Goal: Task Accomplishment & Management: Manage account settings

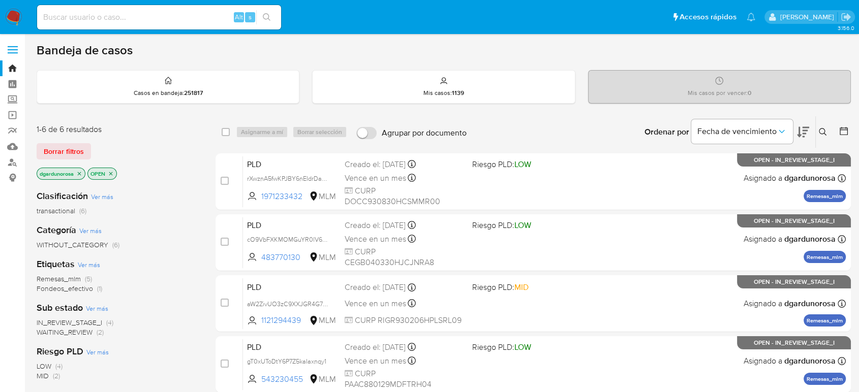
click at [64, 332] on span "WAITING_REVIEW" at bounding box center [65, 332] width 56 height 10
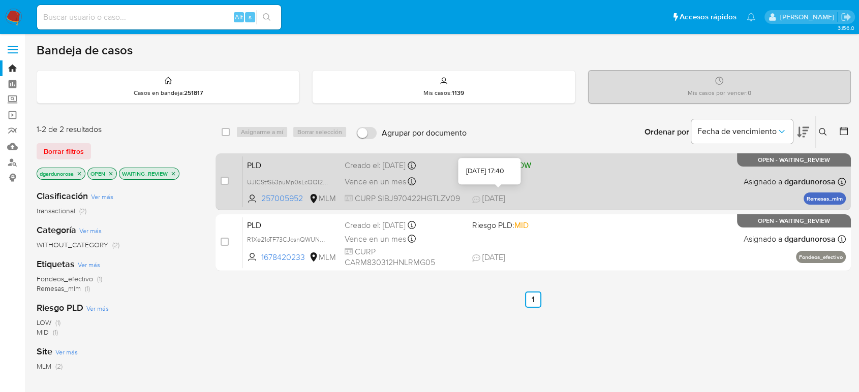
click at [501, 194] on span "25/08/2025" at bounding box center [488, 198] width 33 height 11
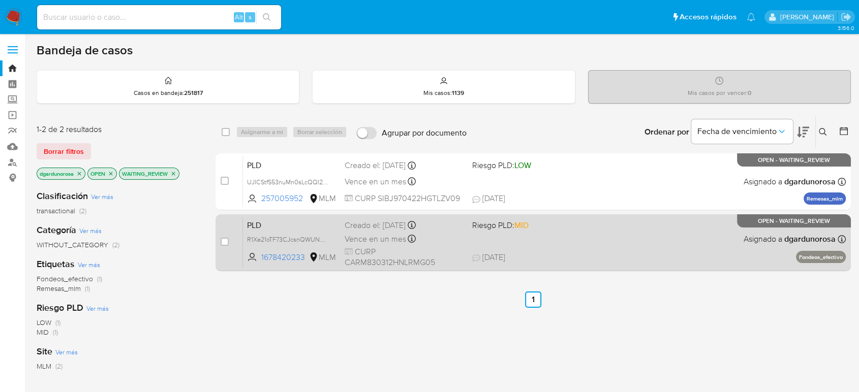
click at [567, 223] on span "Riesgo PLD: MID" at bounding box center [531, 224] width 119 height 13
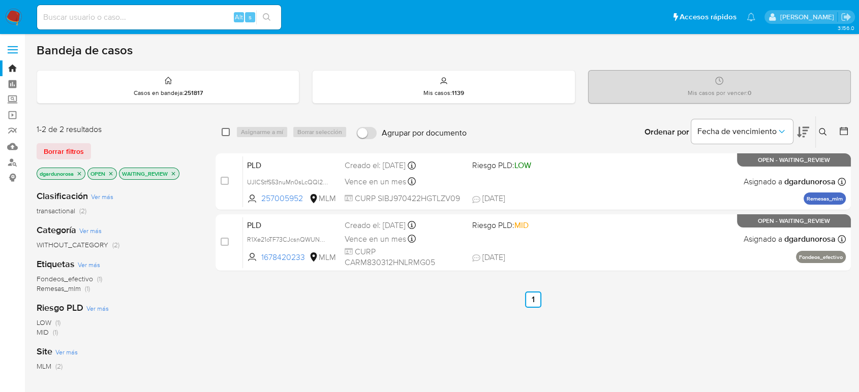
click at [224, 131] on input "checkbox" at bounding box center [226, 132] width 8 height 8
checkbox input "true"
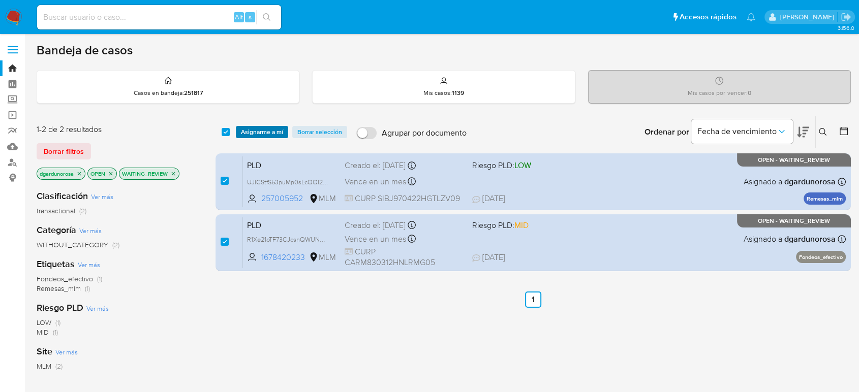
click at [254, 129] on span "Asignarme a mí" at bounding box center [262, 132] width 42 height 10
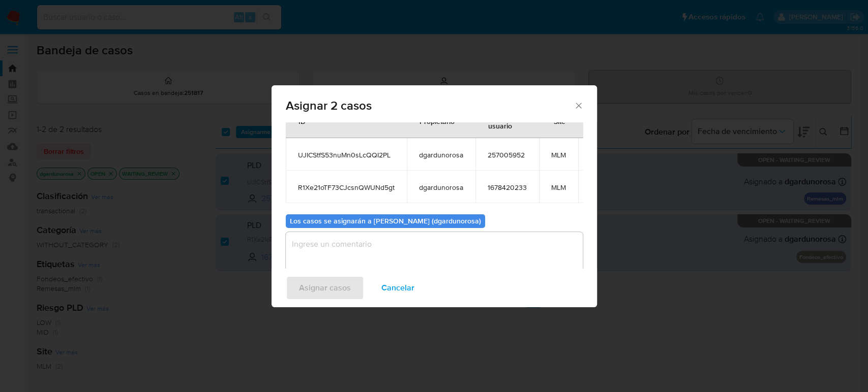
scroll to position [66, 0]
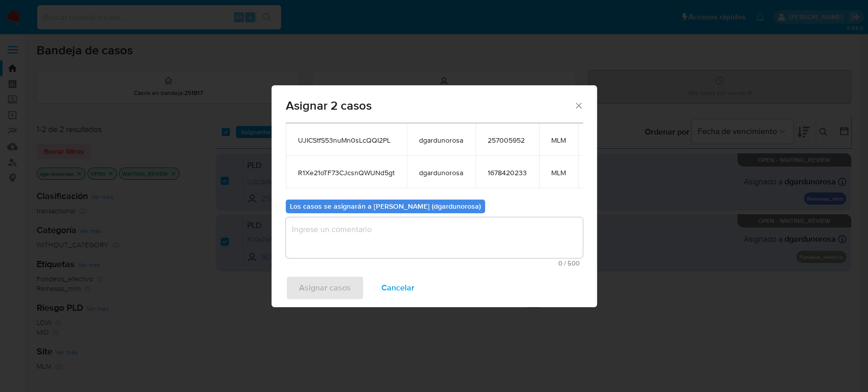
click at [466, 235] on textarea "assign-modal" at bounding box center [434, 238] width 297 height 41
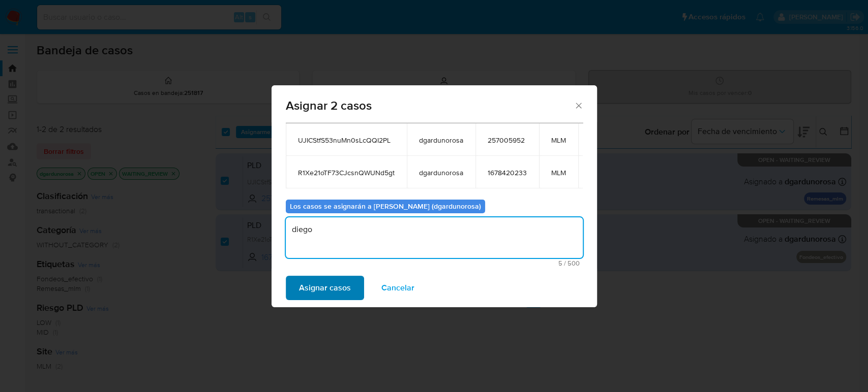
type textarea "diego"
click at [335, 287] on span "Asignar casos" at bounding box center [325, 288] width 52 height 22
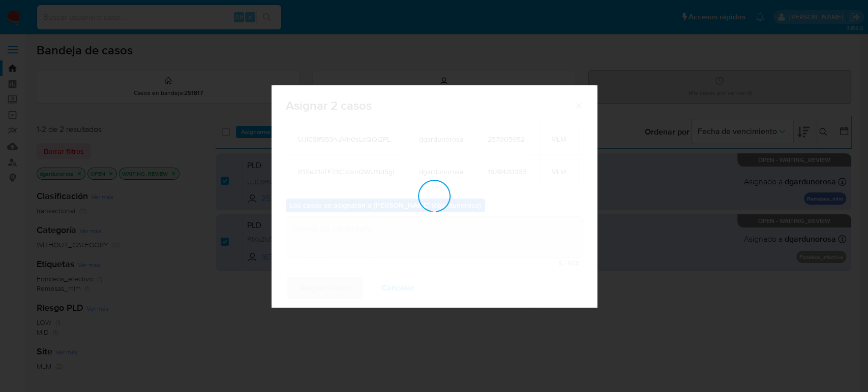
checkbox input "false"
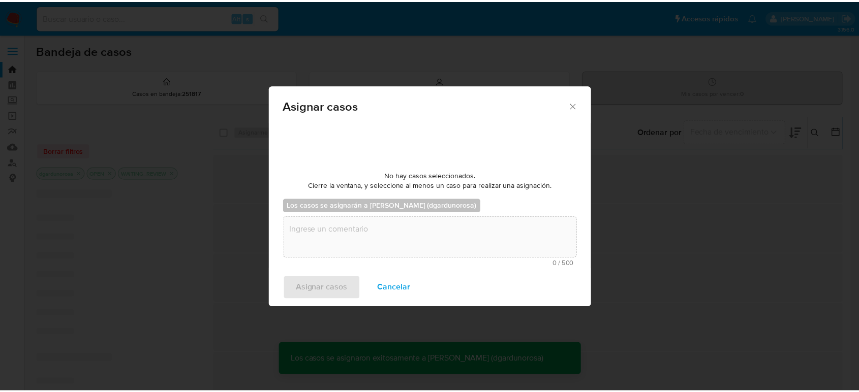
scroll to position [61, 0]
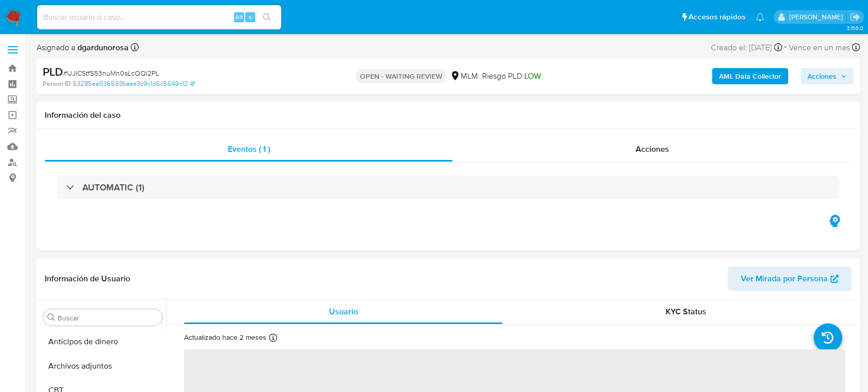
select select "10"
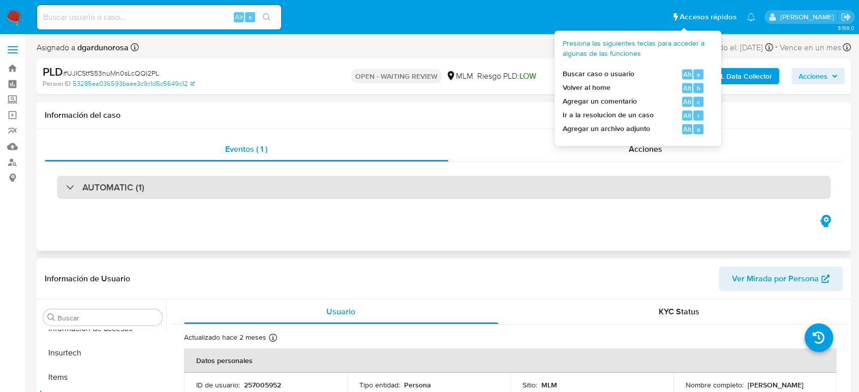
scroll to position [430, 0]
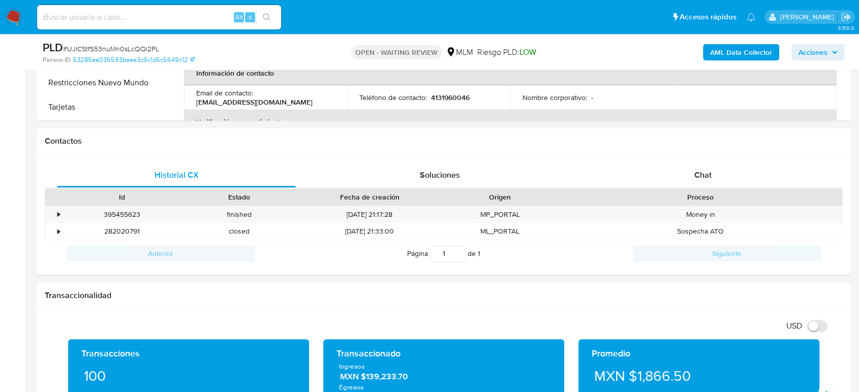
scroll to position [408, 0]
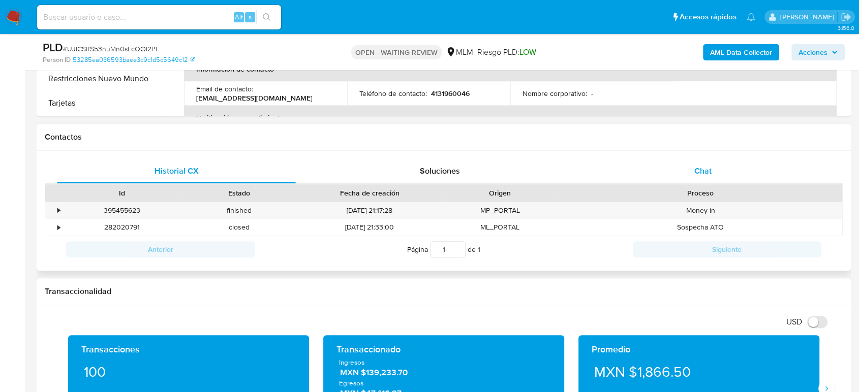
click at [711, 170] on span "Chat" at bounding box center [702, 171] width 17 height 12
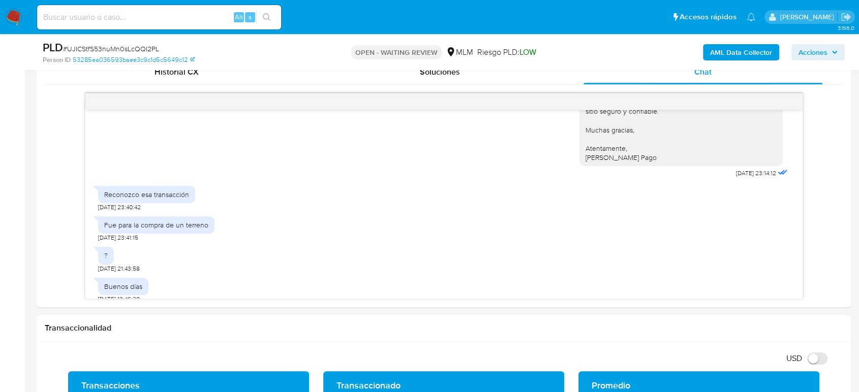
scroll to position [511, 0]
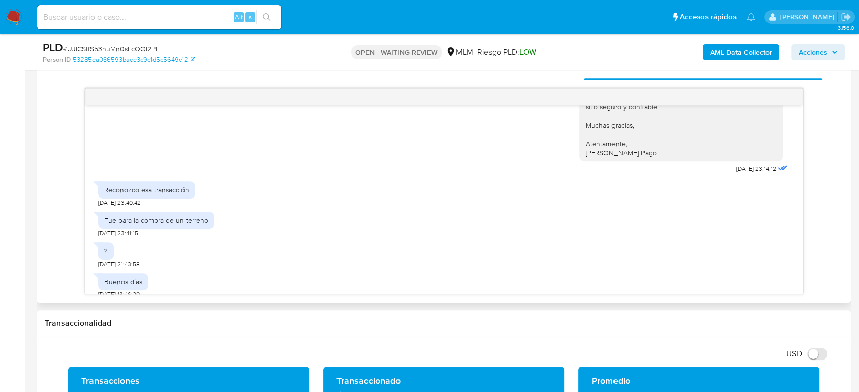
click at [450, 157] on div "Estimado cliente, De acuerdo con las políticas de control de Mercado Pago, debe…" at bounding box center [444, 18] width 692 height 316
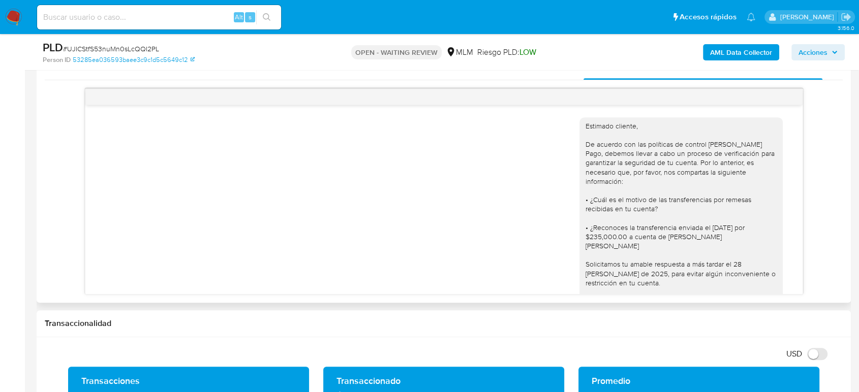
click at [424, 241] on div "Estimado cliente, De acuerdo con las políticas de control de Mercado Pago, debe…" at bounding box center [444, 268] width 692 height 316
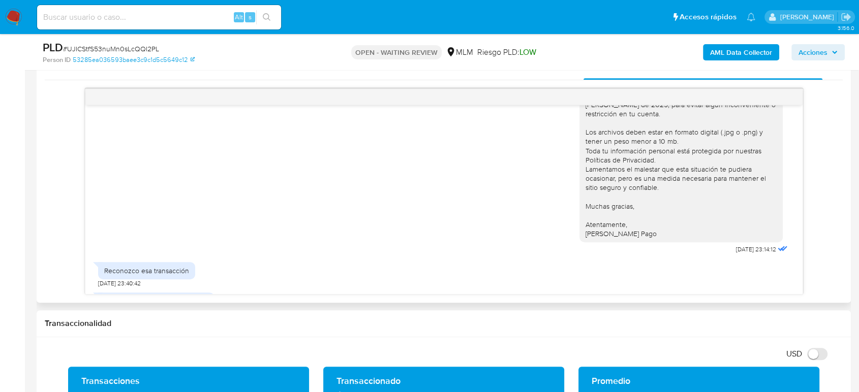
scroll to position [250, 0]
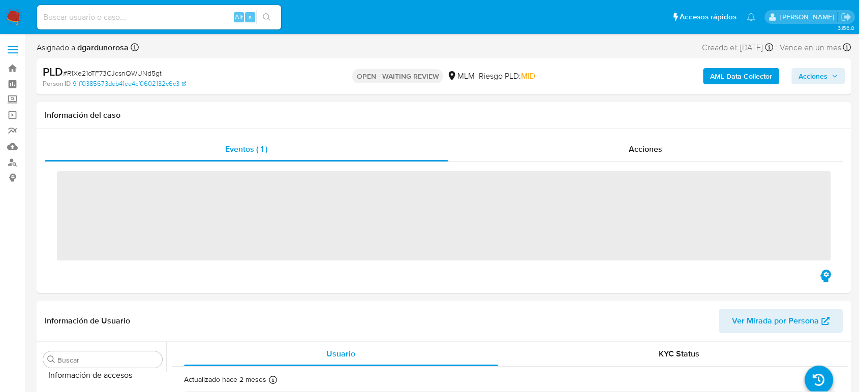
scroll to position [430, 0]
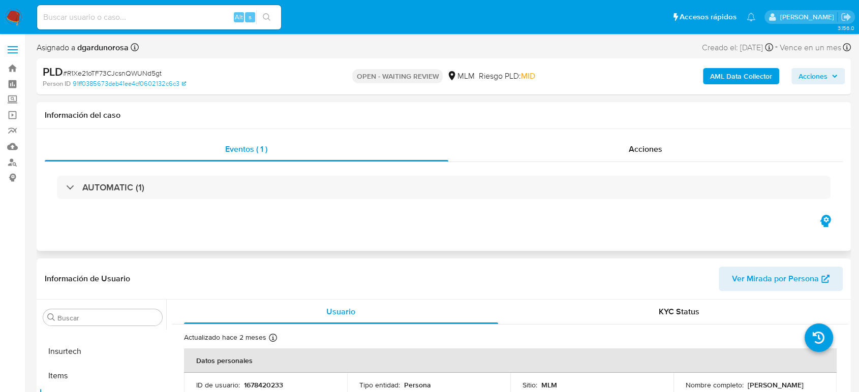
select select "10"
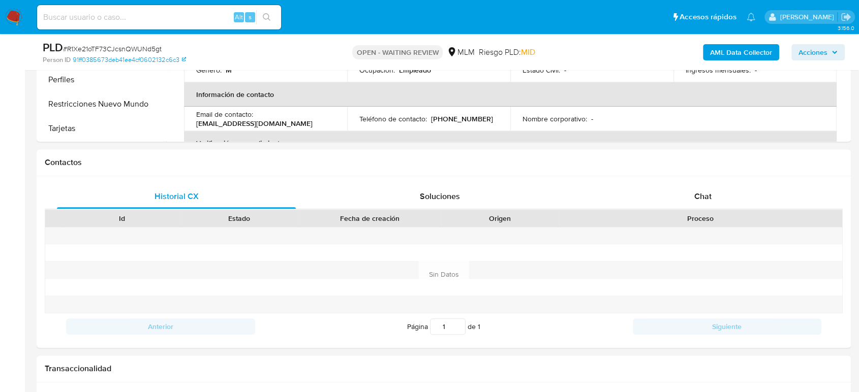
scroll to position [343, 0]
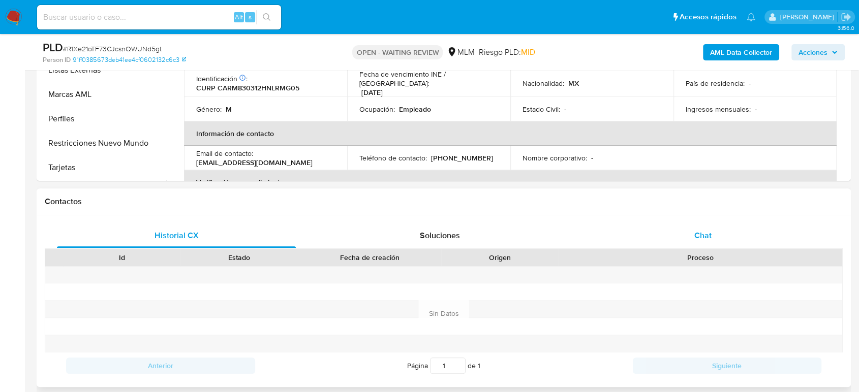
click at [713, 232] on div "Chat" at bounding box center [703, 236] width 239 height 24
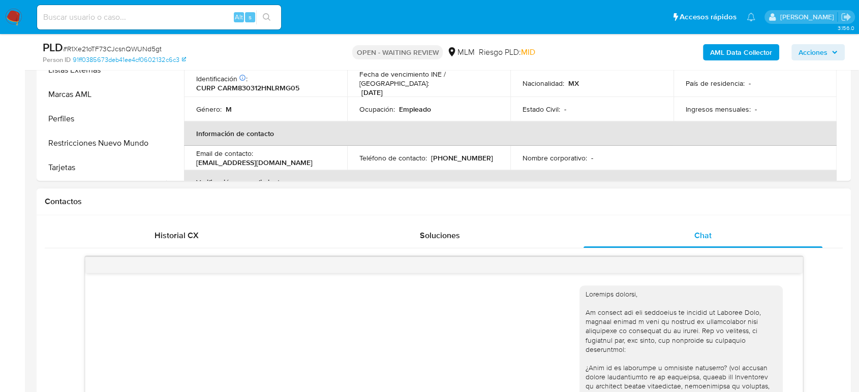
scroll to position [309, 0]
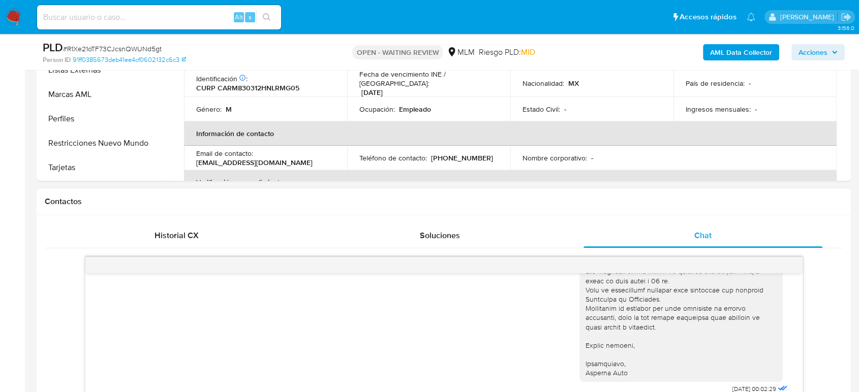
click at [679, 206] on h1 "Contactos" at bounding box center [444, 202] width 798 height 10
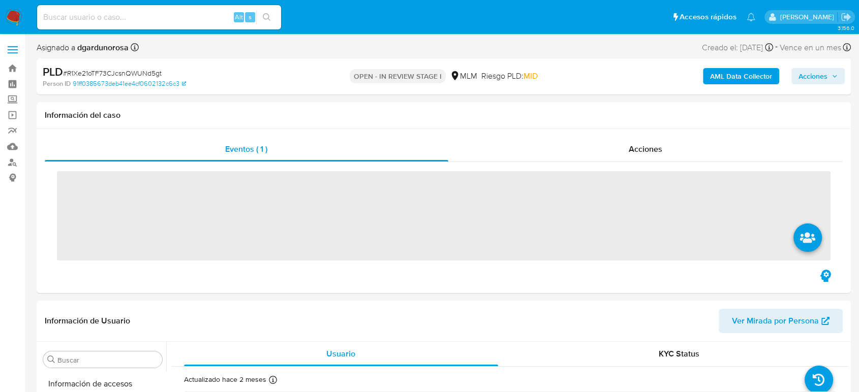
scroll to position [430, 0]
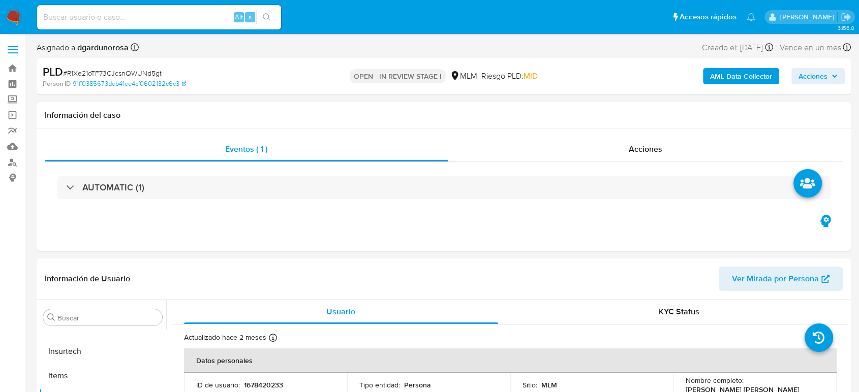
select select "10"
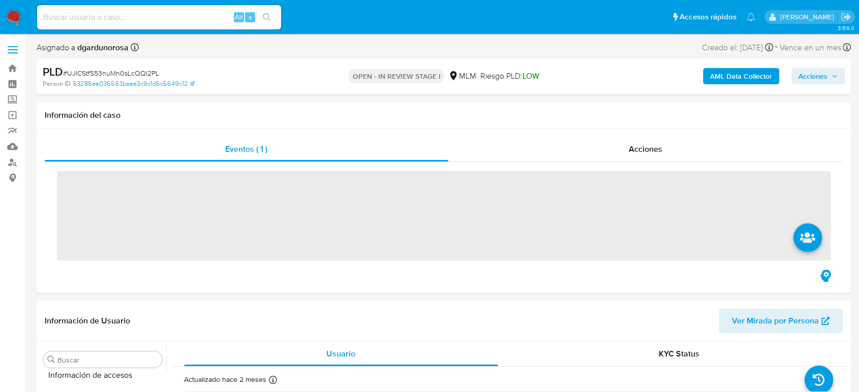
scroll to position [430, 0]
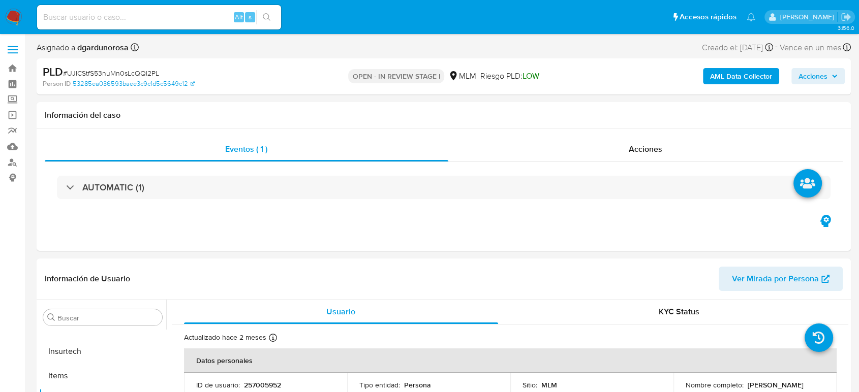
select select "10"
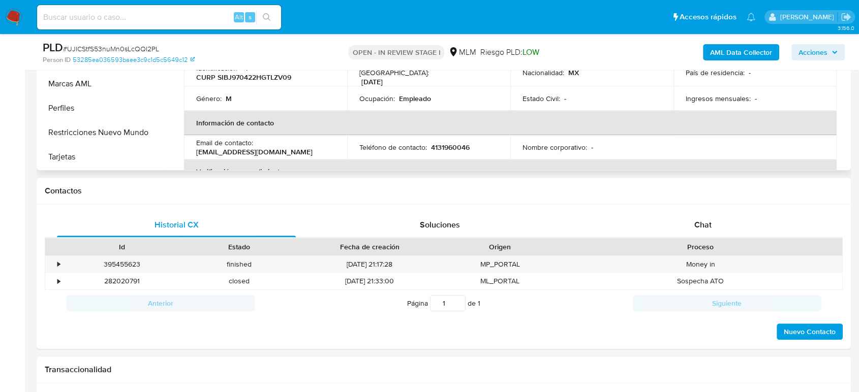
scroll to position [400, 0]
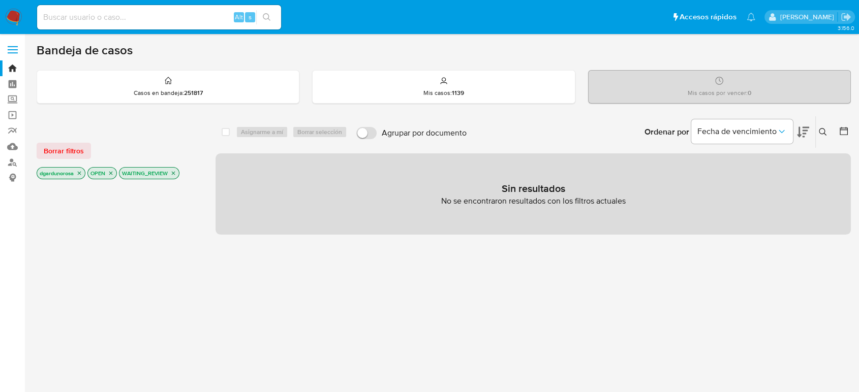
click at [176, 171] on icon "close-filter" at bounding box center [173, 173] width 6 height 6
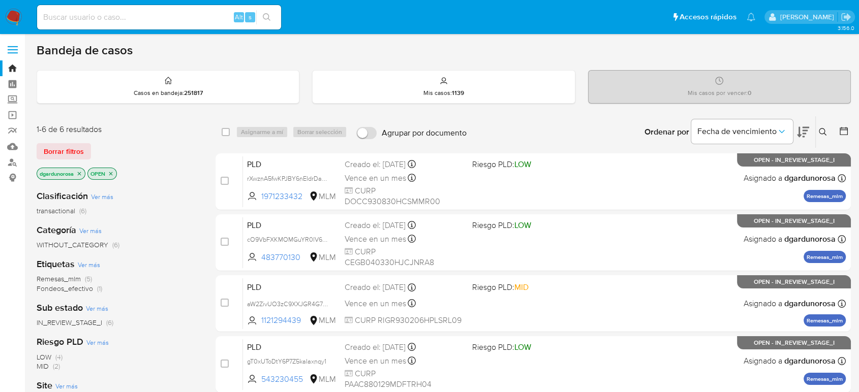
click at [822, 132] on icon at bounding box center [823, 132] width 8 height 8
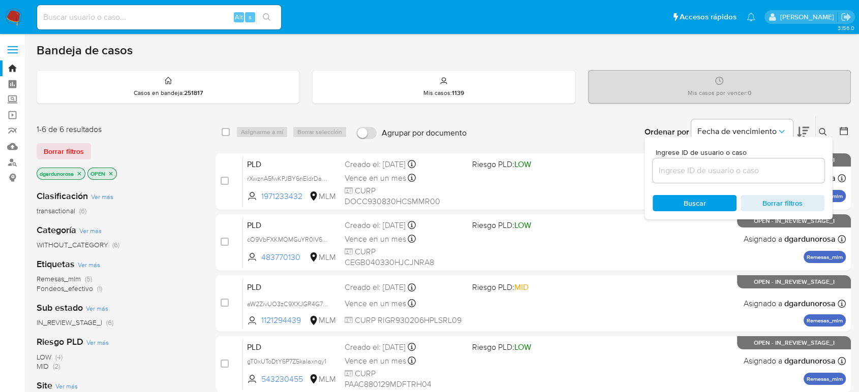
click at [756, 170] on input at bounding box center [739, 170] width 172 height 13
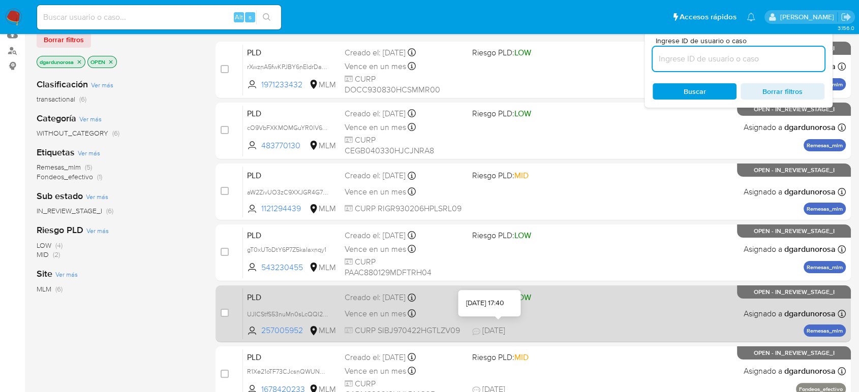
scroll to position [189, 0]
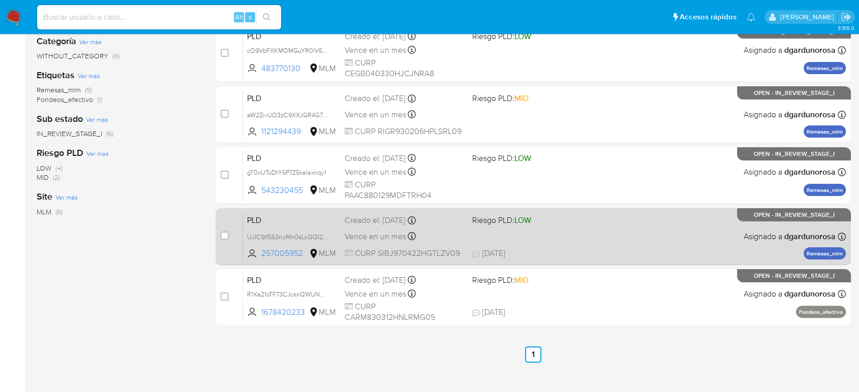
click at [629, 235] on div "PLD UJICStfS53nuMn0sLcQQI2PL 257005952 MLM Riesgo PLD: LOW Creado el: 12/08/202…" at bounding box center [544, 236] width 603 height 51
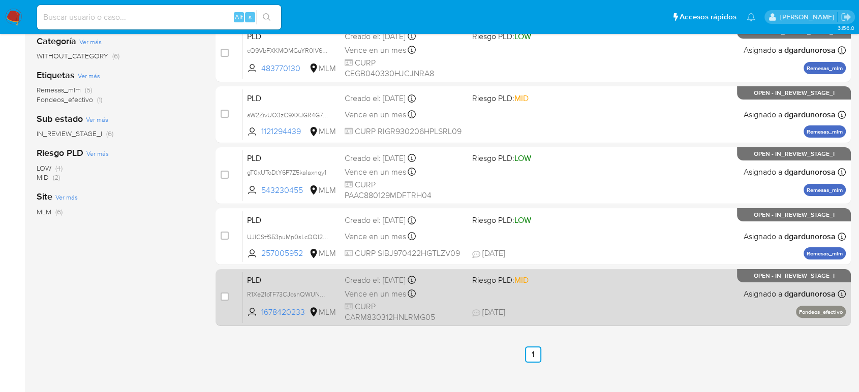
click at [582, 296] on div "PLD R1Xe21oTF73CJcsnQWUNd5gt 1678420233 MLM Riesgo PLD: MID Creado el: 12/08/20…" at bounding box center [544, 297] width 603 height 51
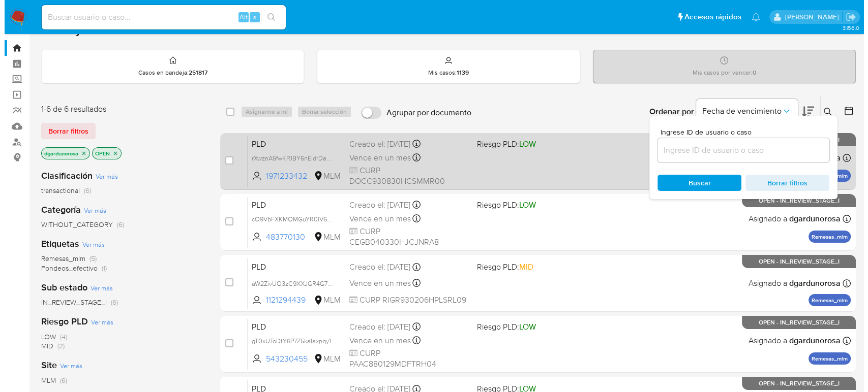
scroll to position [0, 0]
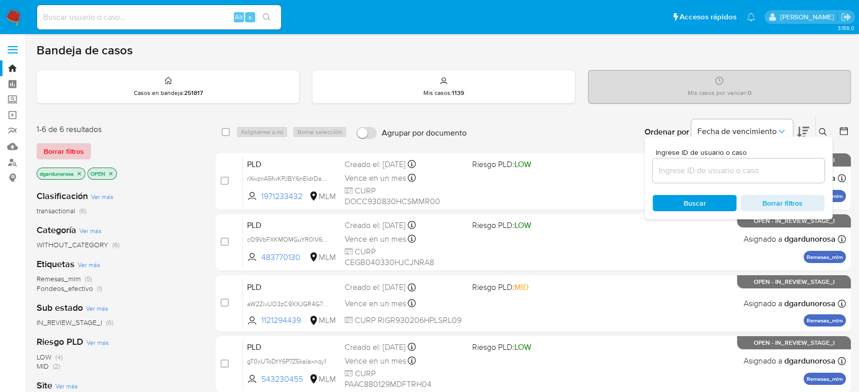
click at [75, 156] on span "Borrar filtros" at bounding box center [64, 151] width 40 height 14
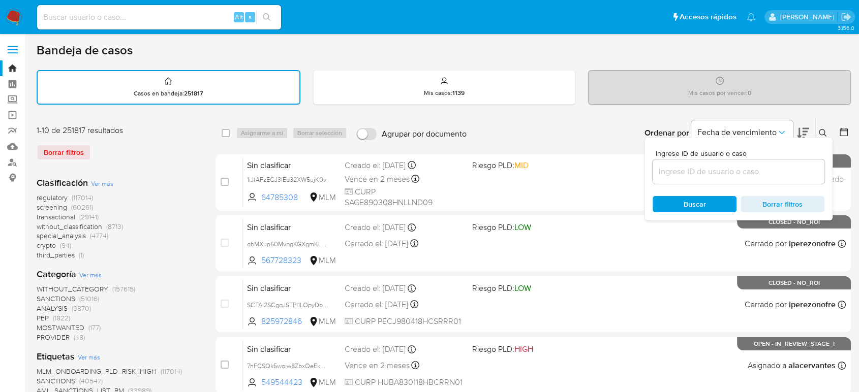
click at [746, 173] on input at bounding box center [739, 171] width 172 height 13
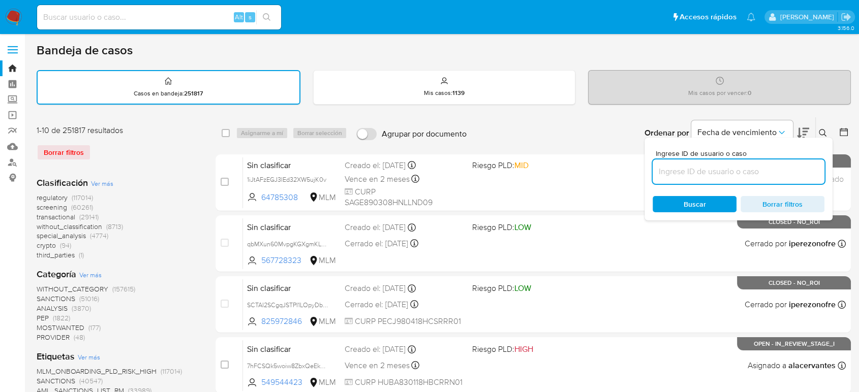
paste input "oDe7d7Mk4IBj5XjqCrdX1cwE"
type input "oDe7d7Mk4IBj5XjqCrdX1cwE"
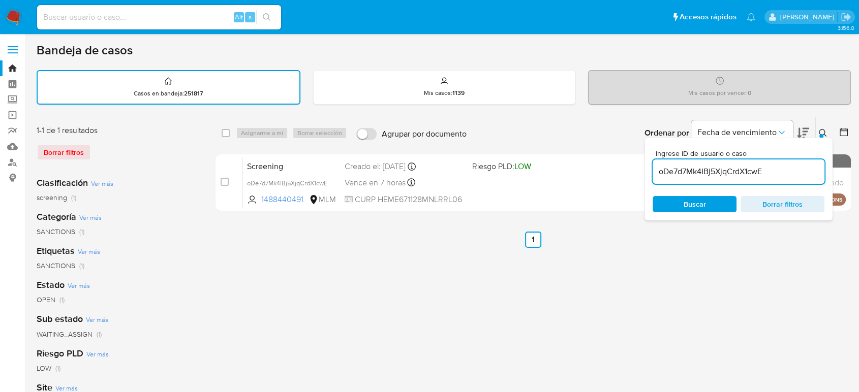
click at [820, 132] on icon at bounding box center [823, 133] width 8 height 8
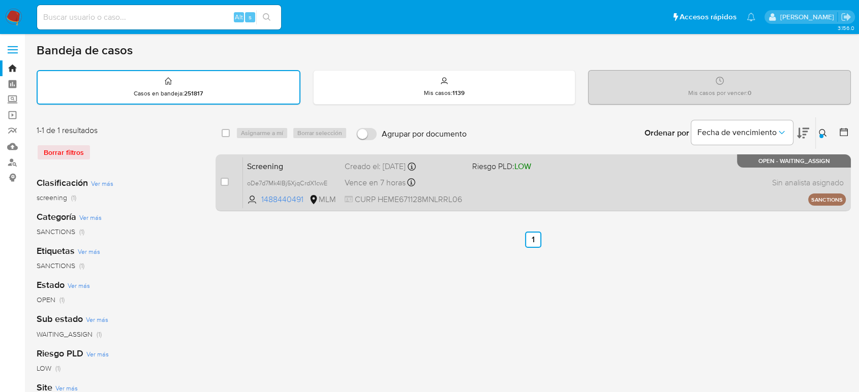
click at [564, 197] on div "Screening oDe7d7Mk4IBj5XjqCrdX1cwE 1488440491 MLM Riesgo PLD: LOW Creado el: 26…" at bounding box center [544, 182] width 603 height 51
click at [228, 182] on input "checkbox" at bounding box center [225, 182] width 8 height 8
checkbox input "true"
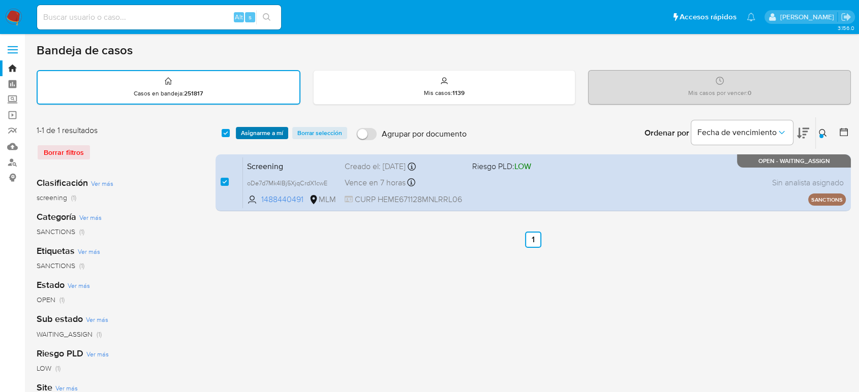
click at [277, 132] on span "Asignarme a mí" at bounding box center [262, 133] width 42 height 10
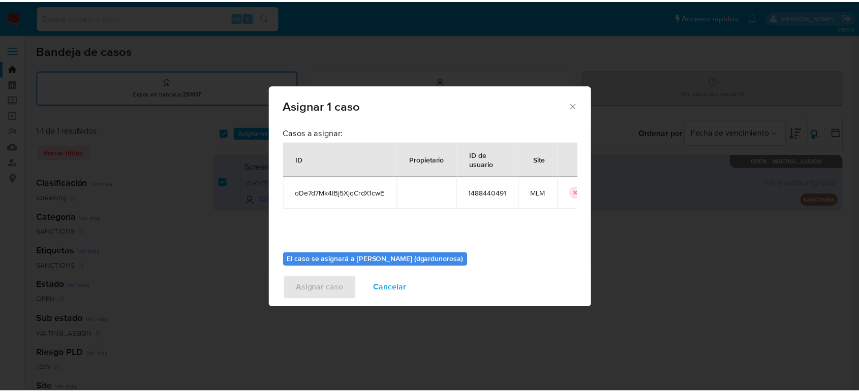
scroll to position [52, 0]
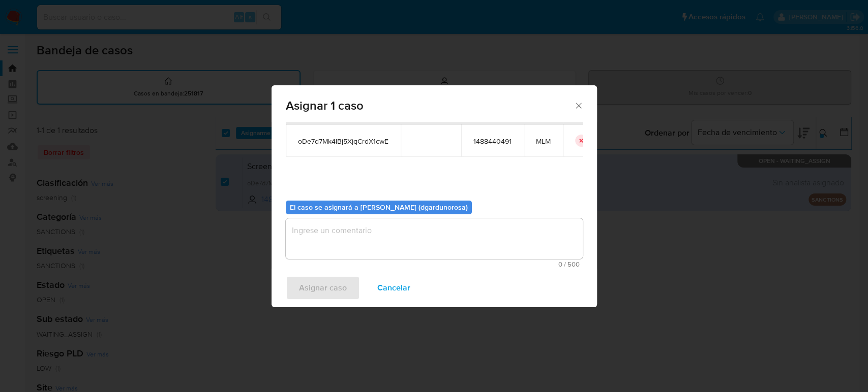
click at [386, 216] on div "El caso se asignará a Diego Eduardo Garduno (dgardunorosa) 0 / 500 500 caracter…" at bounding box center [434, 231] width 297 height 76
click at [370, 246] on textarea "assign-modal" at bounding box center [434, 239] width 297 height 41
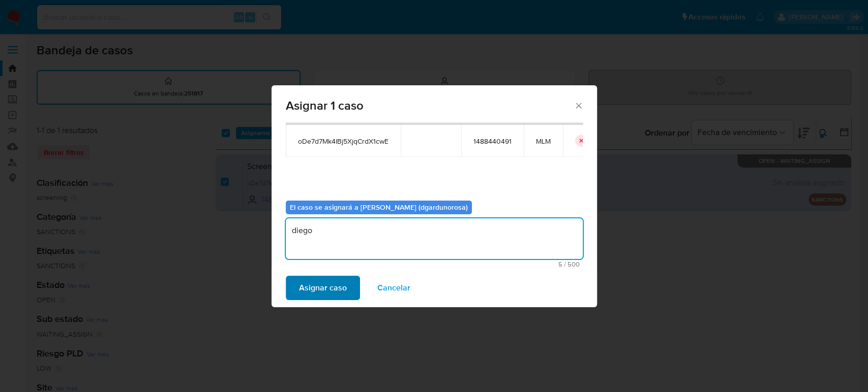
type textarea "diego"
click at [307, 296] on span "Asignar caso" at bounding box center [323, 288] width 48 height 22
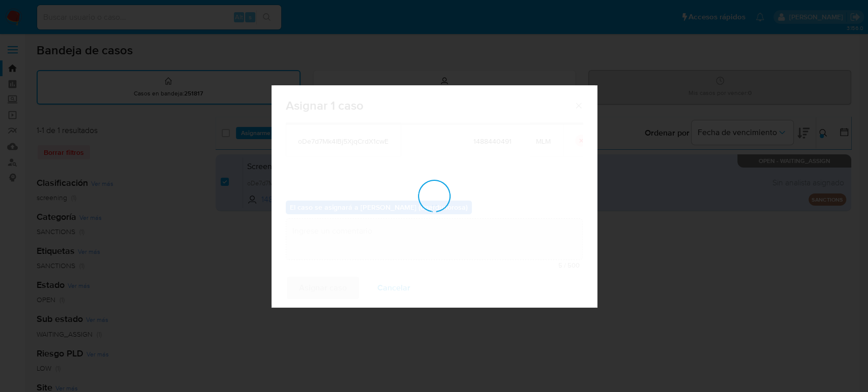
checkbox input "false"
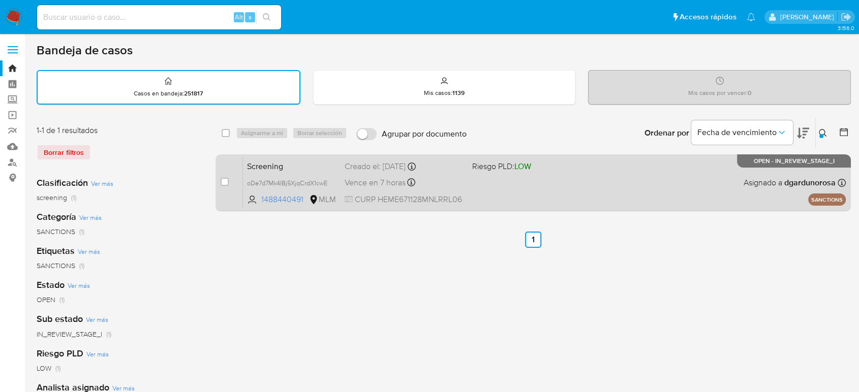
click at [598, 162] on div "Screening oDe7d7Mk4IBj5XjqCrdX1cwE 1488440491 MLM Riesgo PLD: LOW Creado el: 26…" at bounding box center [544, 182] width 603 height 51
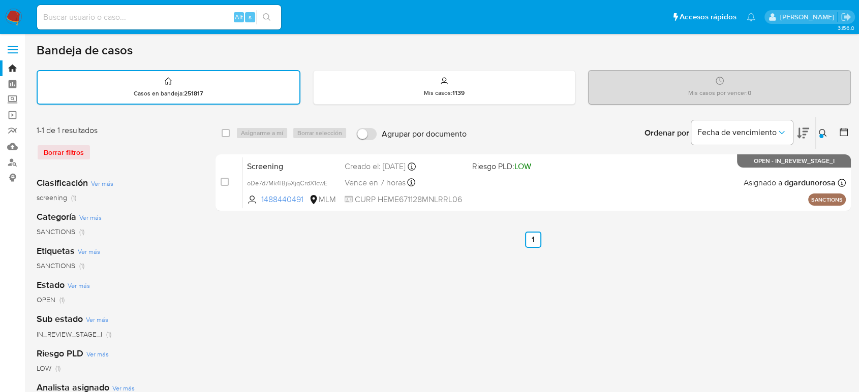
click at [14, 15] on img at bounding box center [13, 17] width 17 height 17
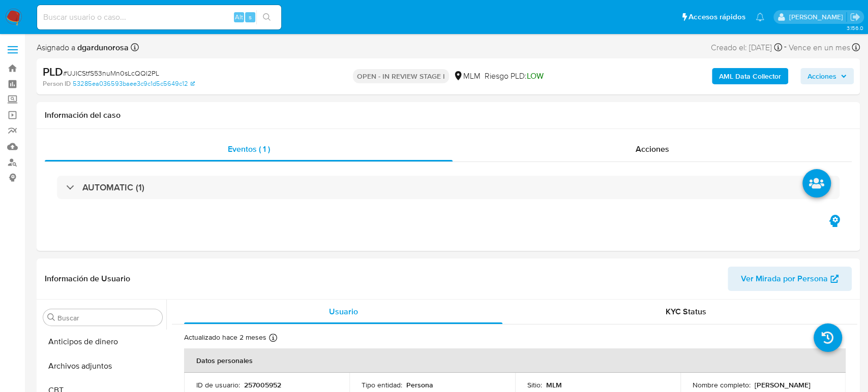
select select "10"
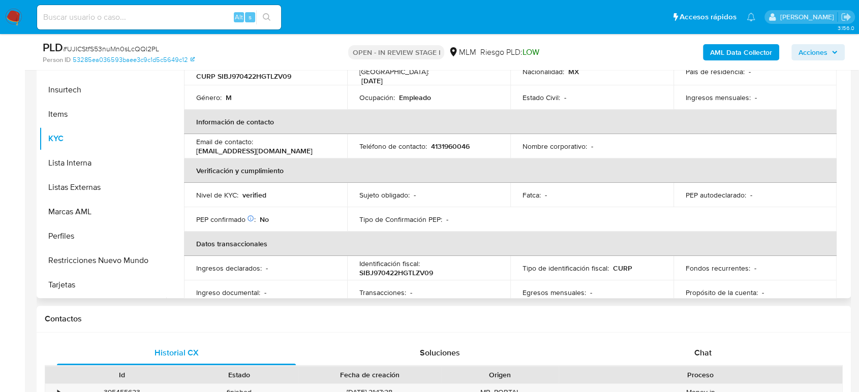
scroll to position [169, 0]
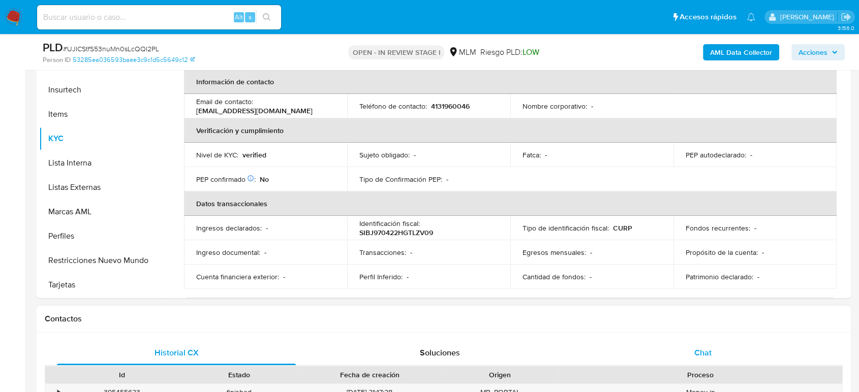
click at [714, 353] on div "Chat" at bounding box center [703, 353] width 239 height 24
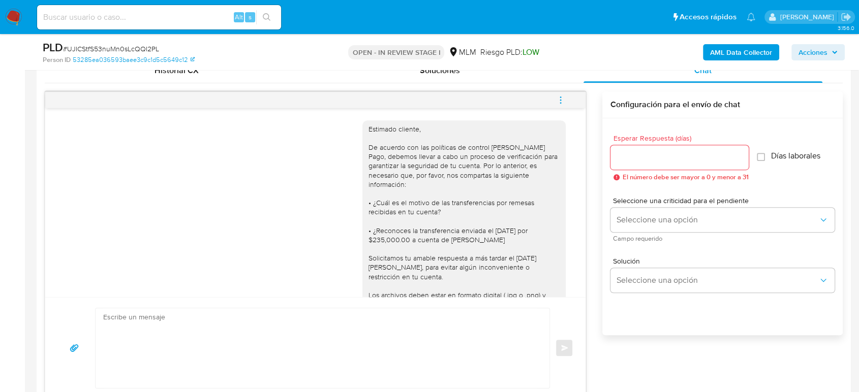
scroll to position [250, 0]
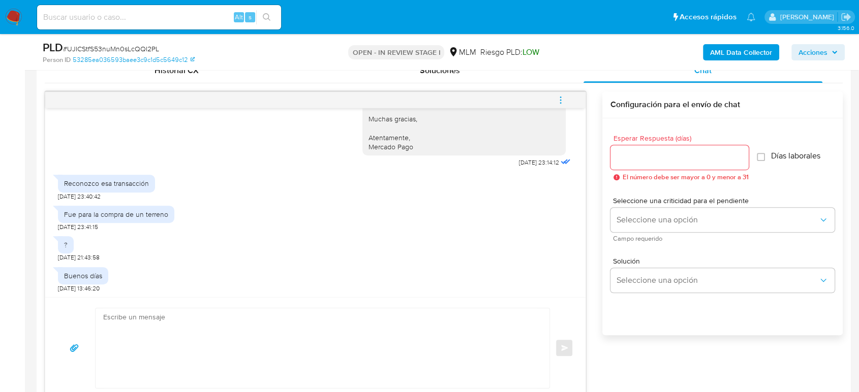
click at [621, 152] on input "Esperar Respuesta (días)" at bounding box center [680, 157] width 138 height 13
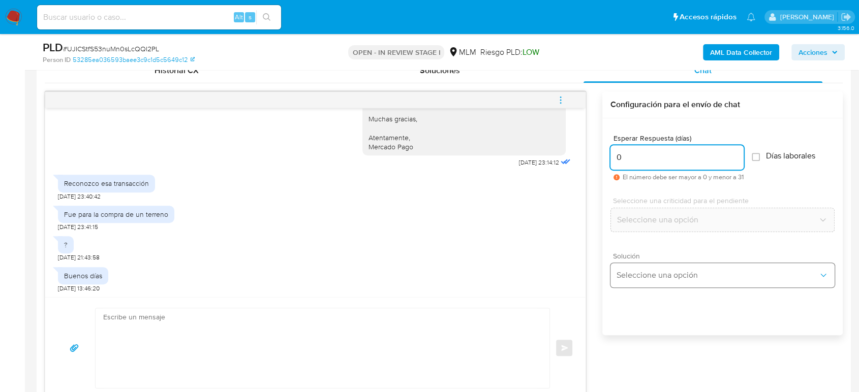
type input "0"
click at [658, 280] on button "Seleccione una opción" at bounding box center [723, 275] width 224 height 24
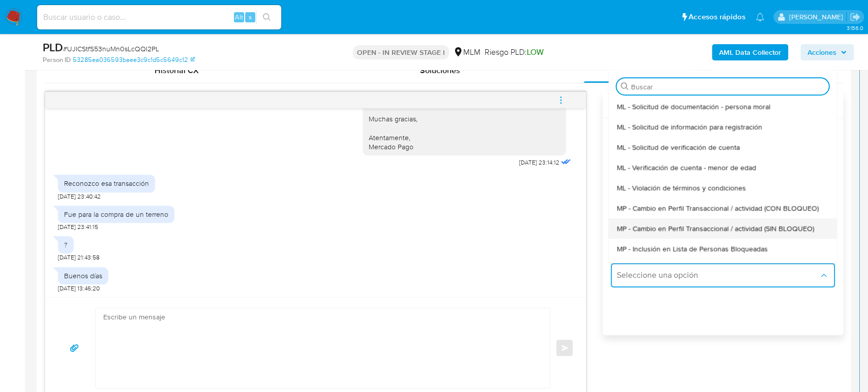
click at [678, 225] on span "MP - Cambio en Perfil Transaccional / actividad (SIN BLOQUEO)" at bounding box center [714, 228] width 197 height 9
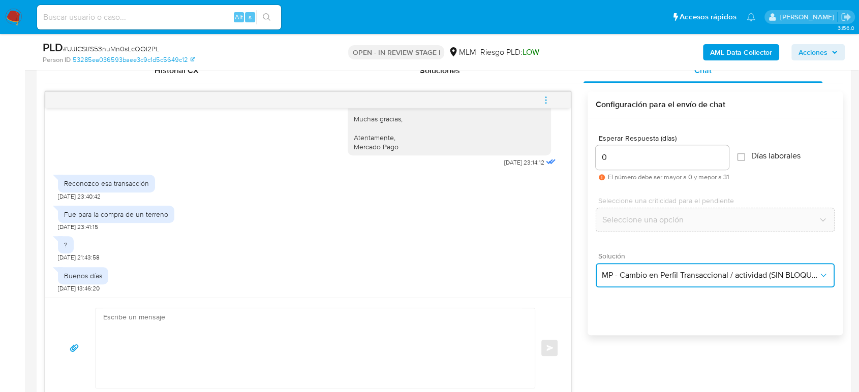
type textarea "Estimado ,Te comunicamos que se ha identificado un cambio en el uso habitual de…"
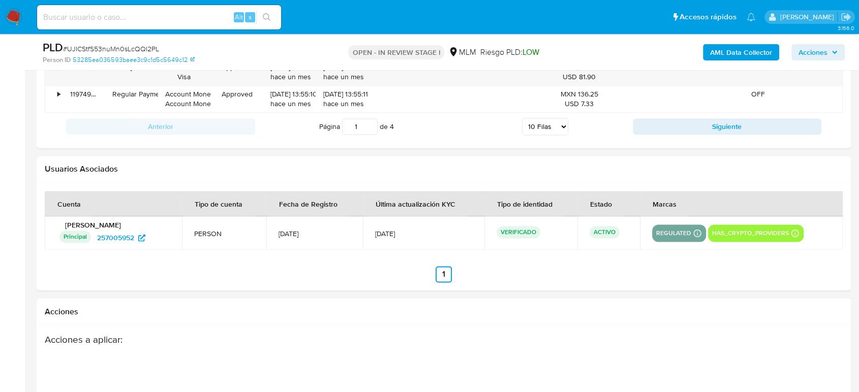
drag, startPoint x: 104, startPoint y: 317, endPoint x: 306, endPoint y: 412, distance: 223.7
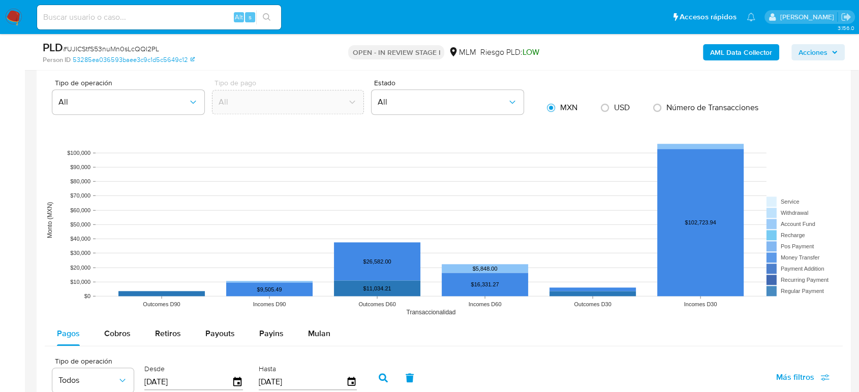
scroll to position [646, 0]
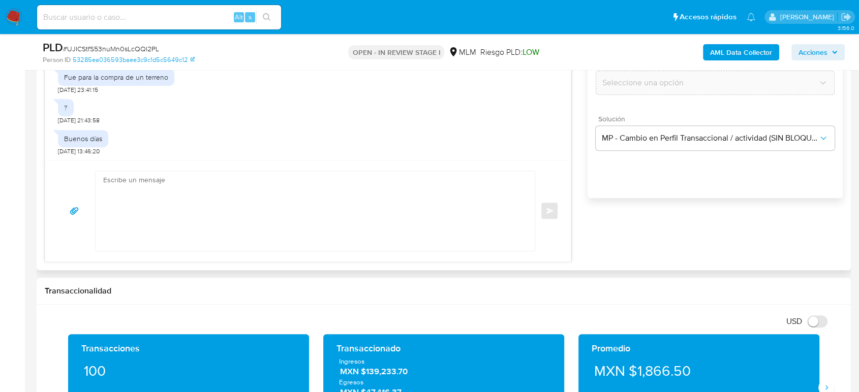
click at [235, 215] on textarea at bounding box center [312, 211] width 419 height 80
paste textarea "Estimado cliente Gracias por tu amable y oportuna respuesta, por el momento no …"
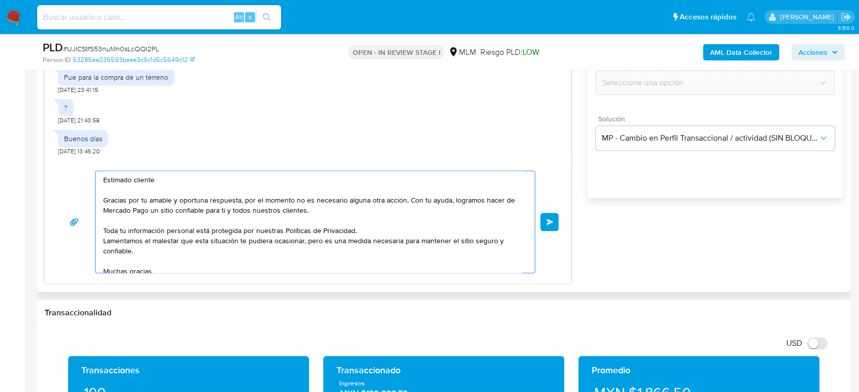
scroll to position [41, 0]
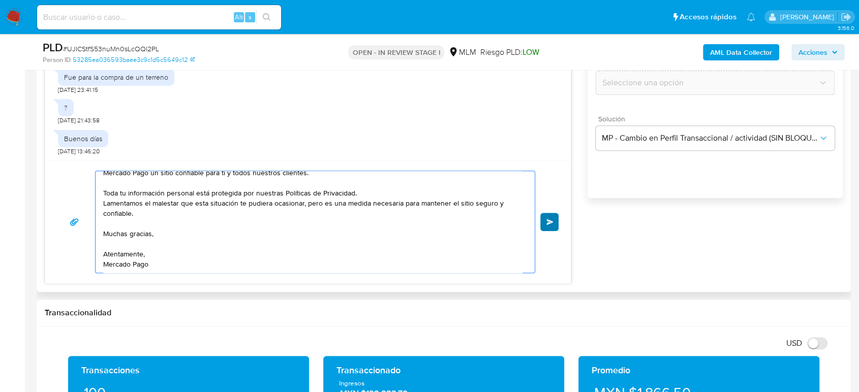
type textarea "Estimado cliente Gracias por tu amable y oportuna respuesta, por el momento no …"
click at [548, 227] on button "Enviar" at bounding box center [549, 222] width 18 height 18
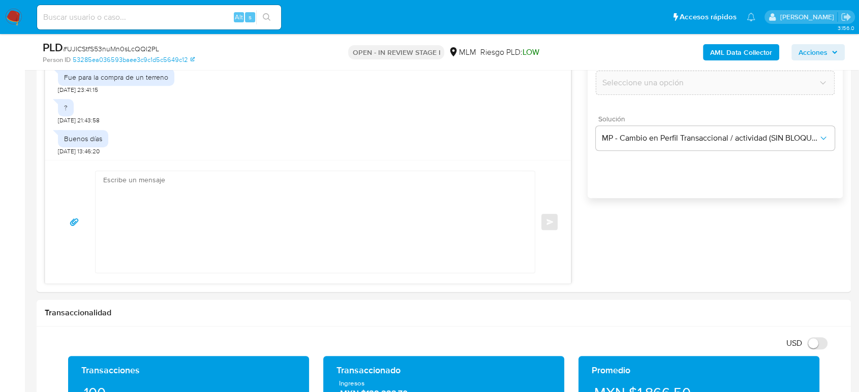
scroll to position [437, 0]
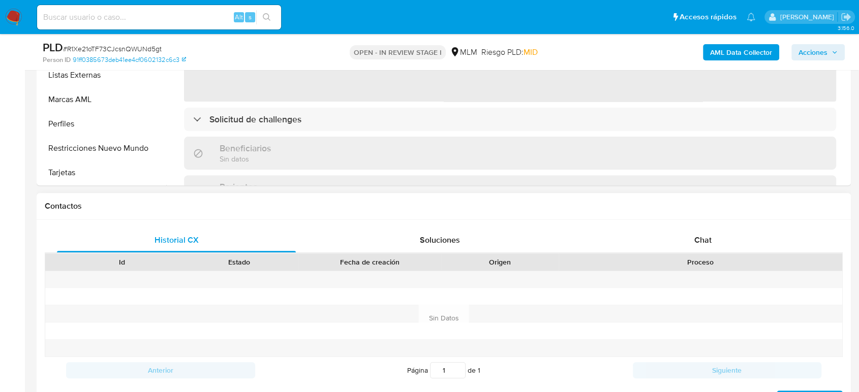
scroll to position [430, 0]
click at [699, 249] on div "Chat" at bounding box center [703, 240] width 239 height 24
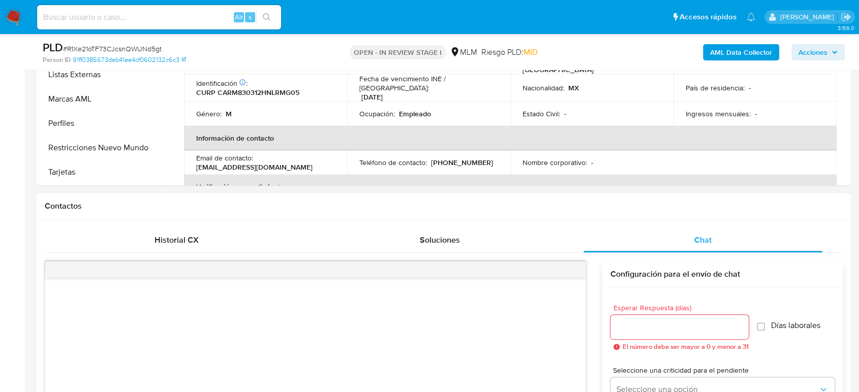
scroll to position [508, 0]
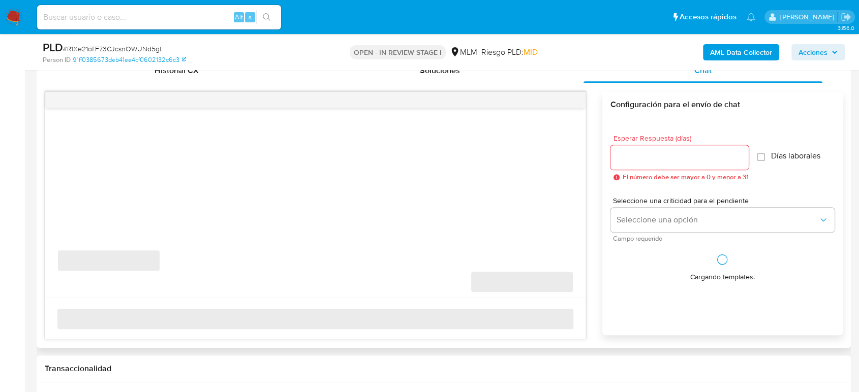
select select "10"
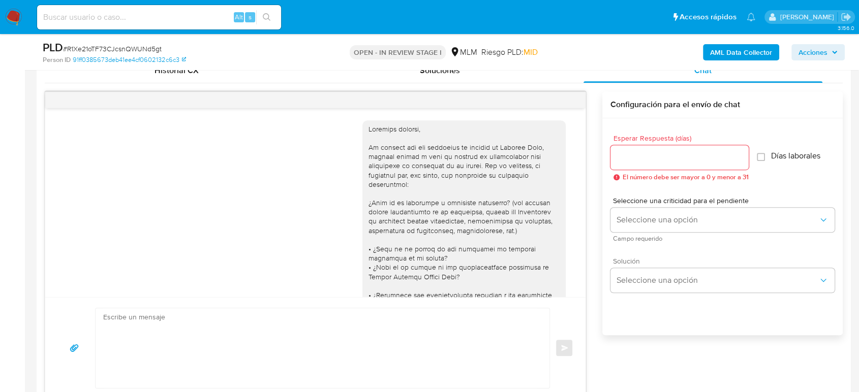
scroll to position [309, 0]
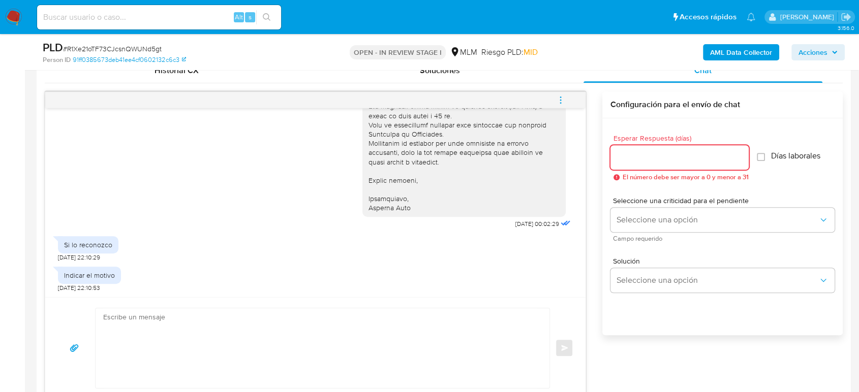
click at [647, 158] on input "Esperar Respuesta (días)" at bounding box center [680, 157] width 138 height 13
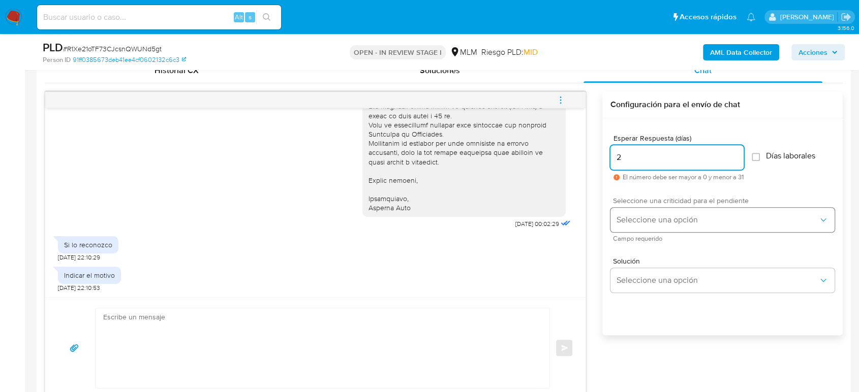
type input "2"
click at [650, 219] on span "Seleccione una opción" at bounding box center [718, 220] width 202 height 10
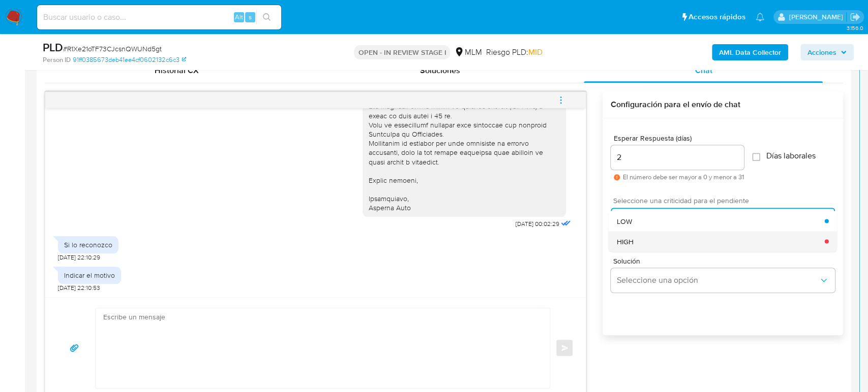
click at [649, 245] on div "HIGH" at bounding box center [720, 241] width 208 height 20
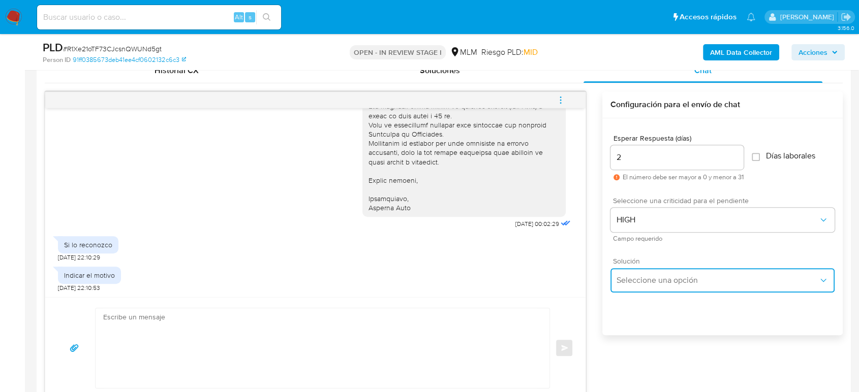
click at [686, 277] on span "Seleccione una opción" at bounding box center [718, 281] width 202 height 10
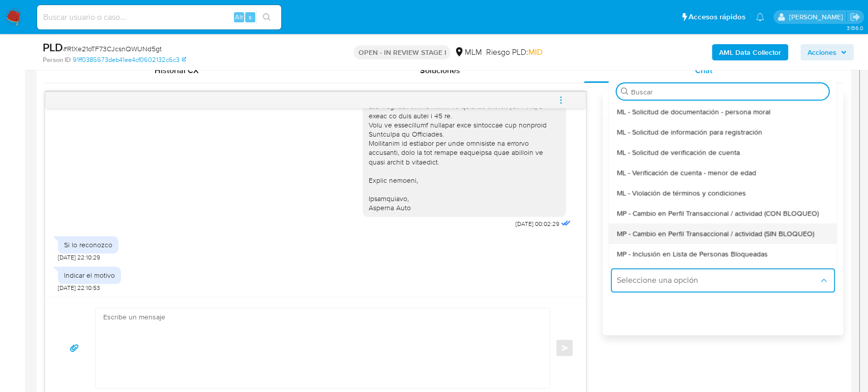
click at [698, 240] on div "MP - Cambio en Perfil Transaccional / actividad (SIN BLOQUEO)" at bounding box center [722, 234] width 212 height 20
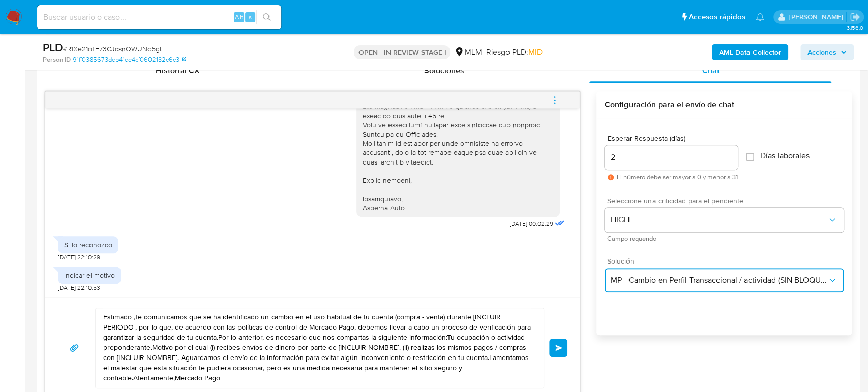
type textarea "Estimado ,Te comunicamos que se ha identificado un cambio en el uso habitual de…"
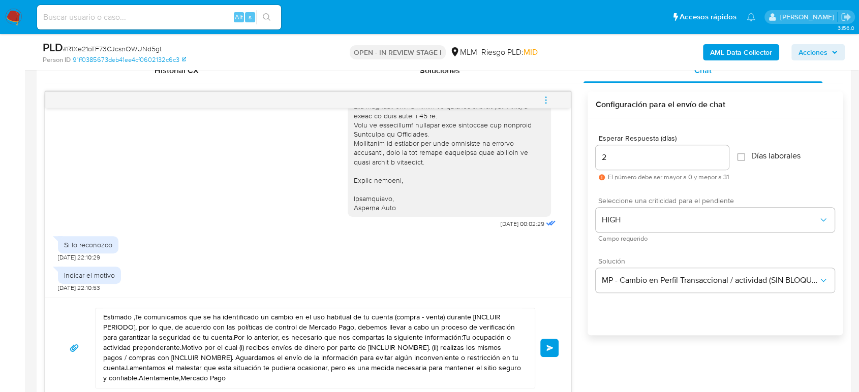
click at [367, 255] on div "Si lo reconozco 26/08/2025 22:10:29" at bounding box center [308, 246] width 500 height 30
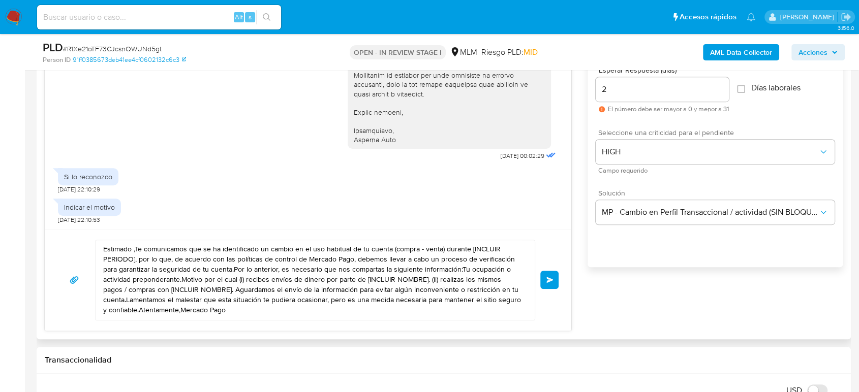
scroll to position [621, 0]
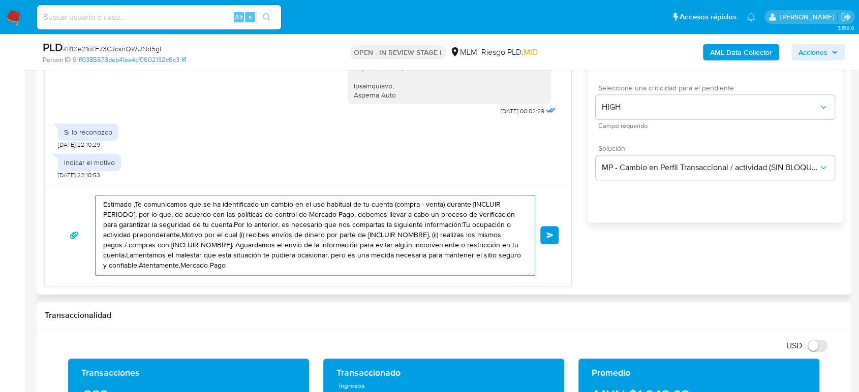
drag, startPoint x: 105, startPoint y: 209, endPoint x: 233, endPoint y: 280, distance: 146.7
click at [233, 280] on div "Estimado ,Te comunicamos que se ha identificado un cambio en el uso habitual de…" at bounding box center [308, 236] width 526 height 102
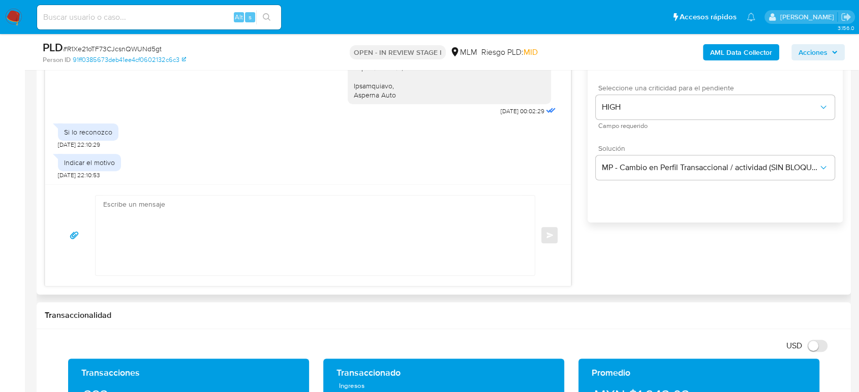
click at [333, 258] on textarea at bounding box center [312, 236] width 419 height 80
paste textarea "Estimado cliente De conformidad con el articulo 37 de las disposiciones de cará…"
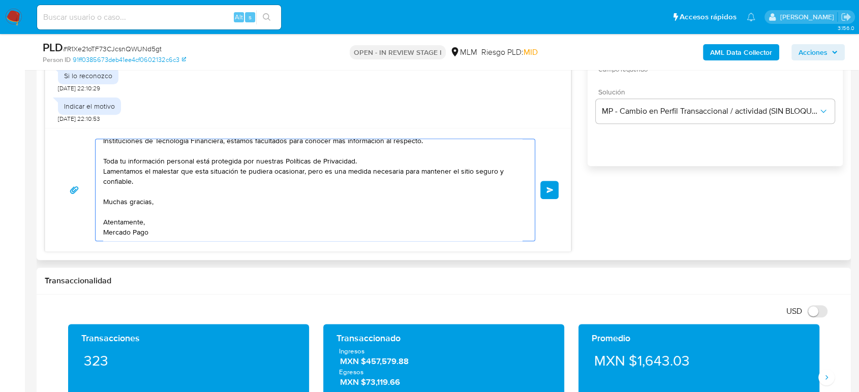
scroll to position [0, 0]
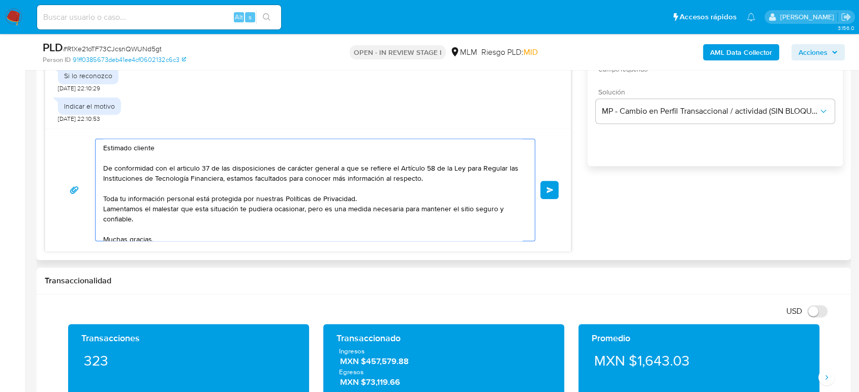
drag, startPoint x: 227, startPoint y: 181, endPoint x: 419, endPoint y: 181, distance: 192.7
click at [419, 181] on textarea "Estimado cliente De conformidad con el articulo 37 de las disposiciones de cará…" at bounding box center [312, 190] width 419 height 102
click at [322, 188] on textarea "Estimado cliente De conformidad con el articulo 37 de las disposiciones de cará…" at bounding box center [312, 190] width 419 height 102
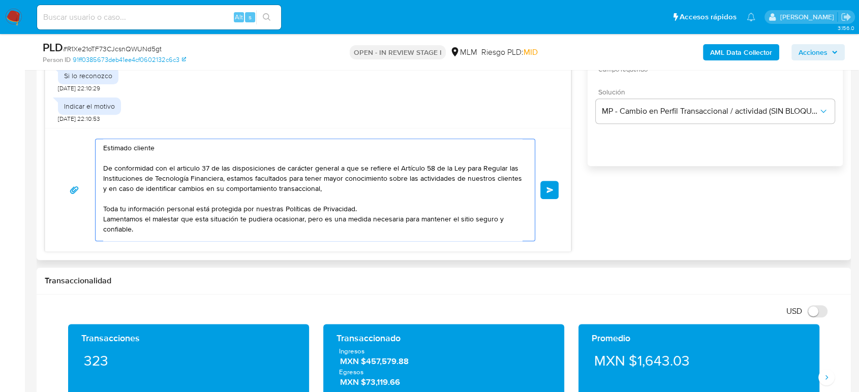
click at [367, 190] on textarea "Estimado cliente De conformidad con el articulo 37 de las disposiciones de cará…" at bounding box center [312, 190] width 419 height 102
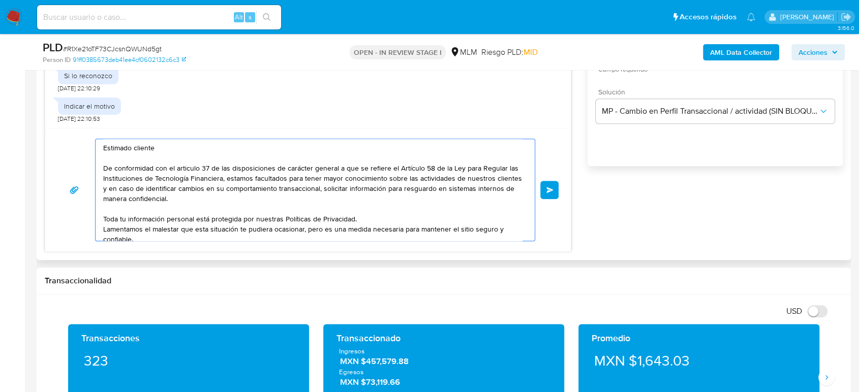
drag, startPoint x: 203, startPoint y: 200, endPoint x: 131, endPoint y: 203, distance: 72.3
click at [131, 203] on textarea "Estimado cliente De conformidad con el articulo 37 de las disposiciones de cará…" at bounding box center [312, 190] width 419 height 102
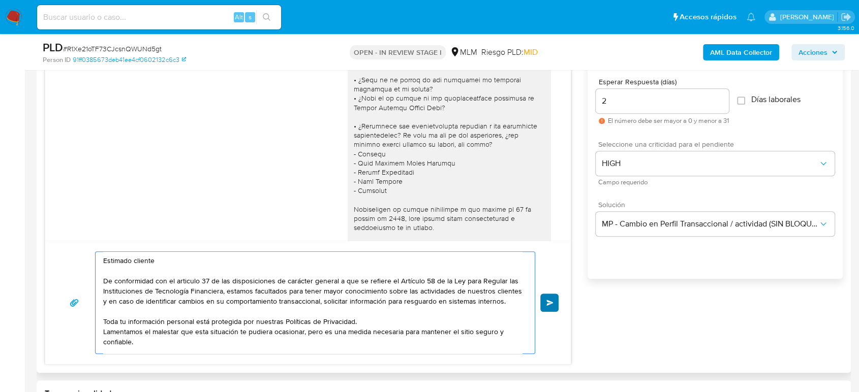
type textarea "Estimado cliente De conformidad con el articulo 37 de las disposiciones de cará…"
click at [549, 303] on span "Enviar" at bounding box center [549, 303] width 7 height 6
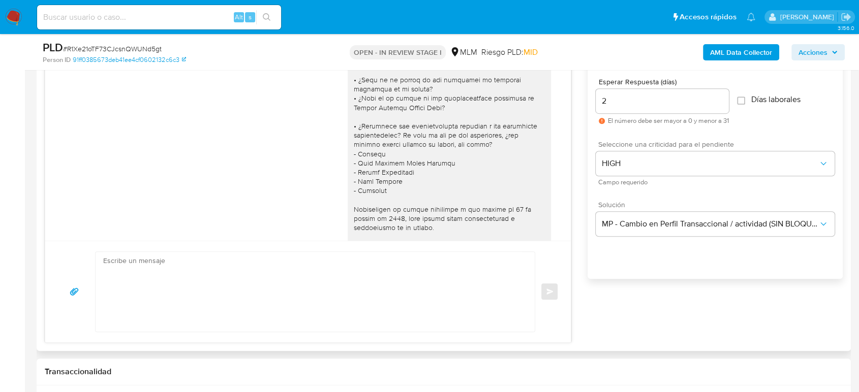
scroll to position [524, 0]
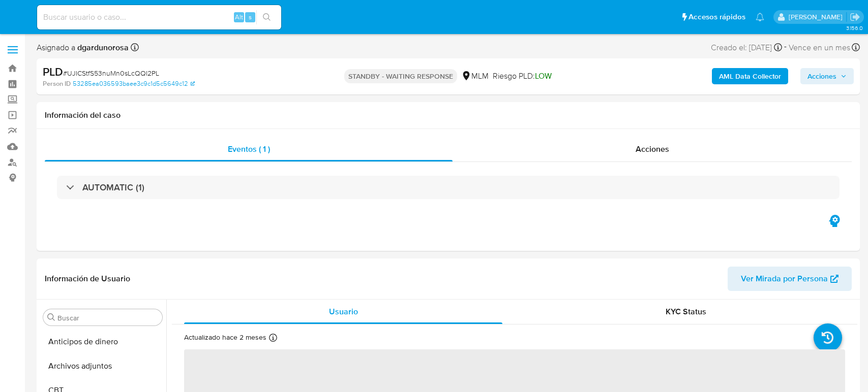
select select "10"
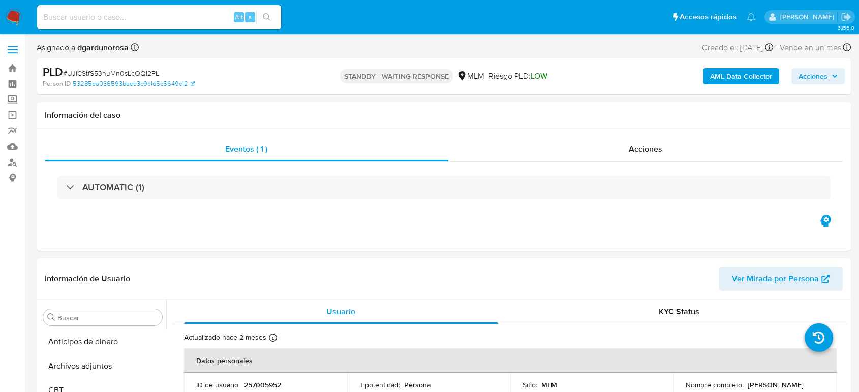
scroll to position [430, 0]
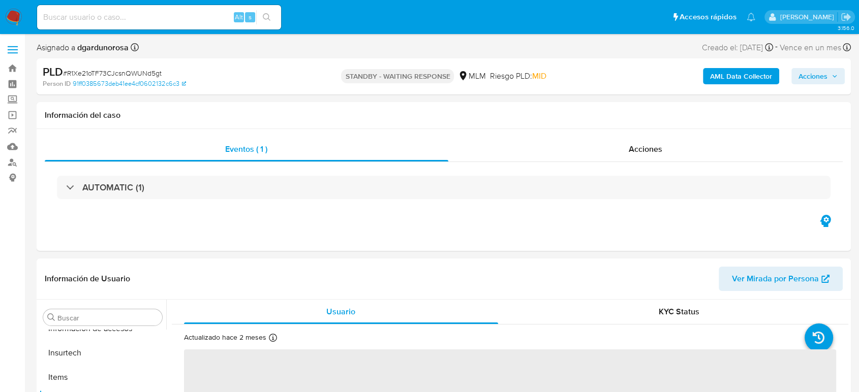
scroll to position [430, 0]
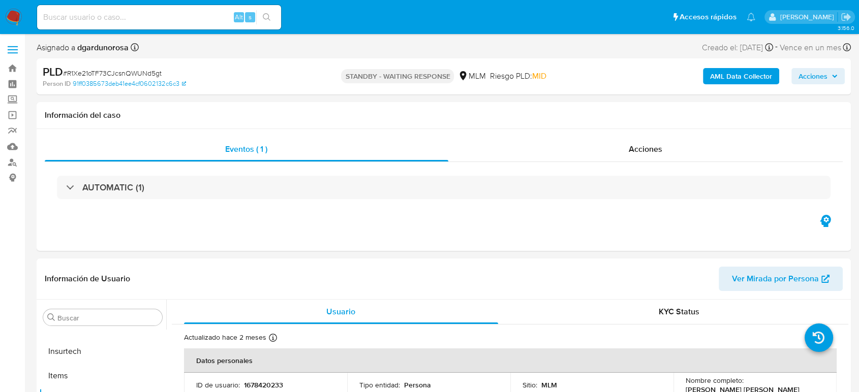
select select "10"
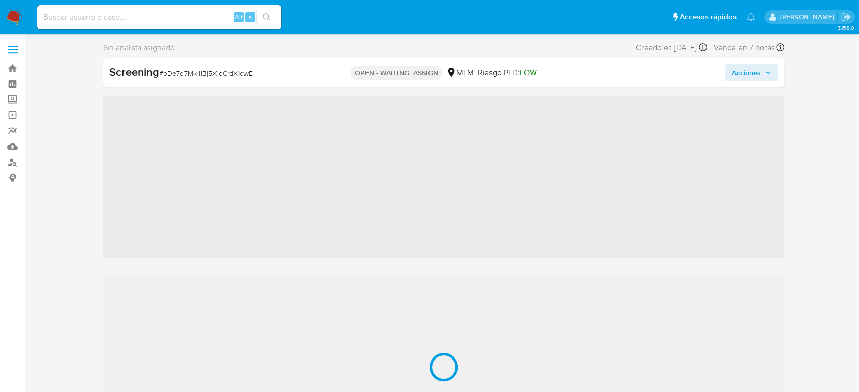
scroll to position [430, 0]
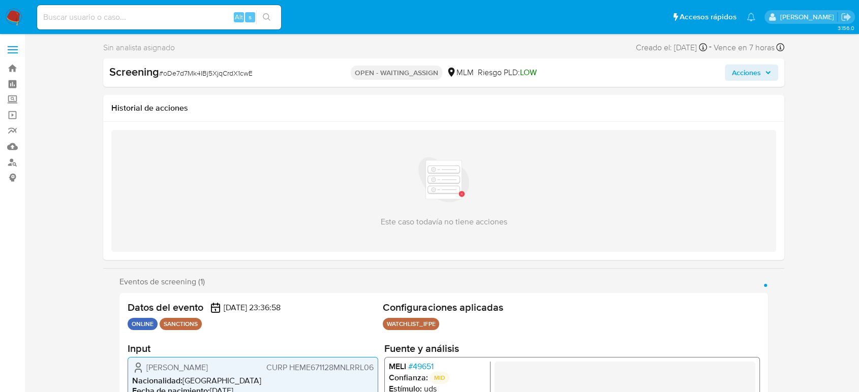
select select "10"
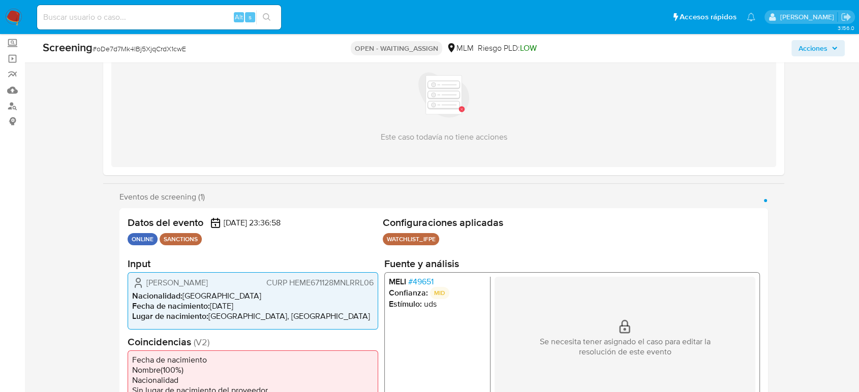
drag, startPoint x: 669, startPoint y: 207, endPoint x: 710, endPoint y: 196, distance: 42.8
click at [668, 206] on section "Eventos de screening (1) Página 1 Datos del evento [DATE] 23:36:58 ONLINE SANCT…" at bounding box center [443, 302] width 649 height 220
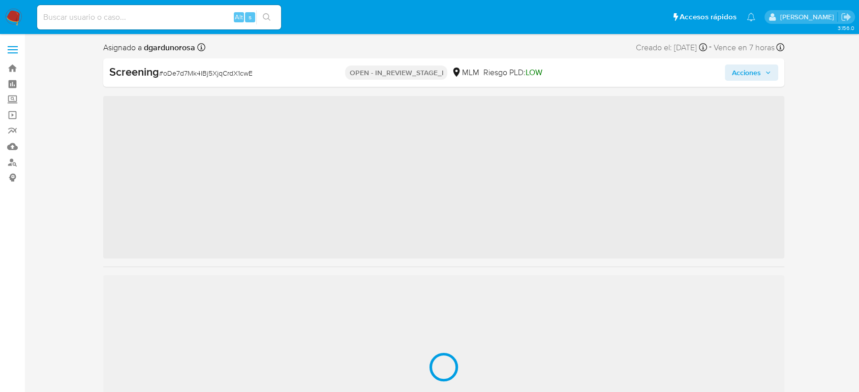
scroll to position [430, 0]
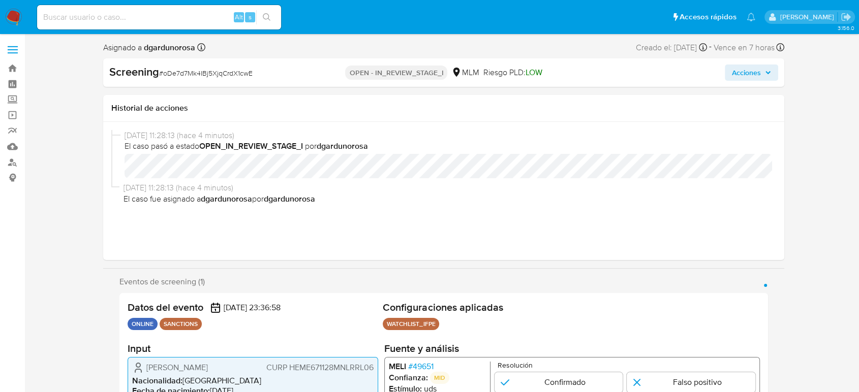
select select "10"
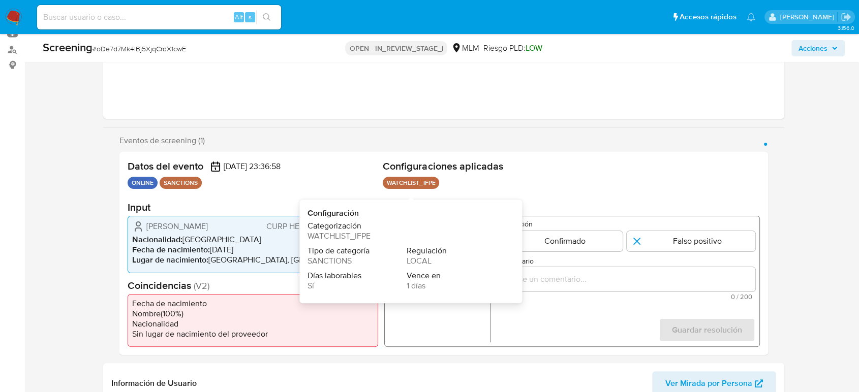
scroll to position [169, 0]
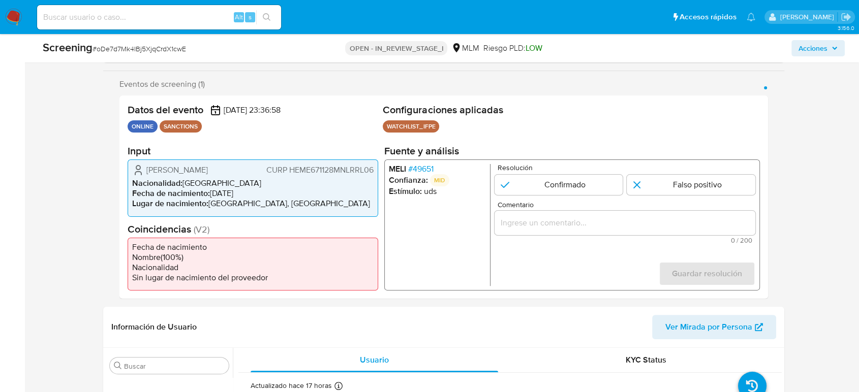
click at [430, 169] on span "# 49651" at bounding box center [420, 169] width 25 height 10
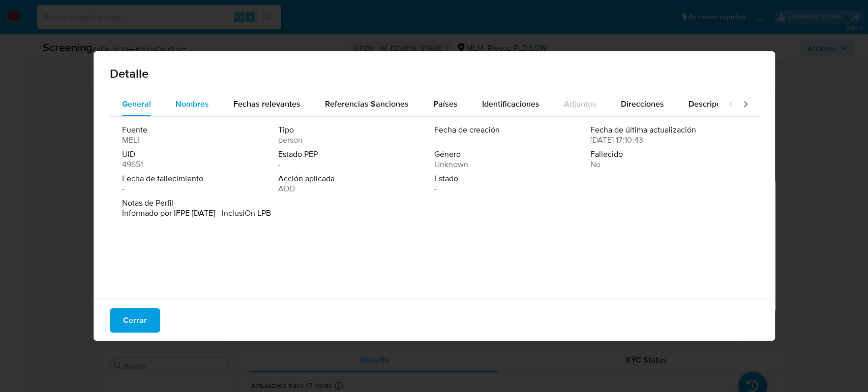
click at [197, 110] on span "Nombres" at bounding box center [192, 104] width 34 height 12
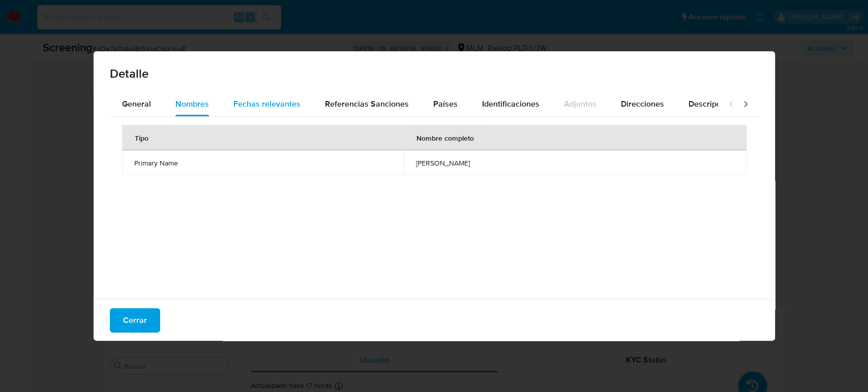
click at [299, 108] on button "Fechas relevantes" at bounding box center [266, 104] width 91 height 24
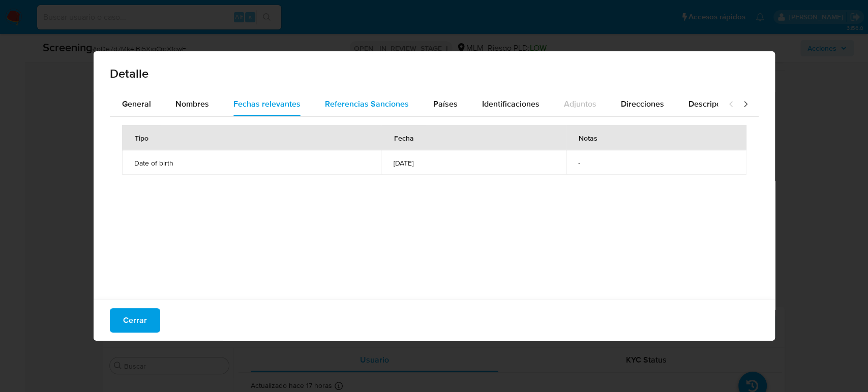
click at [345, 104] on span "Referencias Sanciones" at bounding box center [367, 104] width 84 height 12
click at [251, 100] on span "Fechas relevantes" at bounding box center [266, 104] width 67 height 12
click at [133, 317] on span "Cerrar" at bounding box center [135, 321] width 24 height 22
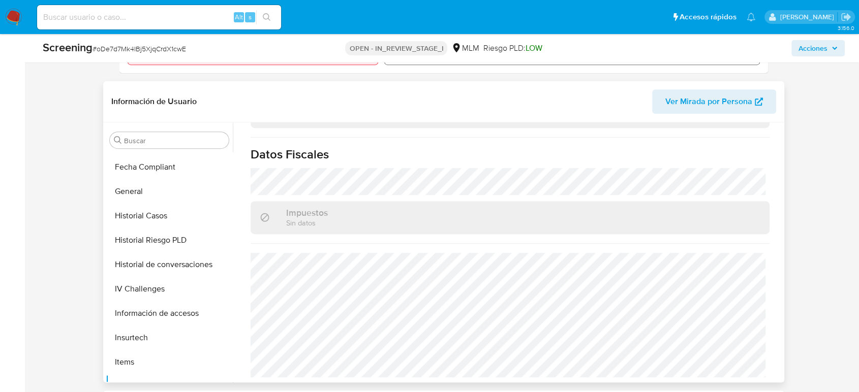
scroll to position [260, 0]
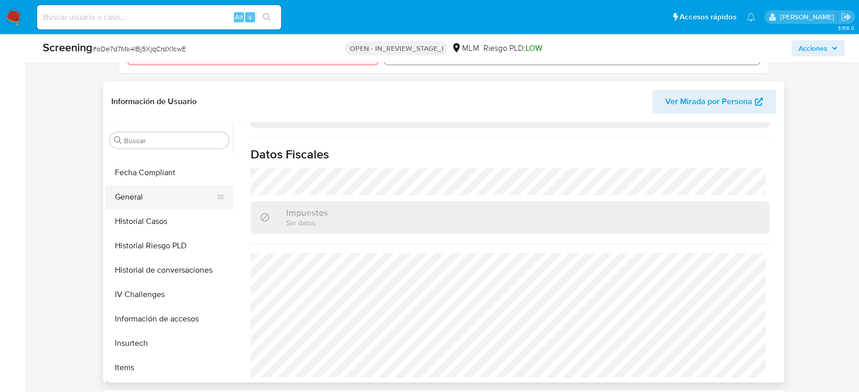
click at [150, 199] on button "General" at bounding box center [165, 197] width 119 height 24
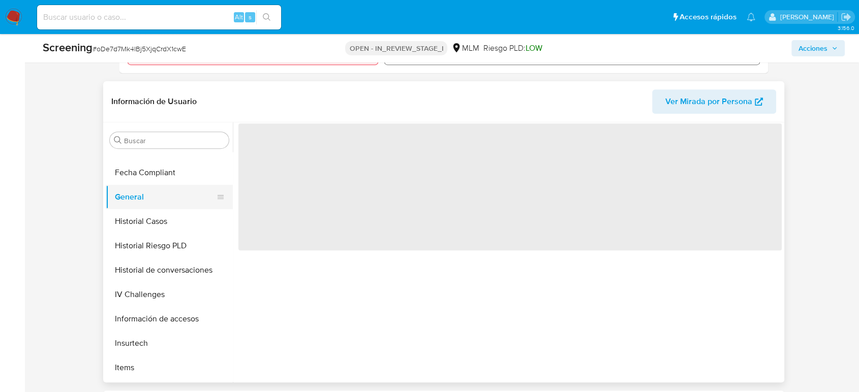
scroll to position [0, 0]
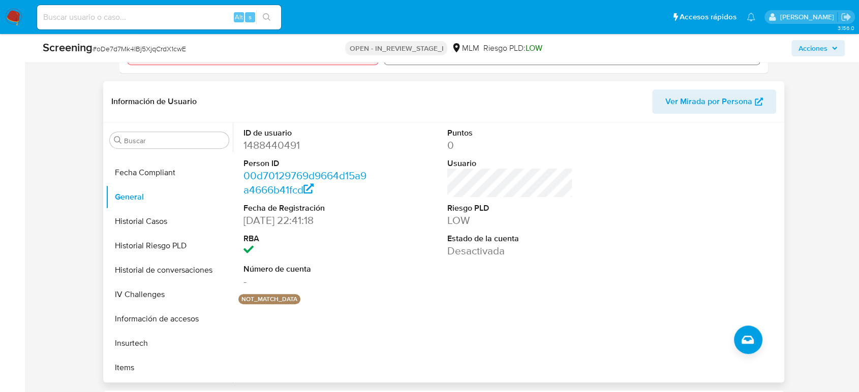
click at [653, 286] on div at bounding box center [714, 209] width 136 height 172
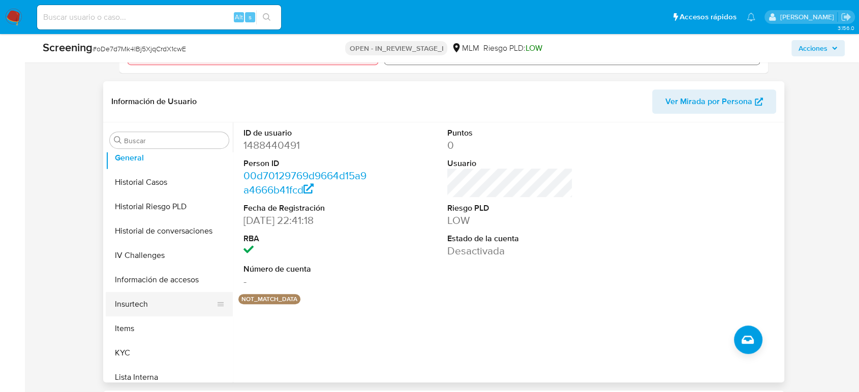
scroll to position [430, 0]
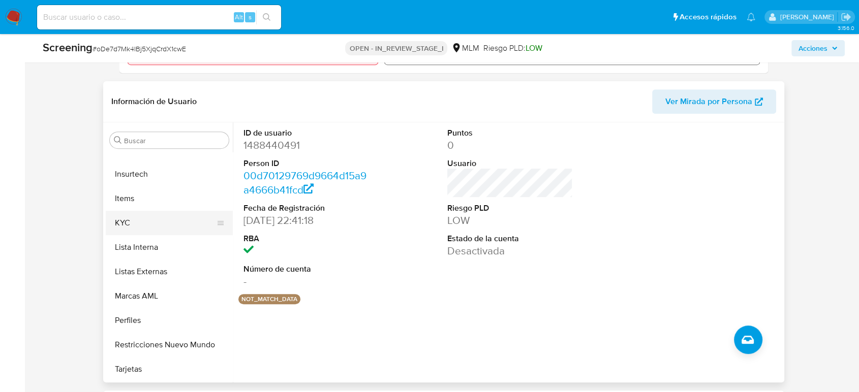
click at [138, 230] on button "KYC" at bounding box center [165, 223] width 119 height 24
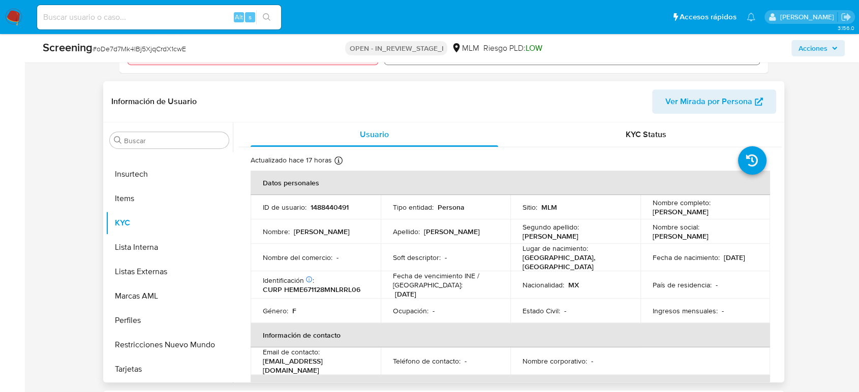
drag, startPoint x: 649, startPoint y: 206, endPoint x: 676, endPoint y: 221, distance: 31.0
click at [676, 220] on td "Nombre completo : Maria Elena Hernandez Martinez" at bounding box center [705, 207] width 130 height 24
copy p "[PERSON_NAME]"
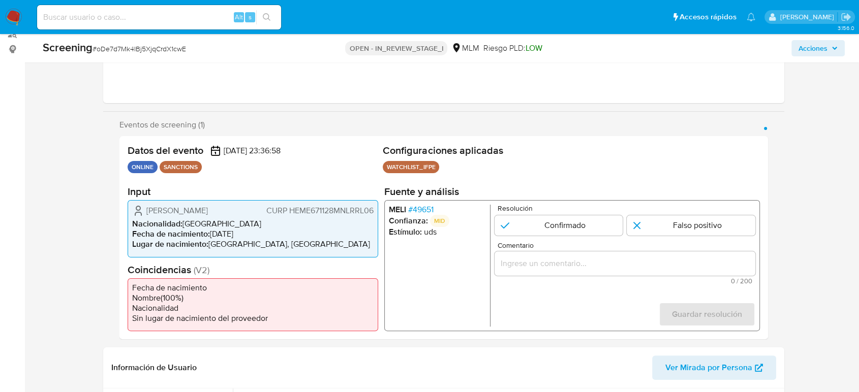
scroll to position [56, 0]
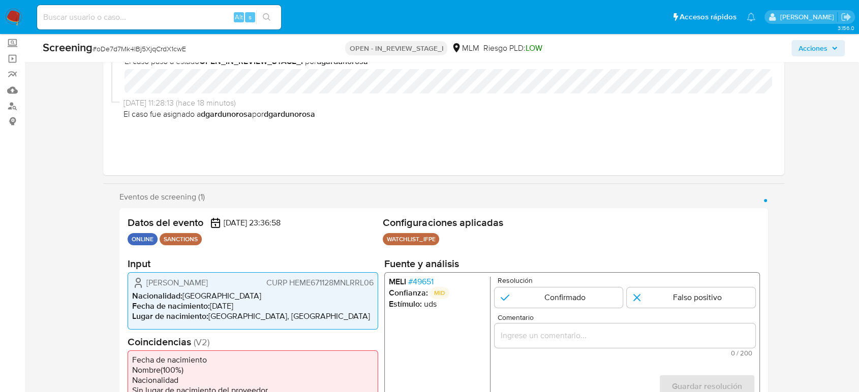
click at [427, 282] on span "# 49651" at bounding box center [420, 282] width 25 height 10
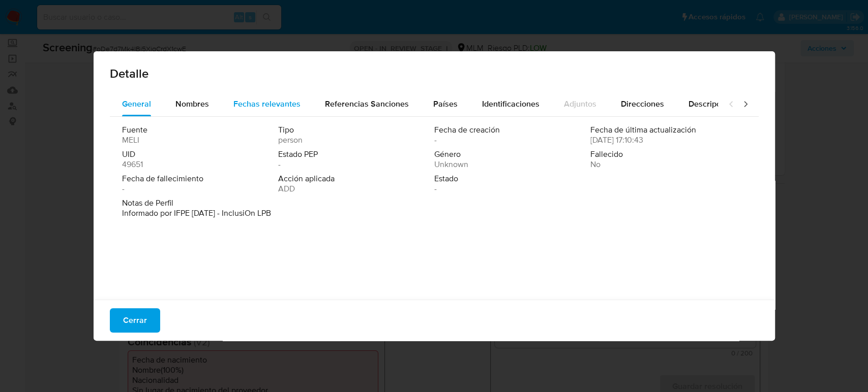
click at [257, 97] on div "Fechas relevantes" at bounding box center [266, 104] width 67 height 24
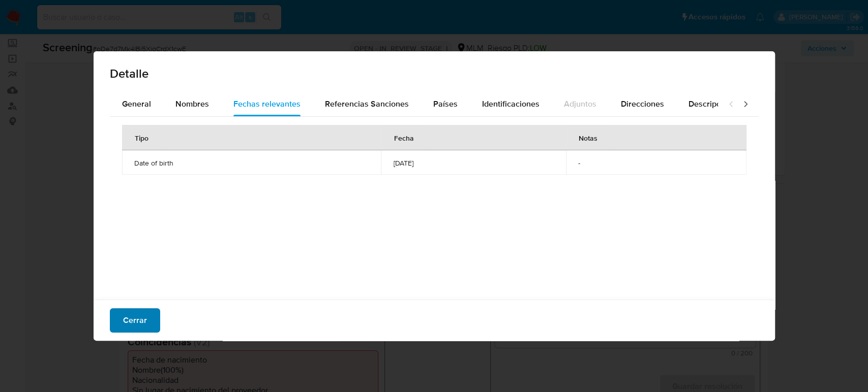
click at [149, 324] on button "Cerrar" at bounding box center [135, 321] width 50 height 24
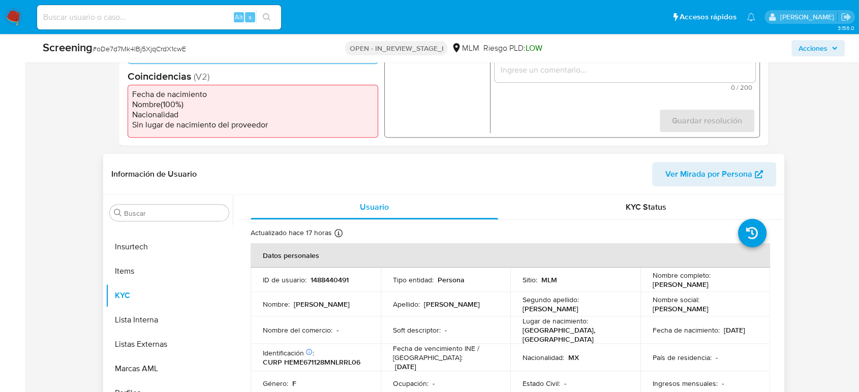
scroll to position [395, 0]
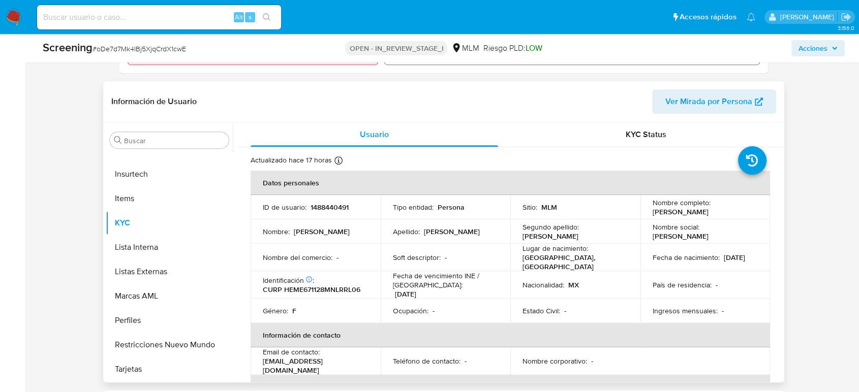
drag, startPoint x: 683, startPoint y: 265, endPoint x: 649, endPoint y: 265, distance: 33.5
click at [653, 262] on div "Fecha de nacimiento : 28/11/1967" at bounding box center [706, 257] width 106 height 9
copy p "[DATE]"
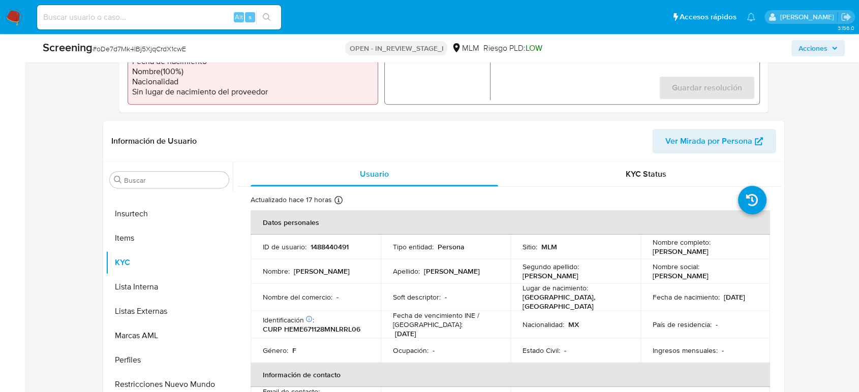
scroll to position [226, 0]
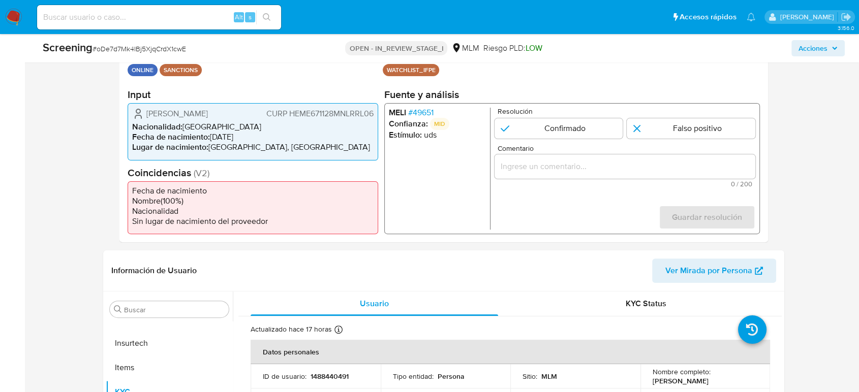
click at [424, 110] on span "# 49651" at bounding box center [420, 113] width 25 height 10
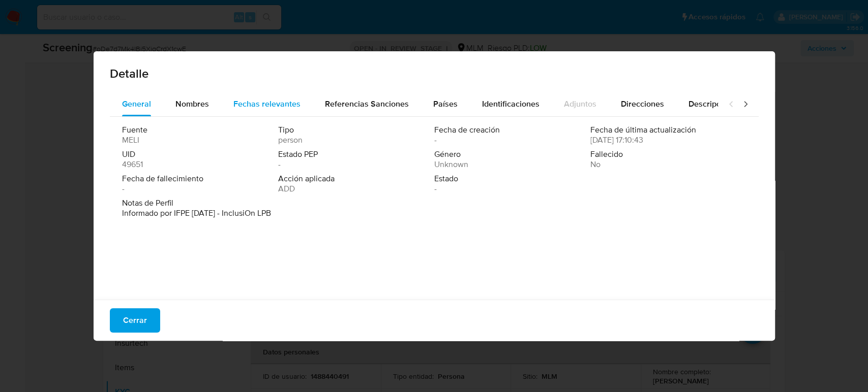
click at [270, 102] on span "Fechas relevantes" at bounding box center [266, 104] width 67 height 12
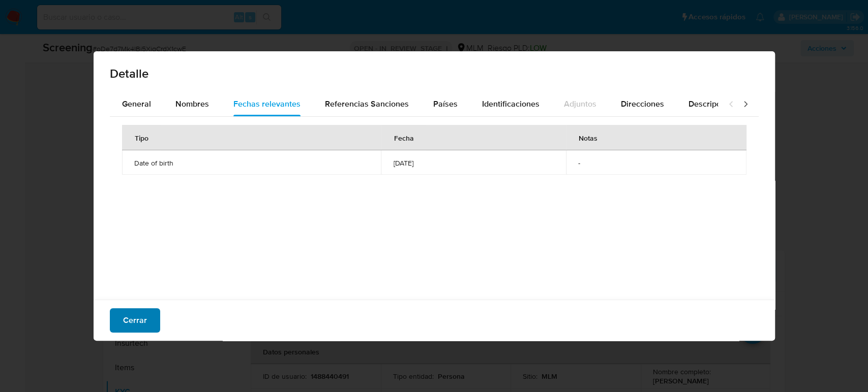
click at [134, 324] on span "Cerrar" at bounding box center [135, 321] width 24 height 22
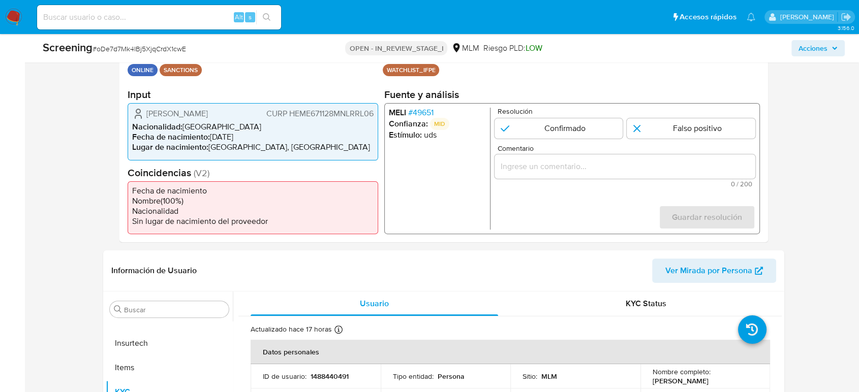
click at [283, 148] on li "Lugar de nacimiento : MEXICO, NUEVO LEÓN" at bounding box center [252, 147] width 241 height 10
drag, startPoint x: 297, startPoint y: 149, endPoint x: 244, endPoint y: 150, distance: 52.9
click at [244, 150] on li "Lugar de nacimiento : MEXICO, NUEVO LEÓN" at bounding box center [252, 147] width 241 height 10
click at [422, 114] on span "# 49651" at bounding box center [420, 113] width 25 height 10
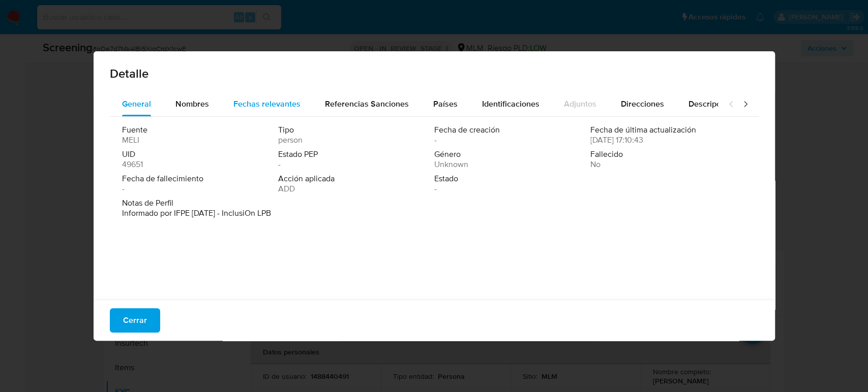
click at [278, 105] on span "Fechas relevantes" at bounding box center [266, 104] width 67 height 12
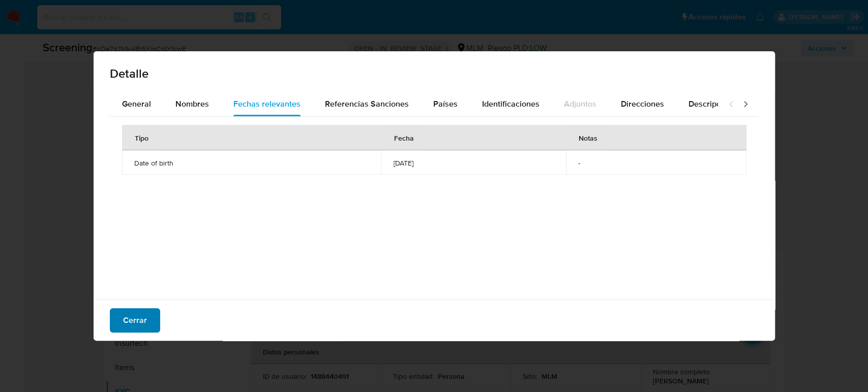
click at [144, 326] on span "Cerrar" at bounding box center [135, 321] width 24 height 22
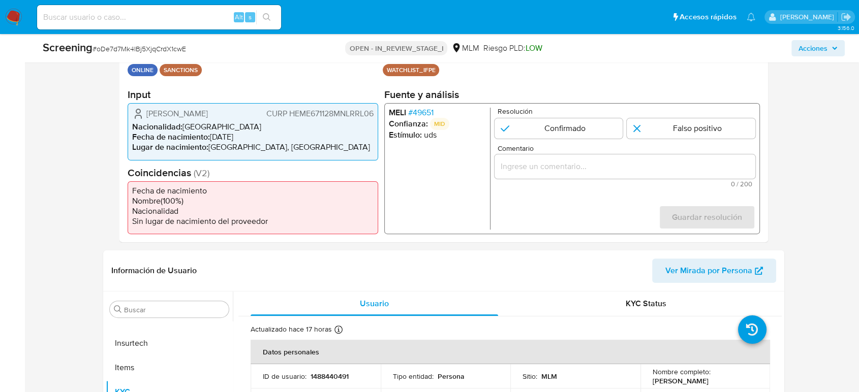
click at [423, 111] on span "# 49651" at bounding box center [420, 113] width 25 height 10
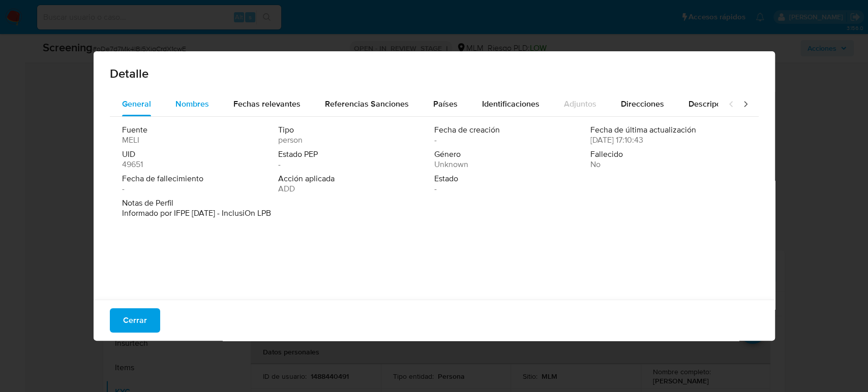
click at [191, 106] on span "Nombres" at bounding box center [192, 104] width 34 height 12
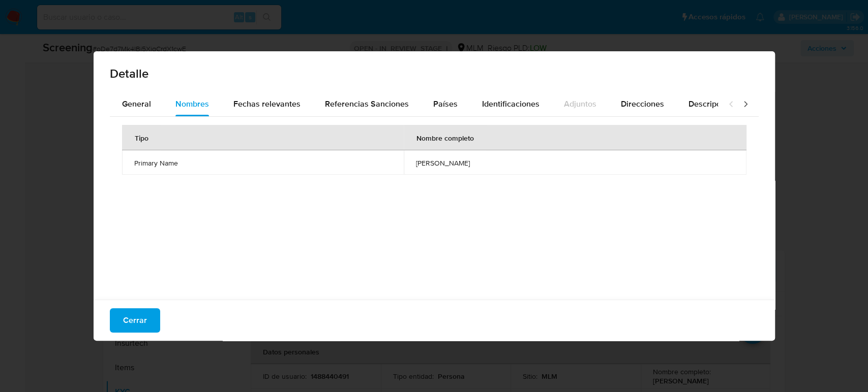
drag, startPoint x: 452, startPoint y: 166, endPoint x: 350, endPoint y: 168, distance: 102.7
click at [404, 168] on td "maria elena hernandez martinez" at bounding box center [575, 162] width 343 height 24
click at [110, 326] on button "Cerrar" at bounding box center [135, 321] width 50 height 24
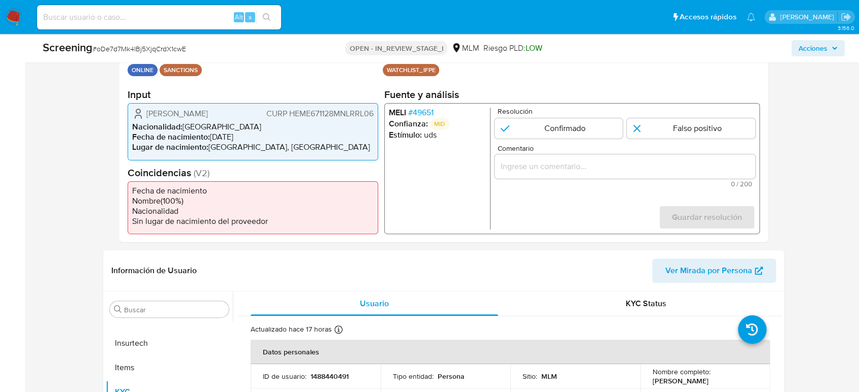
click at [322, 112] on span "CURP HEME671128MNLRRL06" at bounding box center [319, 114] width 107 height 10
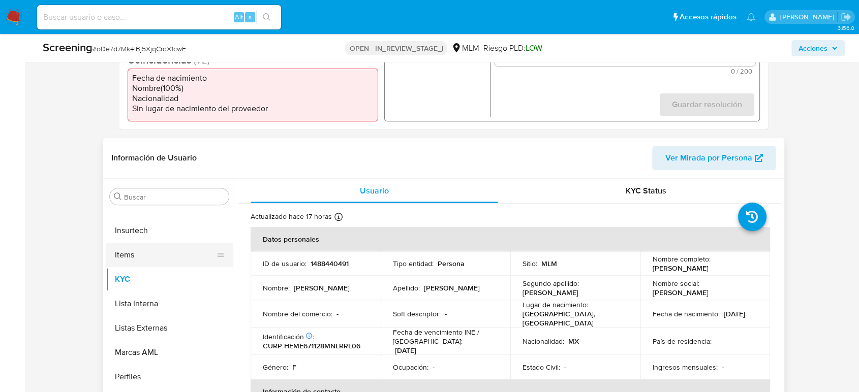
scroll to position [395, 0]
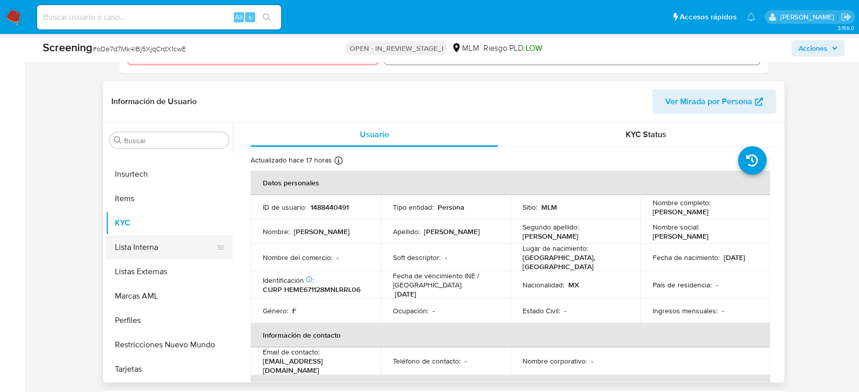
click at [158, 250] on button "Lista Interna" at bounding box center [165, 247] width 119 height 24
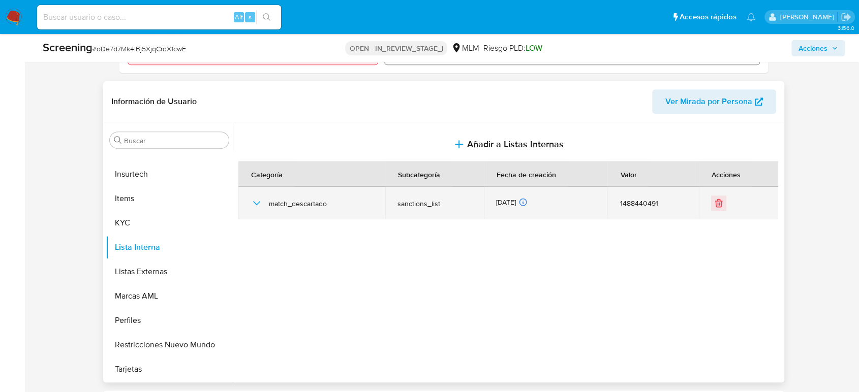
click at [256, 201] on icon "button" at bounding box center [257, 203] width 12 height 12
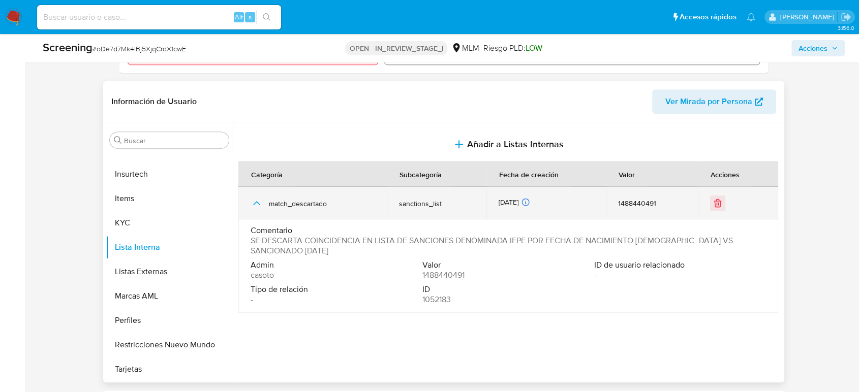
click at [256, 201] on icon "button" at bounding box center [256, 203] width 7 height 4
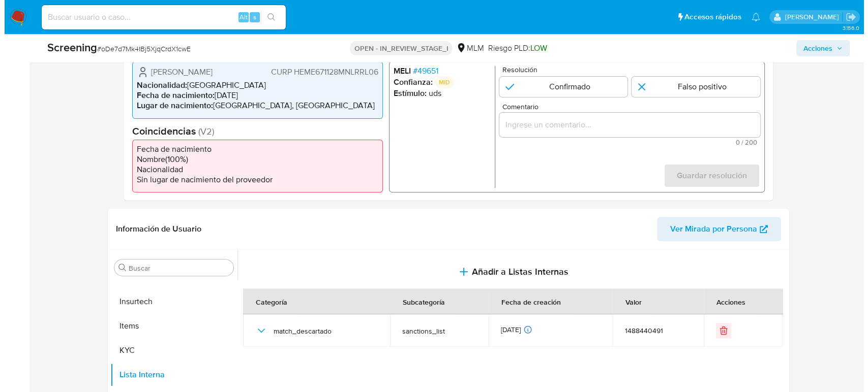
scroll to position [169, 0]
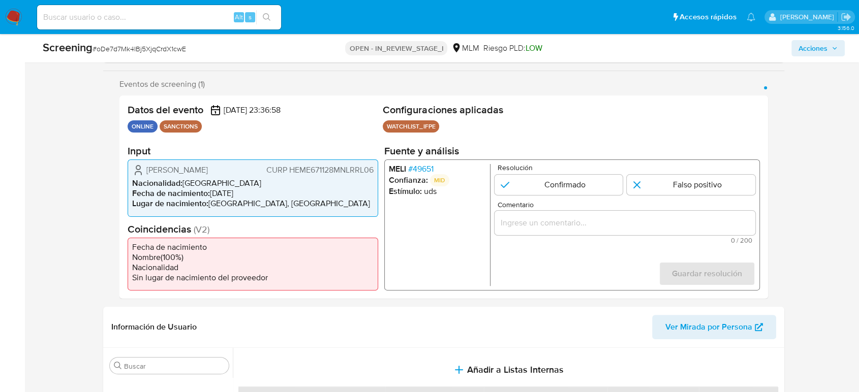
click at [419, 170] on span "# 49651" at bounding box center [420, 169] width 25 height 10
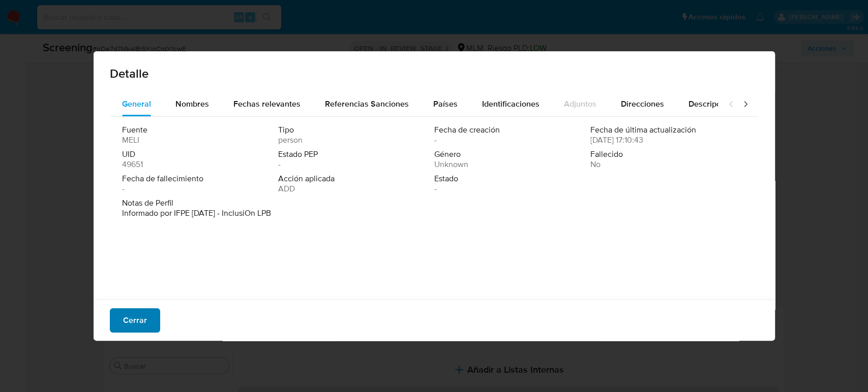
click at [130, 320] on span "Cerrar" at bounding box center [135, 321] width 24 height 22
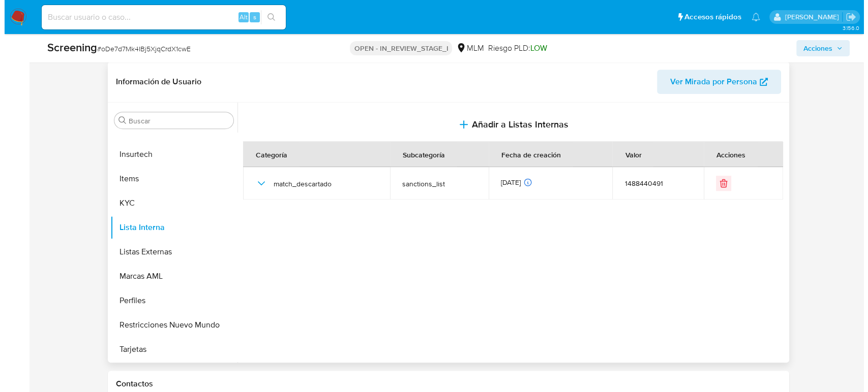
scroll to position [395, 0]
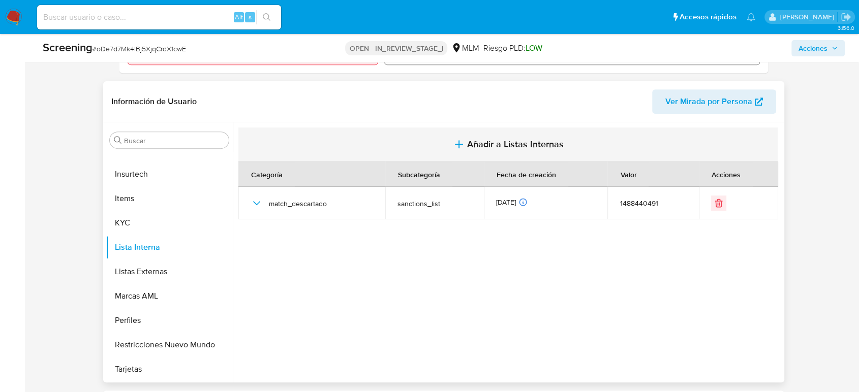
click at [505, 146] on span "Añadir a Listas Internas" at bounding box center [515, 144] width 97 height 11
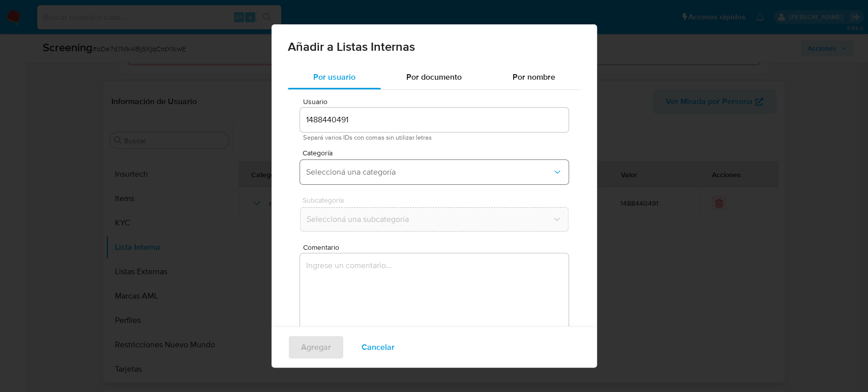
click at [387, 172] on span "Seleccioná una categoría" at bounding box center [429, 172] width 246 height 10
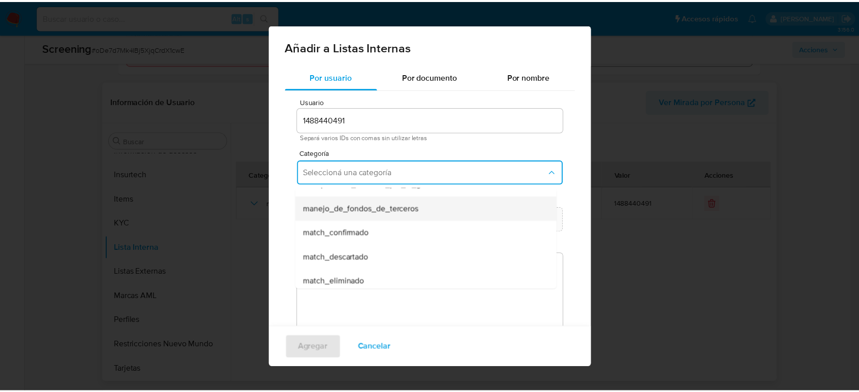
scroll to position [56, 0]
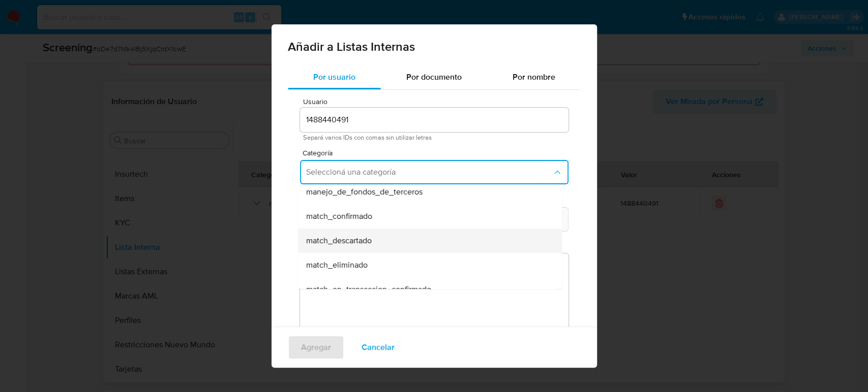
click at [370, 245] on span "match_descartado" at bounding box center [339, 241] width 66 height 10
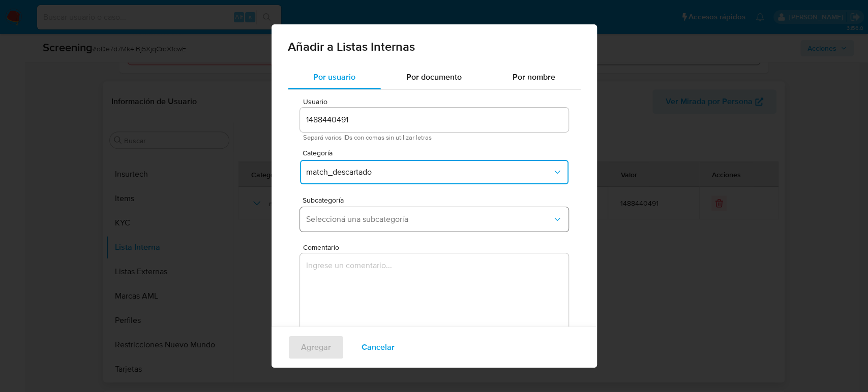
click at [375, 220] on span "Seleccioná una subcategoría" at bounding box center [429, 220] width 246 height 10
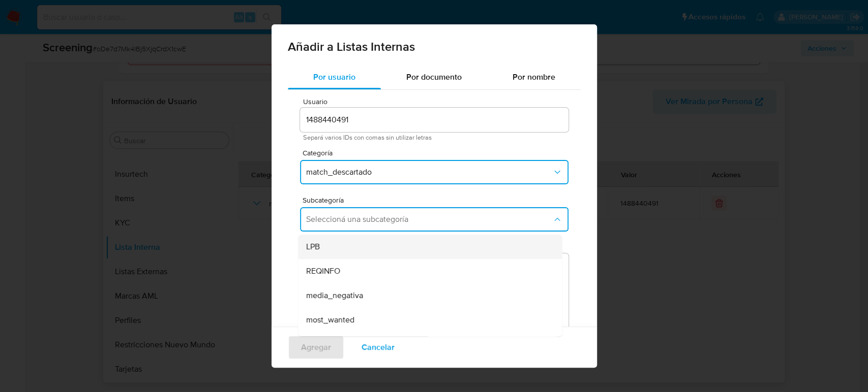
click at [365, 239] on div "LPB" at bounding box center [426, 247] width 241 height 24
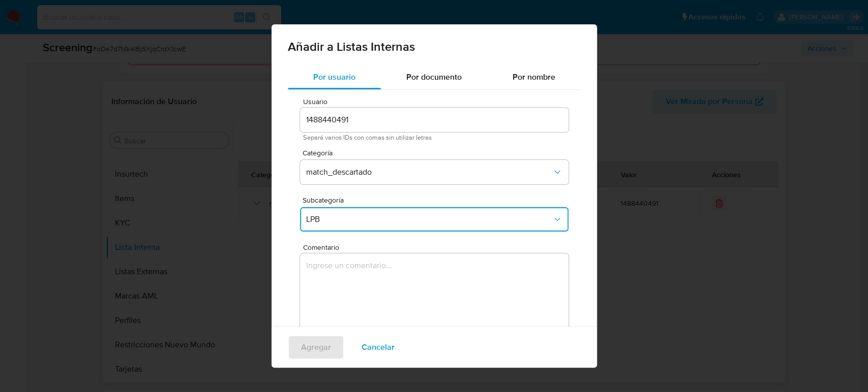
click at [375, 287] on textarea "Comentario" at bounding box center [434, 303] width 268 height 98
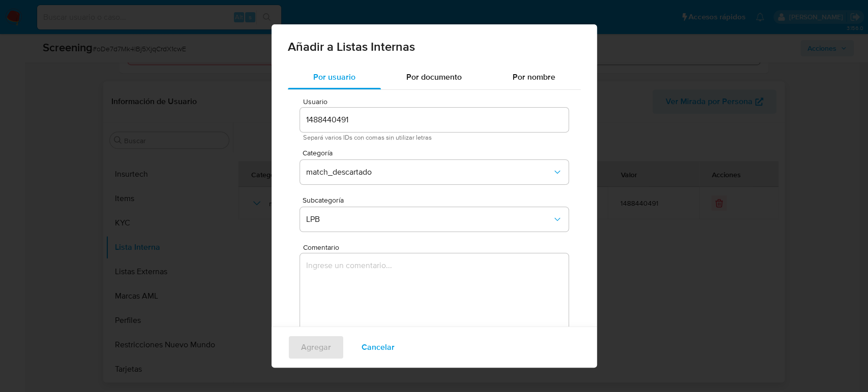
click at [728, 187] on div "Añadir a Listas Internas Por usuario Por documento Por nombre Usuario 148844049…" at bounding box center [434, 196] width 868 height 392
click at [395, 344] on button "Cancelar" at bounding box center [377, 347] width 59 height 24
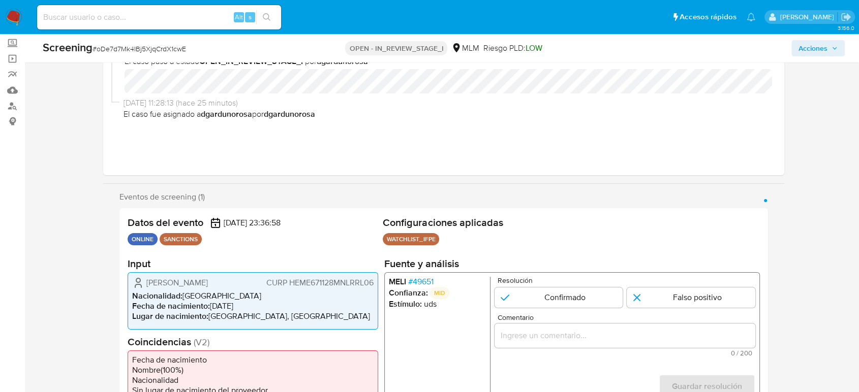
click at [557, 338] on input "Comentario" at bounding box center [625, 335] width 261 height 13
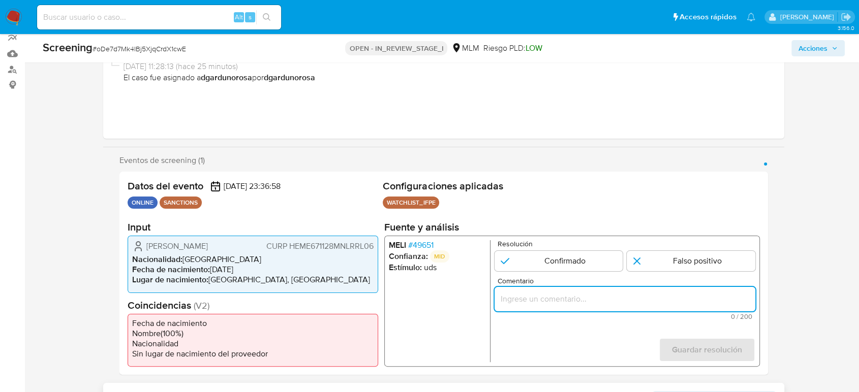
scroll to position [113, 0]
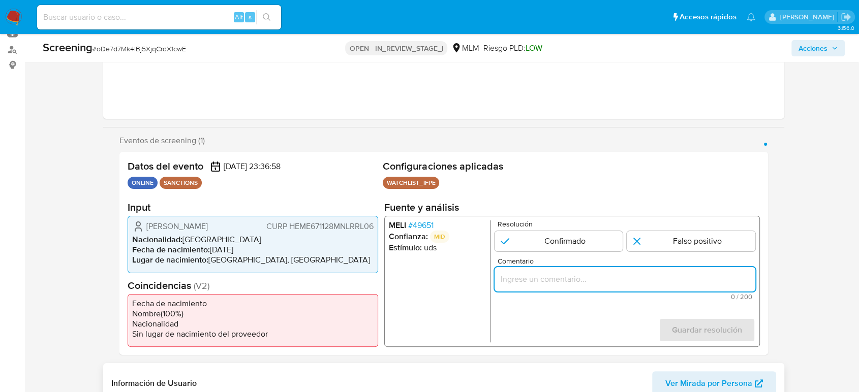
paste input "SE DESCARTA COINCIDENCIA EN LISTA DE SANCIONES DENOMINADA IFPE, YA QUE LA FECHA…"
type input "SE DESCARTA COINCIDENCIA EN LISTA DE SANCIONES DENOMINADA IFPE, YA QUE LA FECHA…"
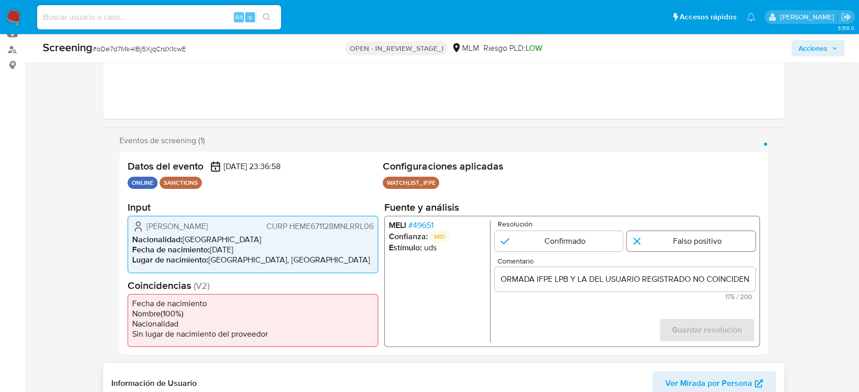
click at [698, 242] on input "1 de 1" at bounding box center [691, 241] width 129 height 20
radio input "true"
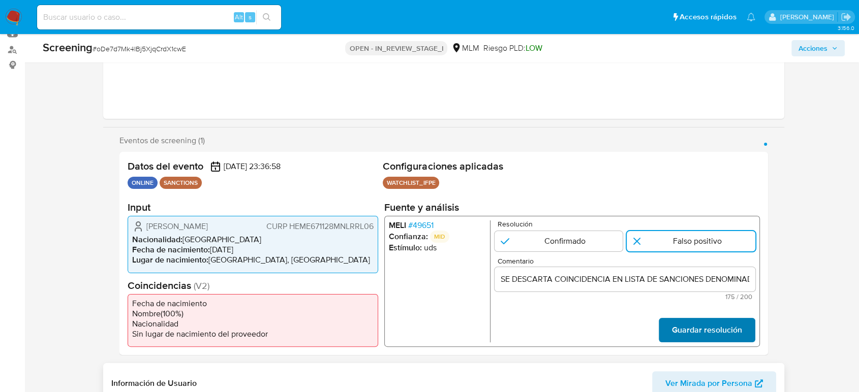
click at [711, 330] on span "Guardar resolución" at bounding box center [707, 330] width 70 height 22
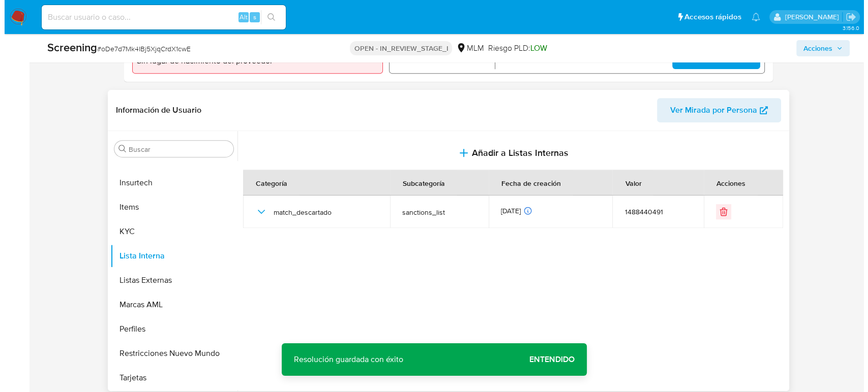
scroll to position [451, 0]
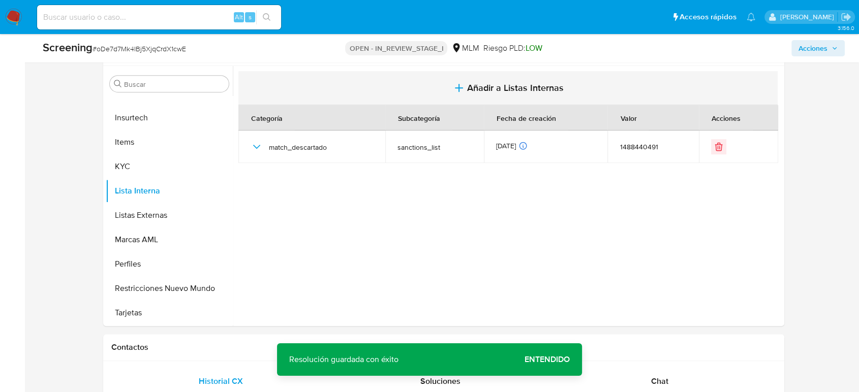
click at [510, 94] on button "Añadir a Listas Internas" at bounding box center [507, 88] width 539 height 34
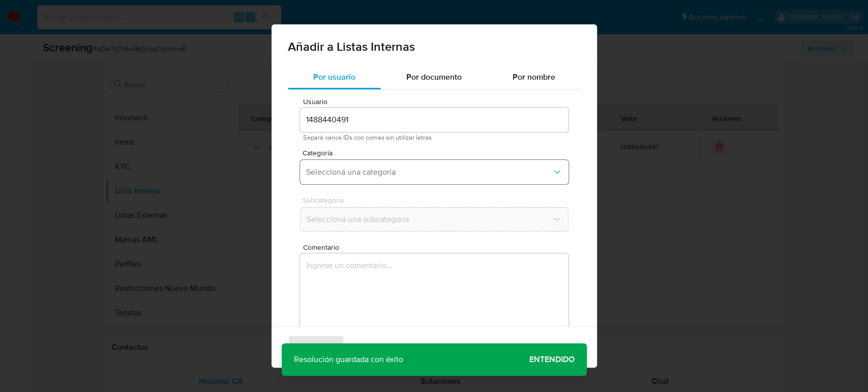
click at [350, 180] on button "Seleccioná una categoría" at bounding box center [434, 172] width 268 height 24
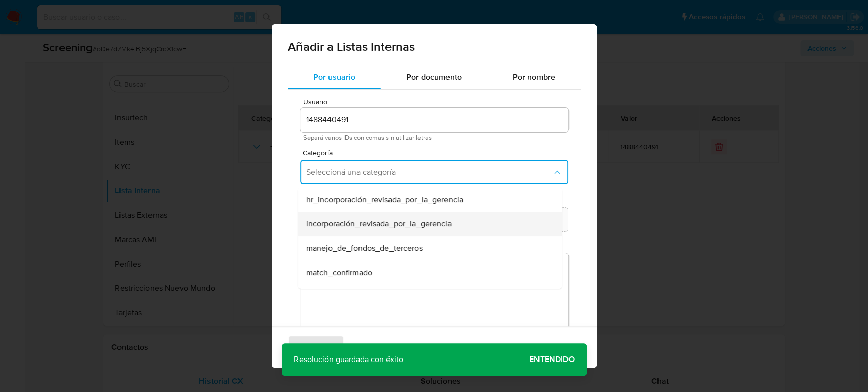
scroll to position [56, 0]
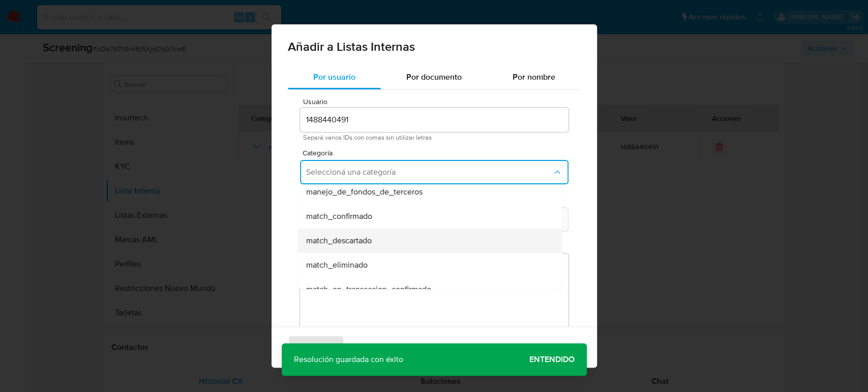
click at [369, 239] on span "match_descartado" at bounding box center [339, 241] width 66 height 10
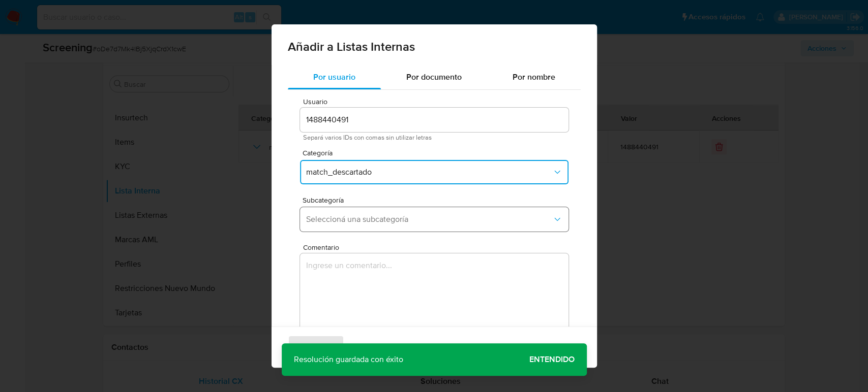
click at [372, 224] on span "Seleccioná una subcategoría" at bounding box center [429, 220] width 246 height 10
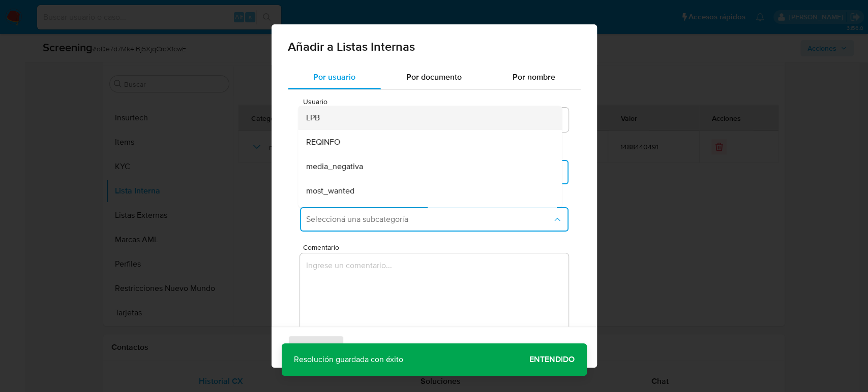
click at [365, 116] on div "LPB" at bounding box center [426, 118] width 241 height 24
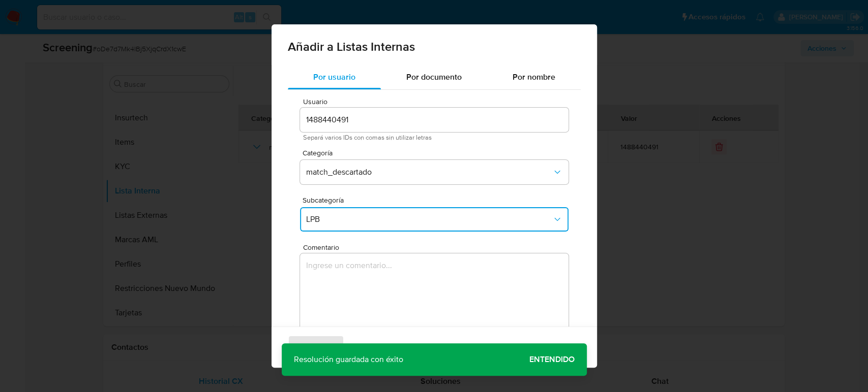
click at [390, 296] on textarea "Comentario" at bounding box center [434, 303] width 268 height 98
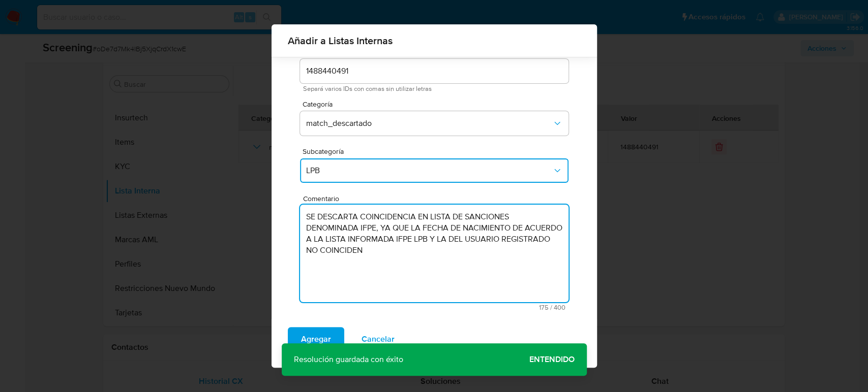
scroll to position [49, 0]
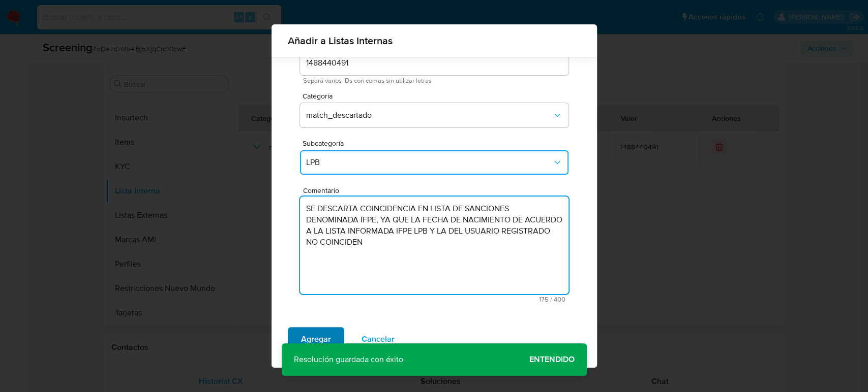
type textarea "SE DESCARTA COINCIDENCIA EN LISTA DE SANCIONES DENOMINADA IFPE, YA QUE LA FECHA…"
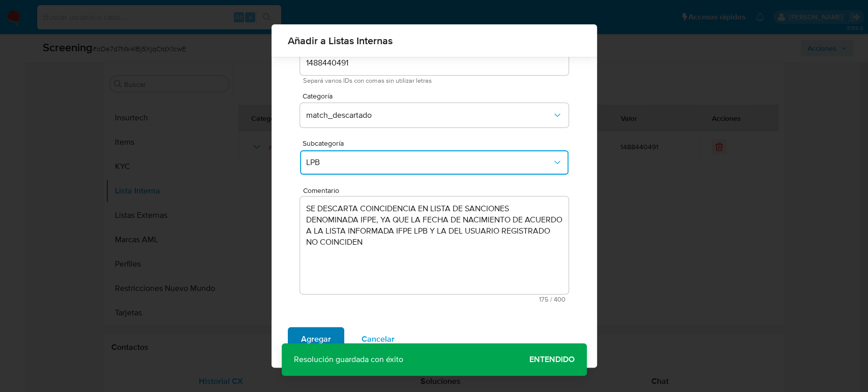
click at [298, 337] on button "Agregar" at bounding box center [316, 339] width 56 height 24
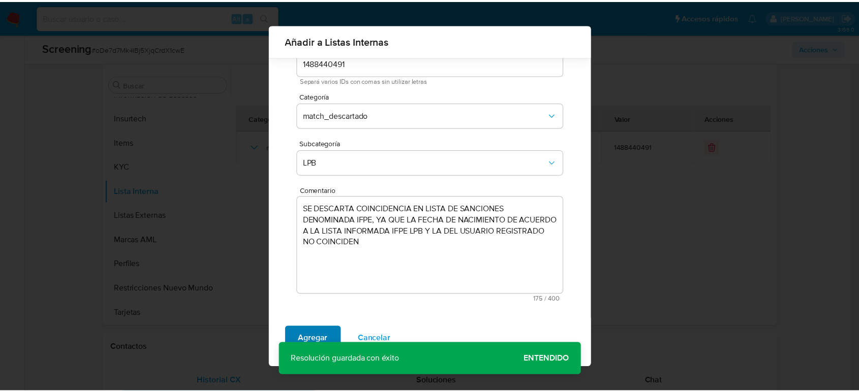
scroll to position [0, 0]
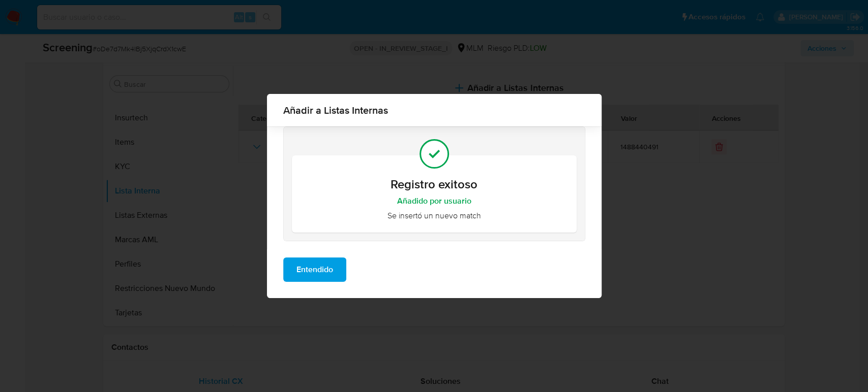
click at [336, 274] on button "Entendido" at bounding box center [314, 270] width 63 height 24
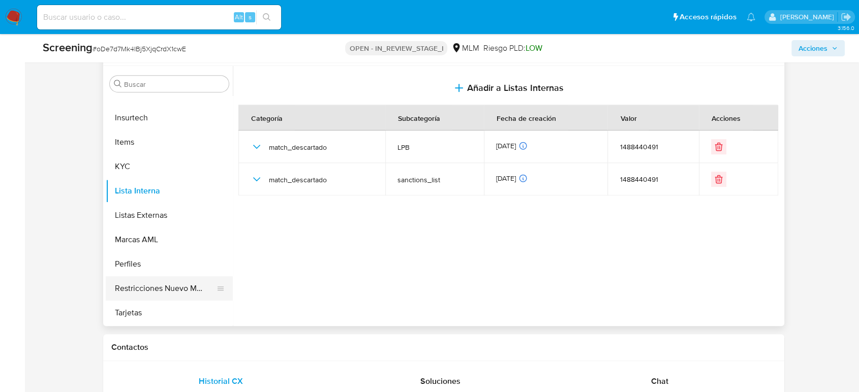
click at [150, 288] on button "Restricciones Nuevo Mundo" at bounding box center [165, 289] width 119 height 24
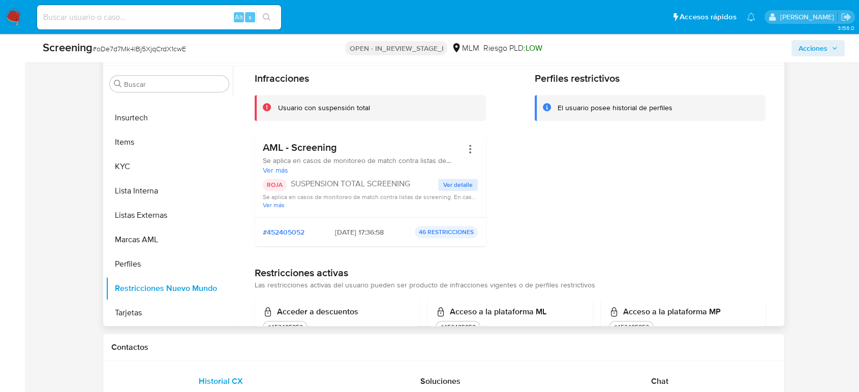
scroll to position [56, 0]
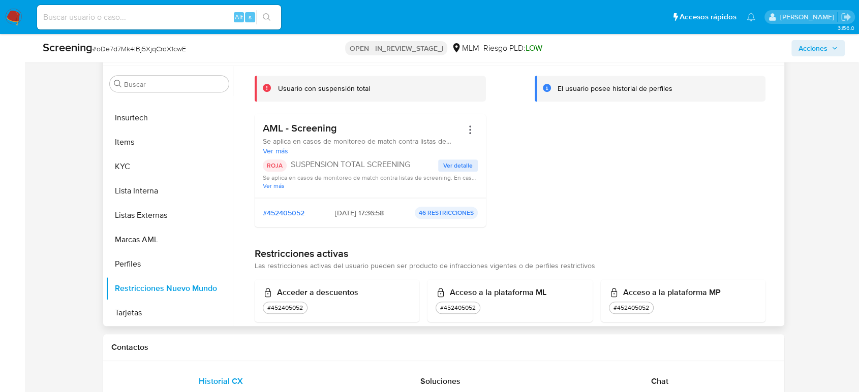
click at [273, 182] on span "Ver más" at bounding box center [370, 186] width 215 height 8
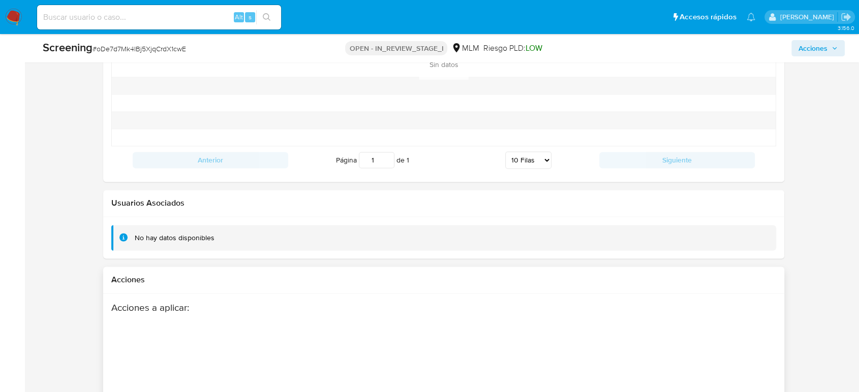
scroll to position [1716, 0]
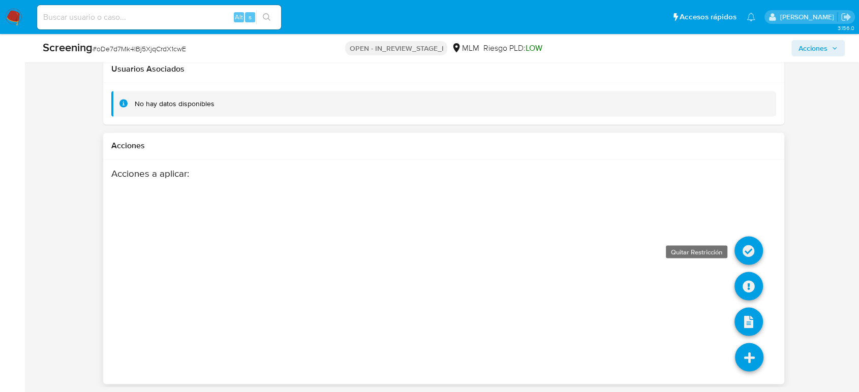
click at [748, 250] on icon at bounding box center [749, 250] width 28 height 28
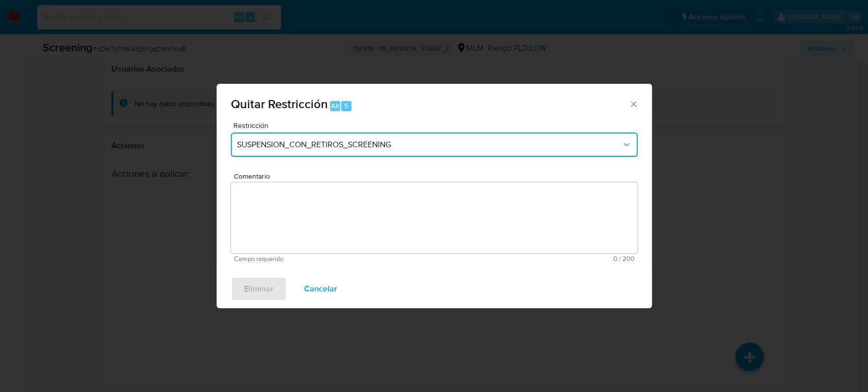
click at [387, 146] on span "SUSPENSION_CON_RETIROS_SCREENING" at bounding box center [429, 145] width 384 height 10
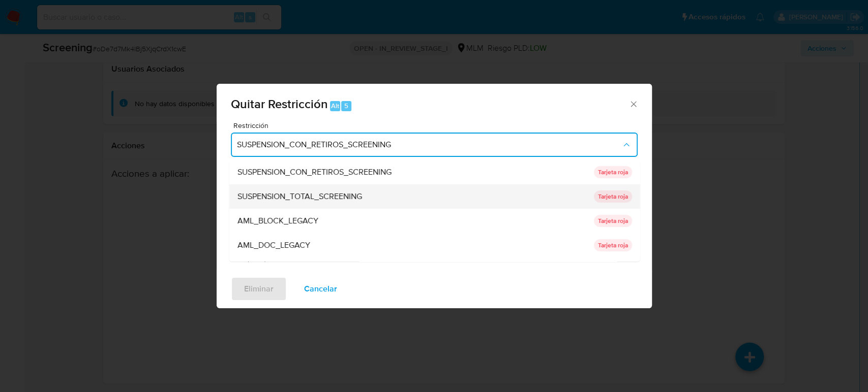
click at [388, 192] on div "SUSPENSION_TOTAL_SCREENING" at bounding box center [412, 197] width 350 height 24
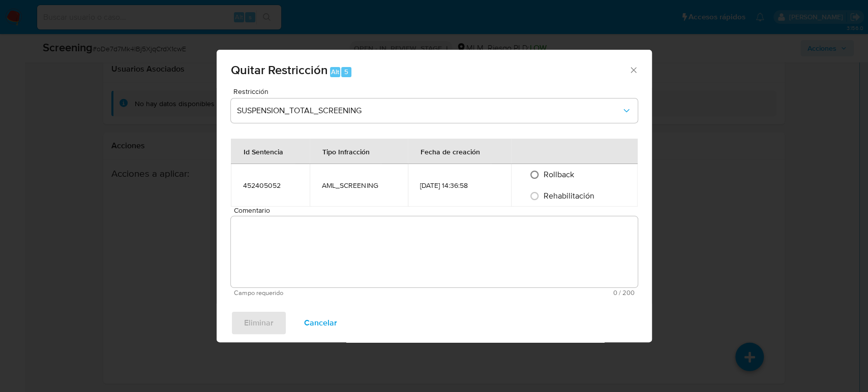
click at [531, 178] on input "Rollback" at bounding box center [534, 175] width 16 height 16
radio input "true"
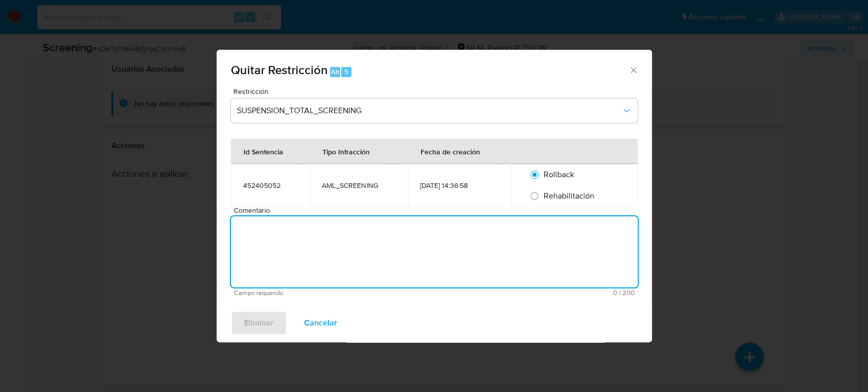
click at [533, 243] on textarea "Comentario" at bounding box center [434, 252] width 407 height 71
paste textarea "SE DESCARTA COINCIDENCIA EN LISTA DE SANCIONES DENOMINADA IFPE, YA QUE LA FECHA…"
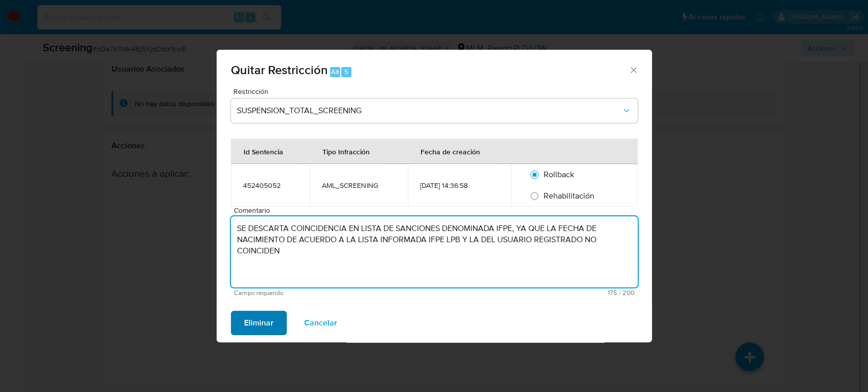
type textarea "SE DESCARTA COINCIDENCIA EN LISTA DE SANCIONES DENOMINADA IFPE, YA QUE LA FECHA…"
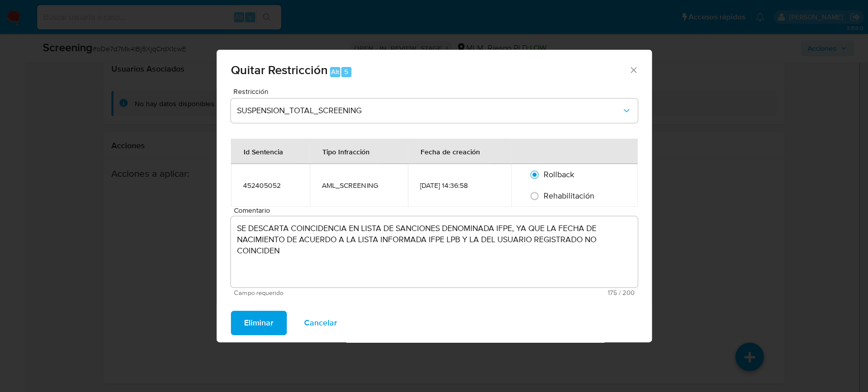
click at [273, 323] on button "Eliminar" at bounding box center [259, 323] width 56 height 24
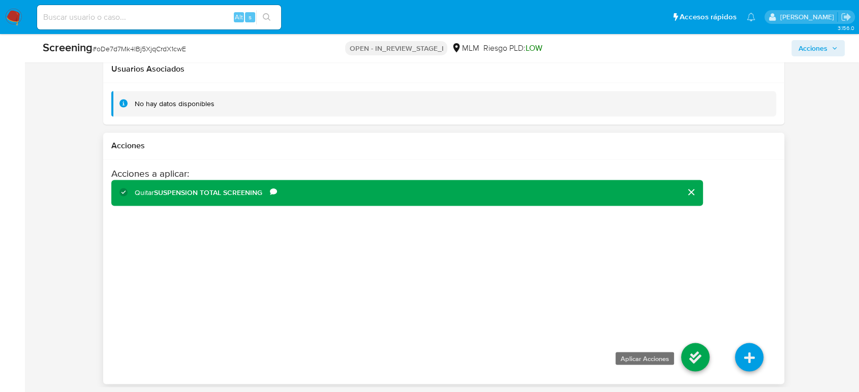
click at [699, 364] on icon at bounding box center [695, 357] width 28 height 28
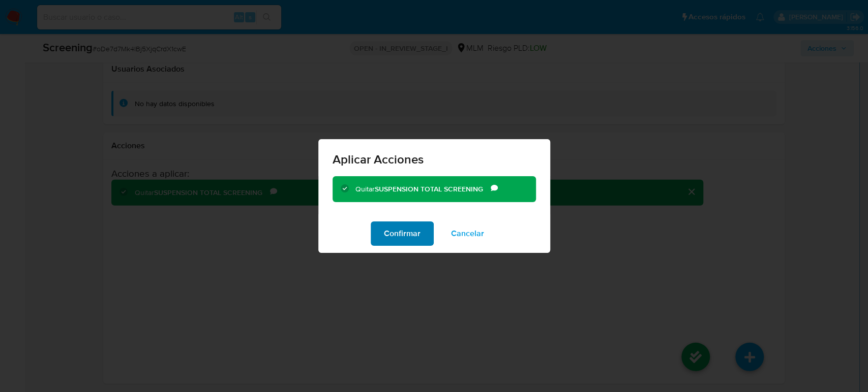
click at [416, 239] on span "Confirmar" at bounding box center [402, 234] width 37 height 22
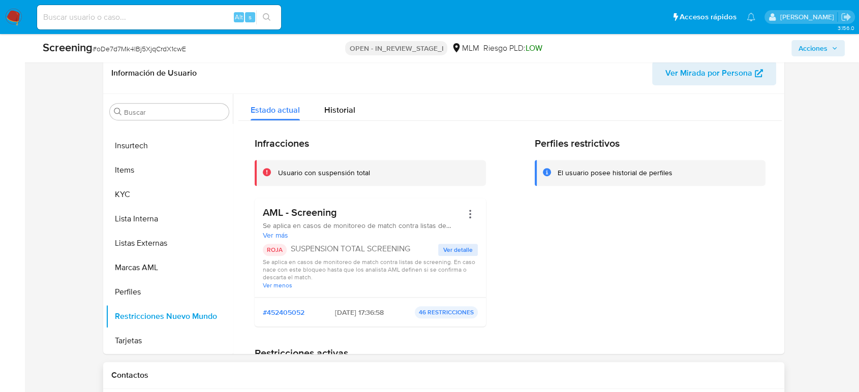
scroll to position [417, 0]
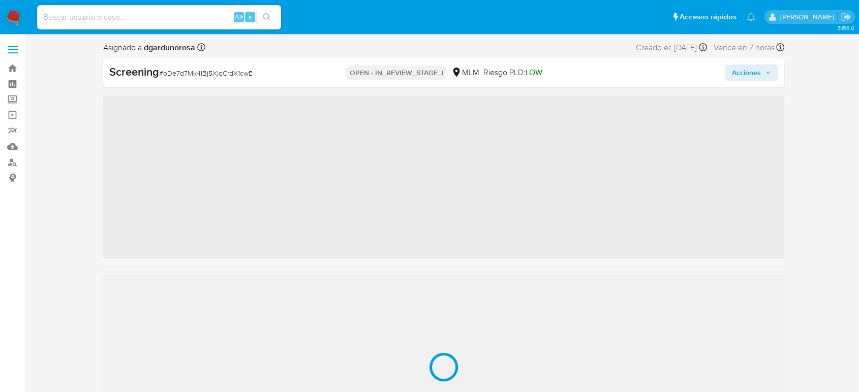
scroll to position [430, 0]
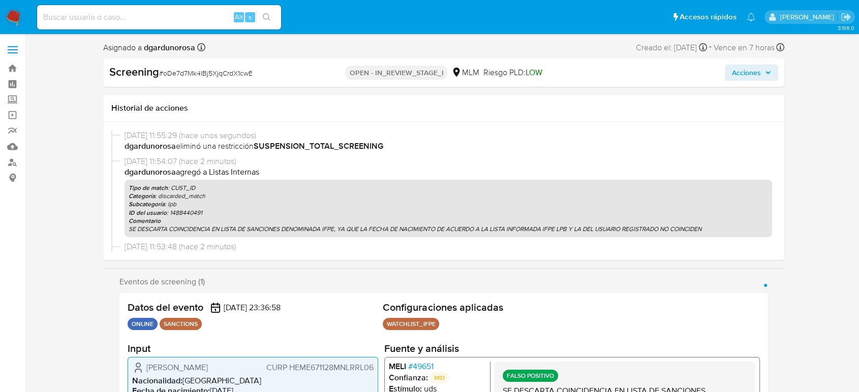
select select "10"
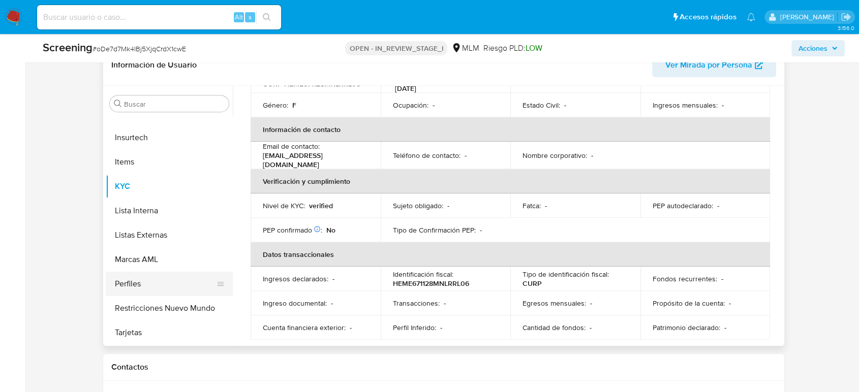
scroll to position [451, 0]
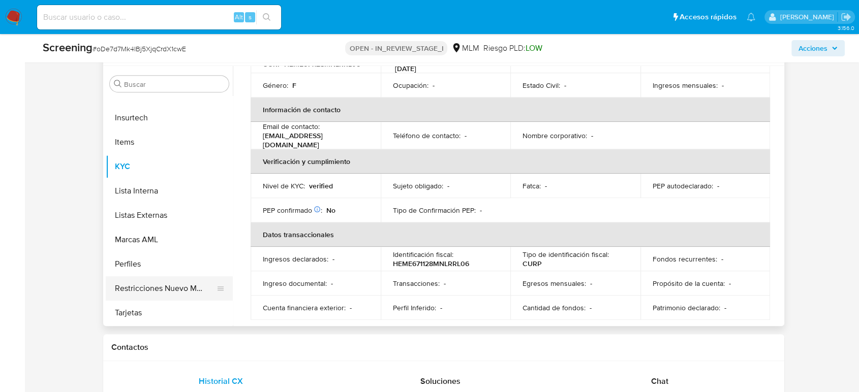
click at [180, 286] on button "Restricciones Nuevo Mundo" at bounding box center [165, 289] width 119 height 24
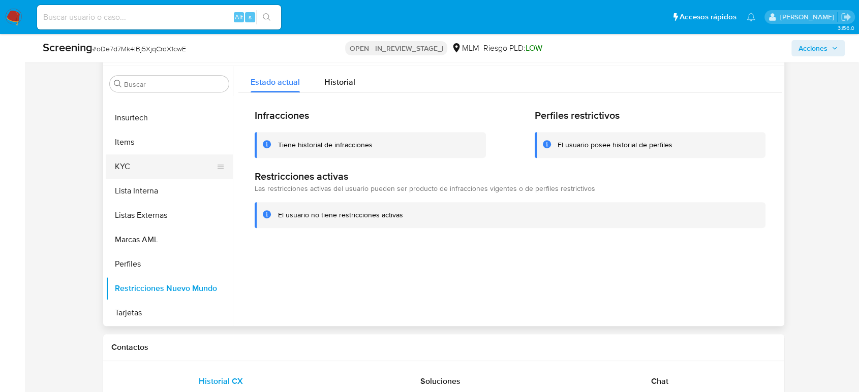
click at [142, 166] on button "KYC" at bounding box center [165, 167] width 119 height 24
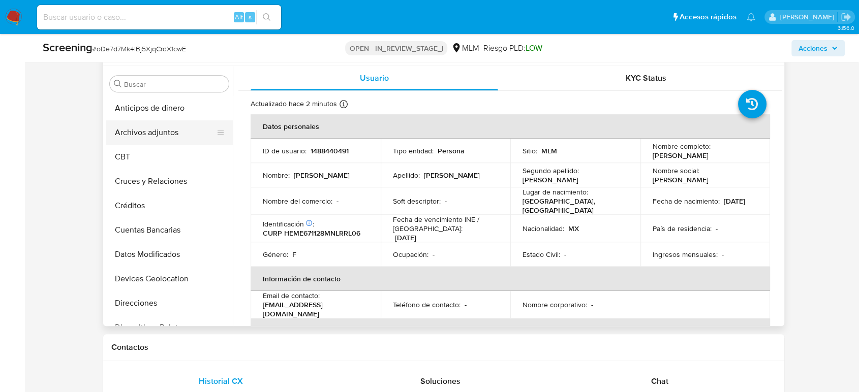
click at [159, 133] on button "Archivos adjuntos" at bounding box center [165, 132] width 119 height 24
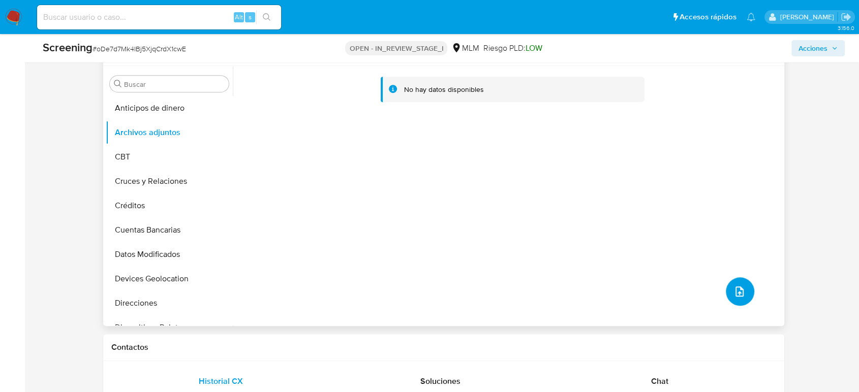
click at [736, 288] on icon "upload-file" at bounding box center [740, 292] width 12 height 12
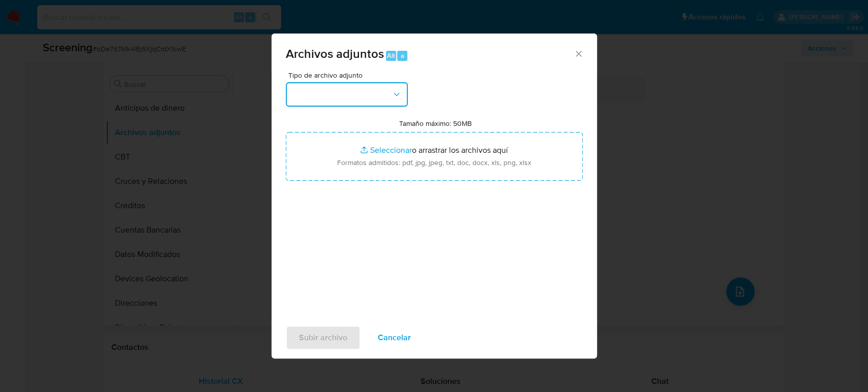
click at [367, 95] on button "button" at bounding box center [347, 94] width 122 height 24
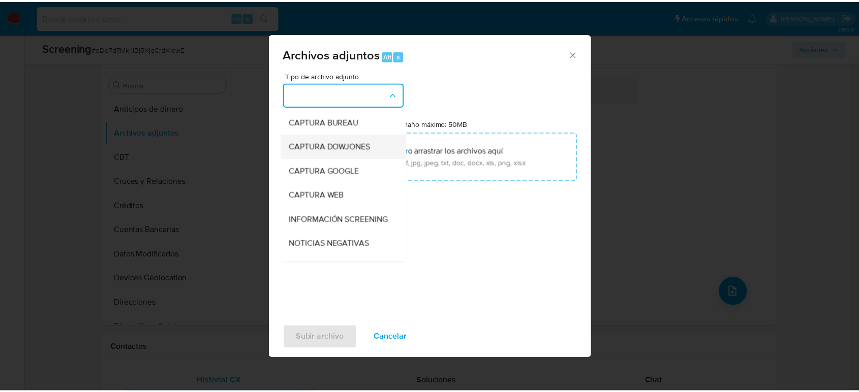
scroll to position [113, 0]
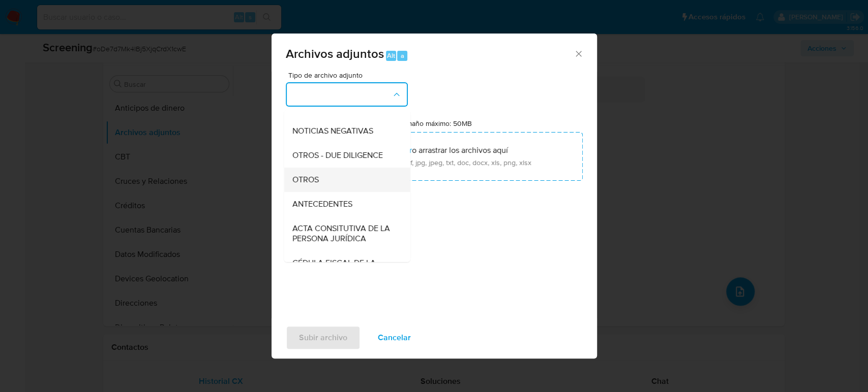
click at [328, 189] on div "OTROS" at bounding box center [344, 180] width 104 height 24
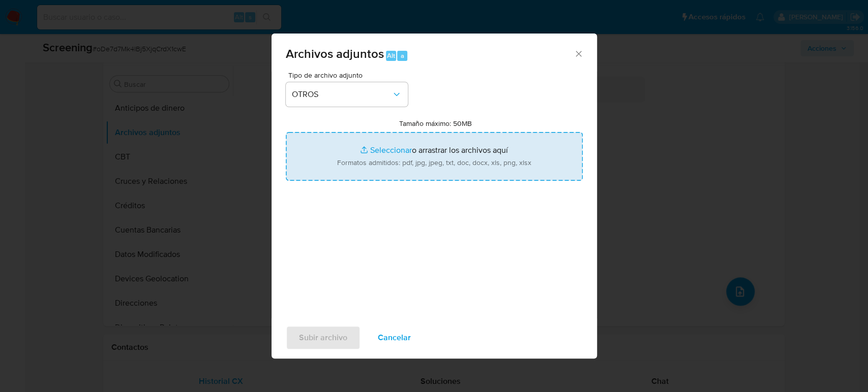
type input "C:\fakepath\[PERSON_NAME].pdf"
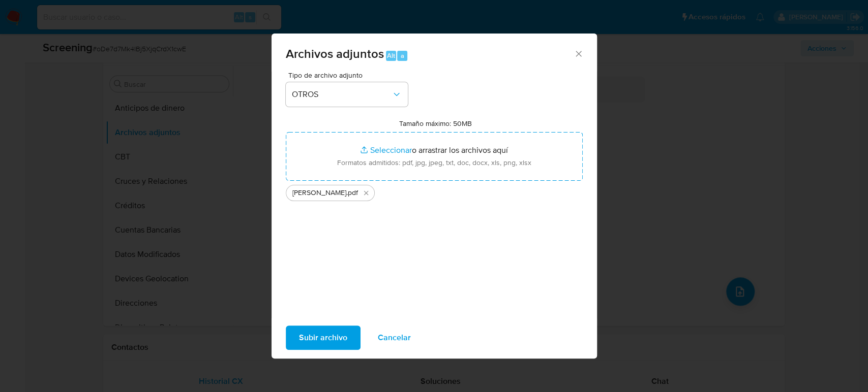
click at [301, 345] on span "Subir archivo" at bounding box center [323, 338] width 48 height 22
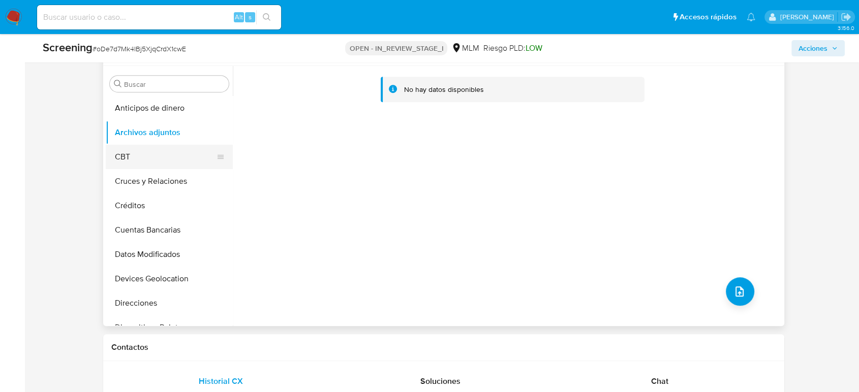
click at [159, 157] on button "CBT" at bounding box center [165, 157] width 119 height 24
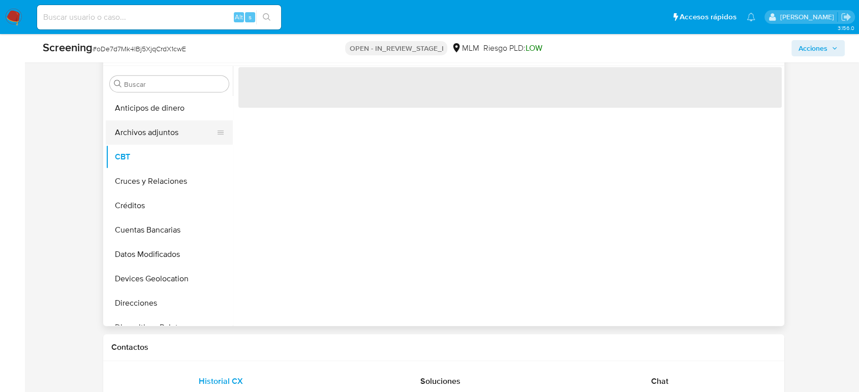
click at [159, 141] on button "Archivos adjuntos" at bounding box center [165, 132] width 119 height 24
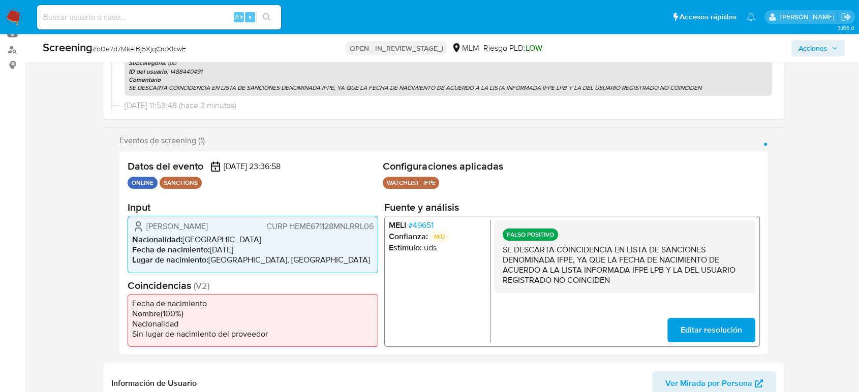
click at [831, 47] on span "Acciones" at bounding box center [818, 48] width 39 height 14
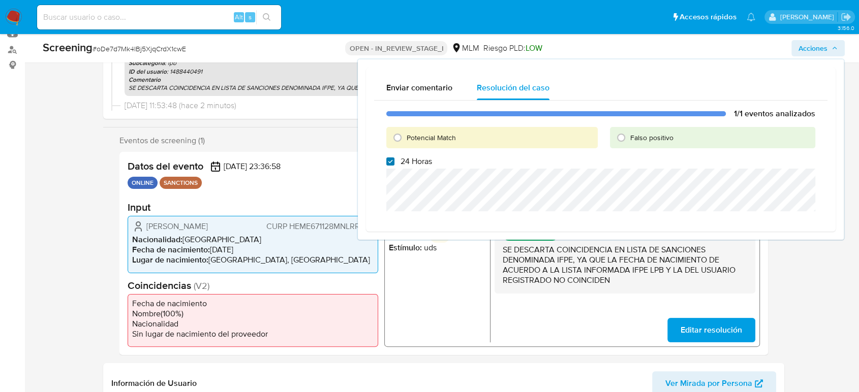
click at [389, 165] on input "24 Horas" at bounding box center [390, 162] width 8 height 8
checkbox input "false"
click at [622, 135] on input "Falso positivo" at bounding box center [621, 138] width 16 height 16
radio input "true"
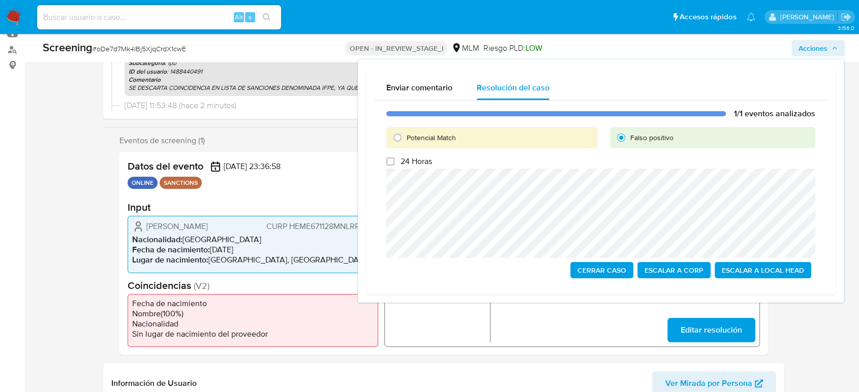
click at [749, 269] on span "Escalar a Local Head" at bounding box center [763, 270] width 82 height 14
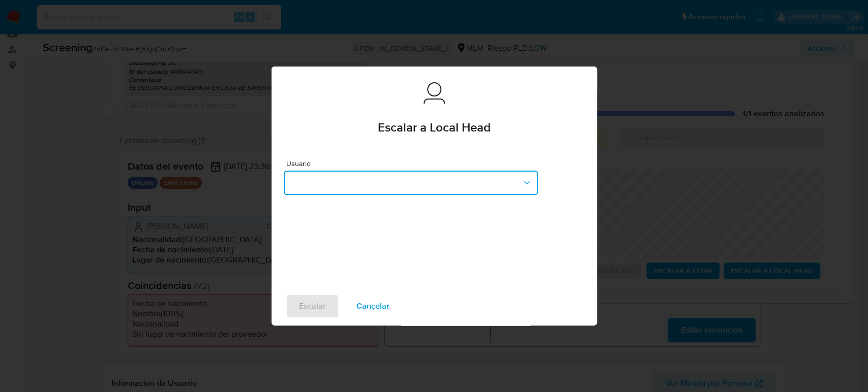
click at [427, 190] on button "button" at bounding box center [411, 183] width 254 height 24
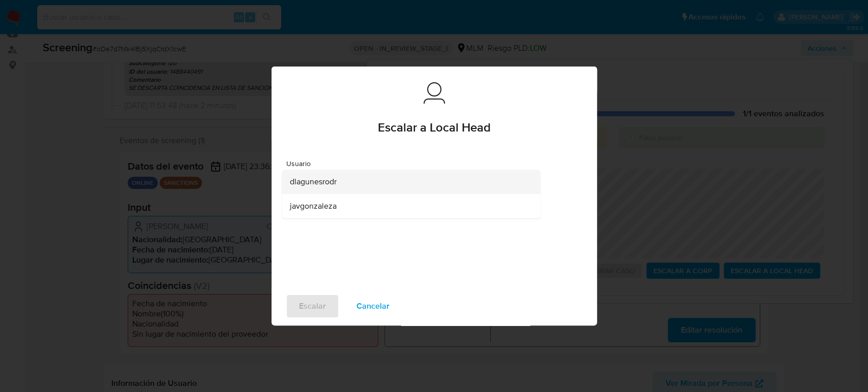
click at [358, 191] on div "dlagunesrodr" at bounding box center [408, 182] width 236 height 24
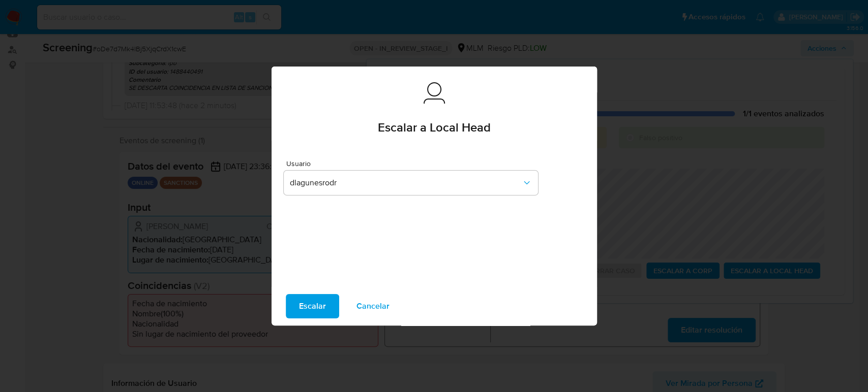
click at [317, 313] on span "Escalar" at bounding box center [312, 306] width 27 height 22
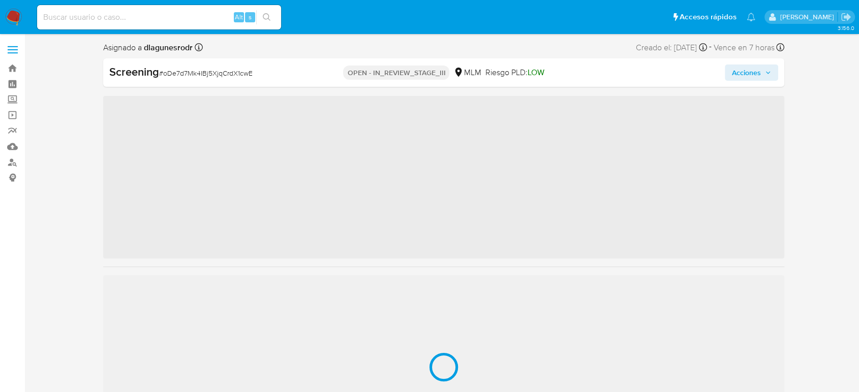
scroll to position [430, 0]
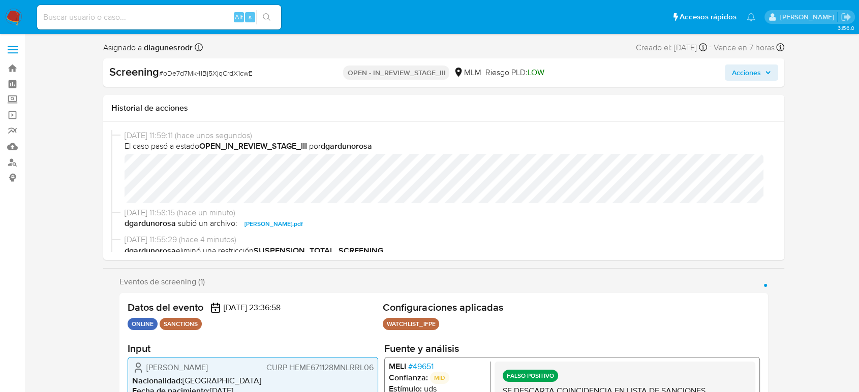
select select "10"
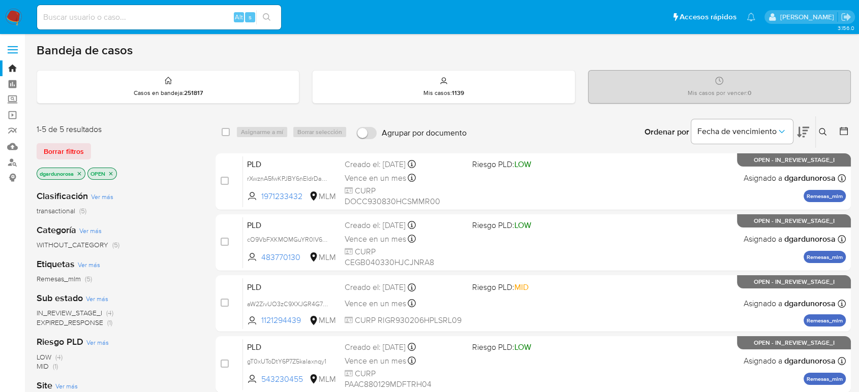
click at [821, 133] on icon at bounding box center [823, 132] width 8 height 8
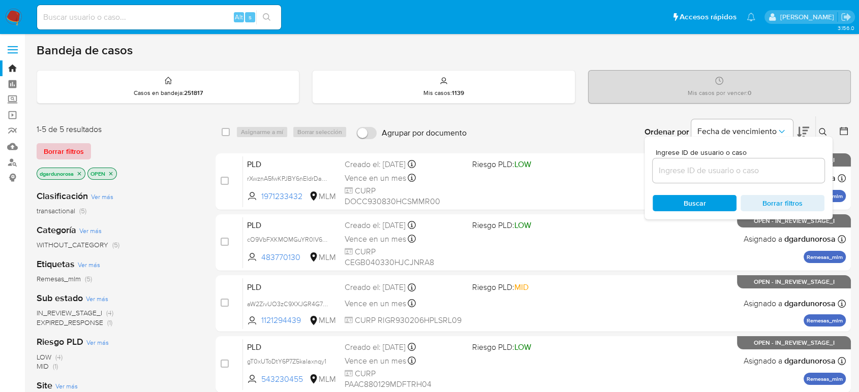
click at [71, 153] on span "Borrar filtros" at bounding box center [64, 151] width 40 height 14
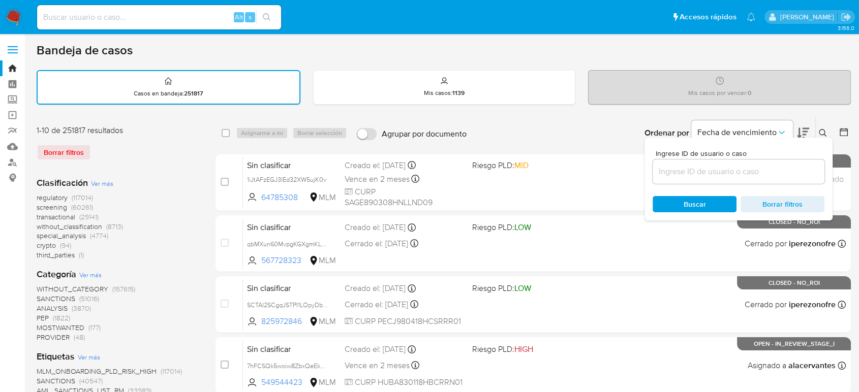
click at [729, 174] on input at bounding box center [739, 171] width 172 height 13
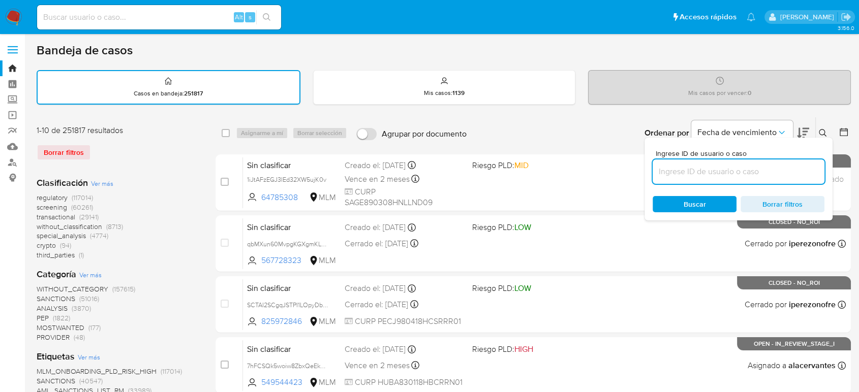
paste input "1795400812"
type input "1795400812"
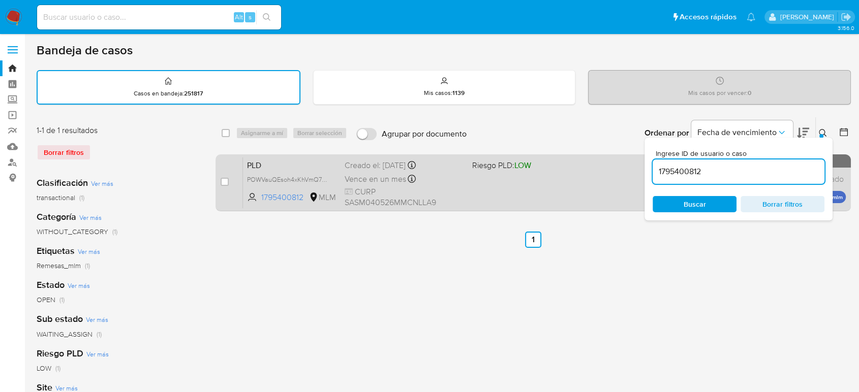
drag, startPoint x: 820, startPoint y: 131, endPoint x: 798, endPoint y: 167, distance: 42.3
click at [820, 132] on icon at bounding box center [823, 133] width 8 height 8
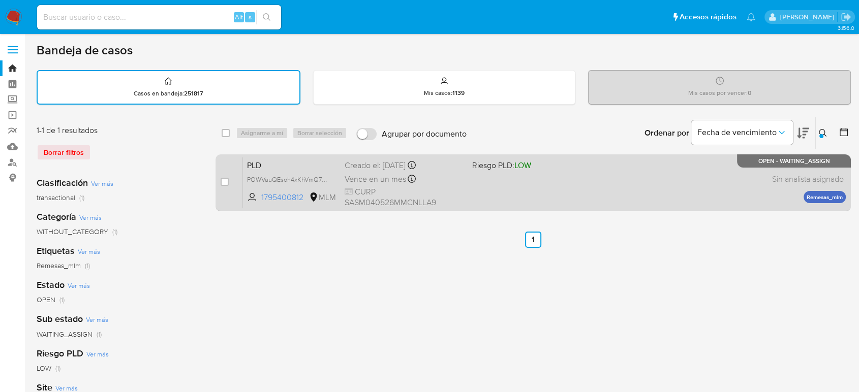
click at [223, 186] on div "case-item-checkbox" at bounding box center [225, 182] width 8 height 10
click at [224, 178] on input "checkbox" at bounding box center [225, 182] width 8 height 8
checkbox input "true"
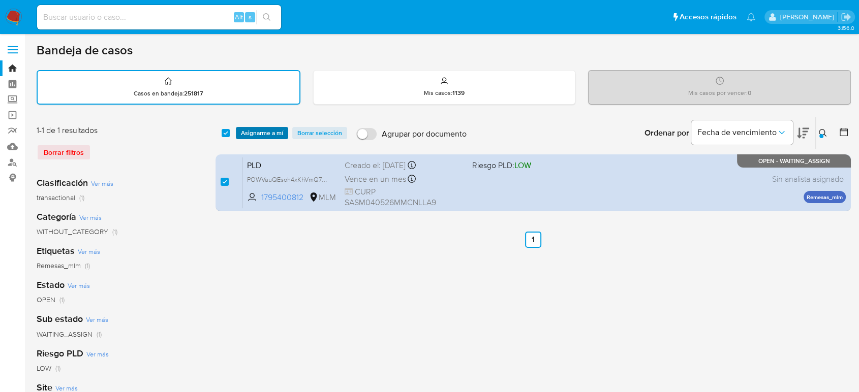
click at [259, 133] on span "Asignarme a mí" at bounding box center [262, 133] width 42 height 10
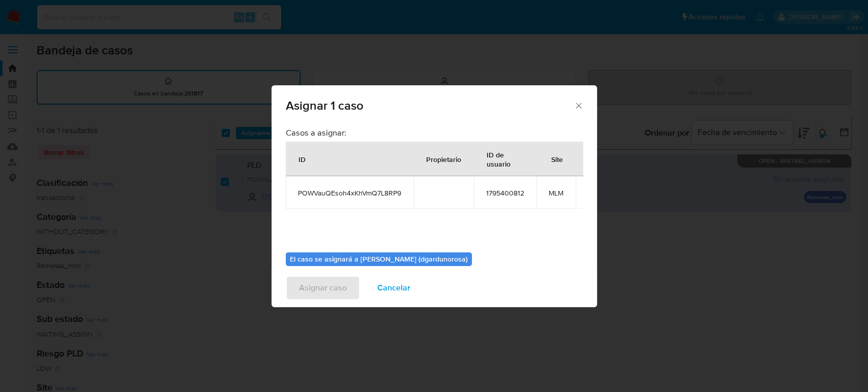
click at [373, 197] on span "POWVauQEsoh4xKhVmQ7L8RP9" at bounding box center [349, 193] width 103 height 9
copy span "POWVauQEsoh4xKhVmQ7L8RP9"
click at [428, 227] on div "Casos a asignar: ID Propietario ID de usuario Site POWVauQEsoh4xKhVmQ7L8RP9 179…" at bounding box center [434, 186] width 297 height 117
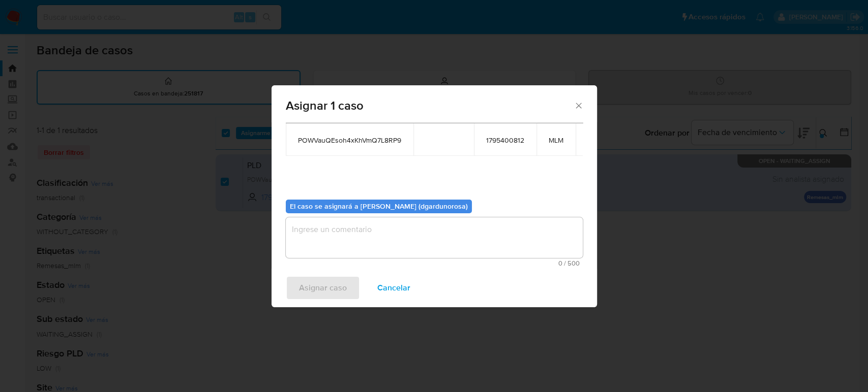
scroll to position [60, 0]
click at [434, 231] on textarea "assign-modal" at bounding box center [434, 238] width 297 height 41
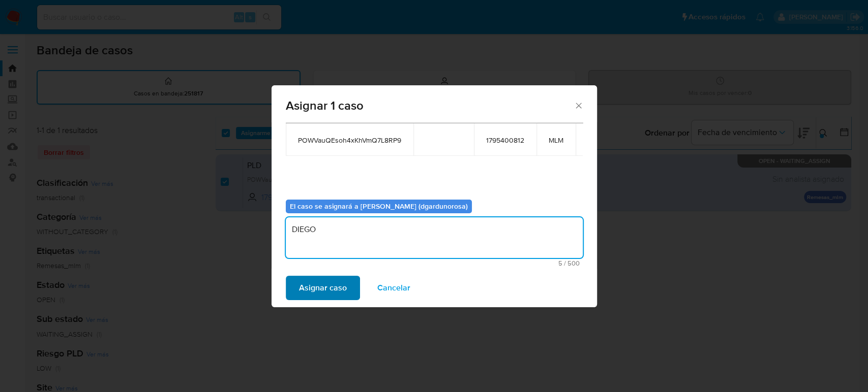
type textarea "DIEGO"
click at [305, 286] on span "Asignar caso" at bounding box center [323, 288] width 48 height 22
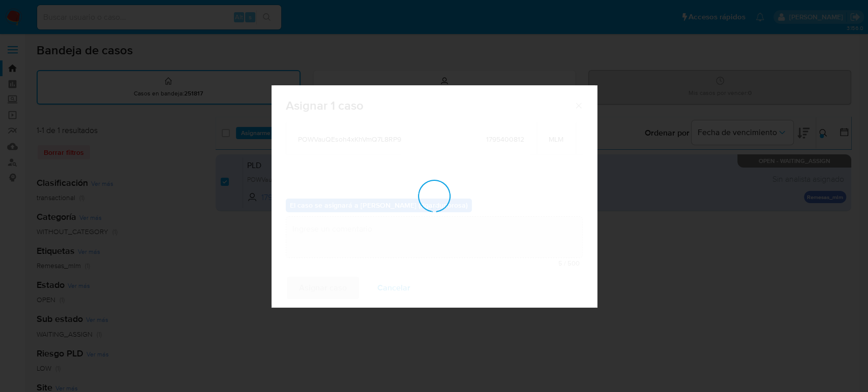
checkbox input "false"
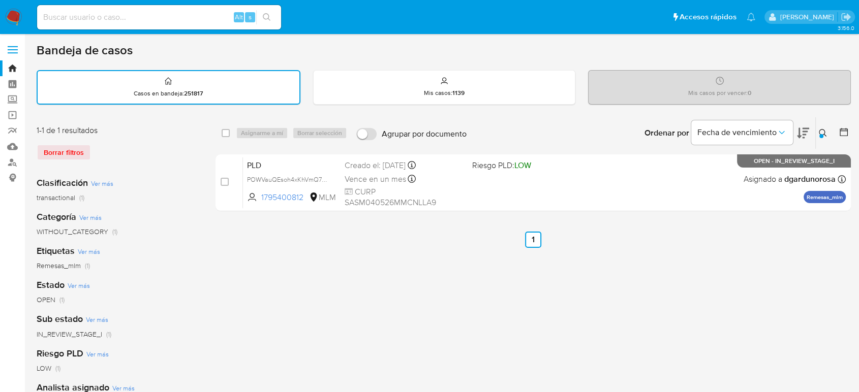
click at [818, 129] on button at bounding box center [824, 133] width 17 height 12
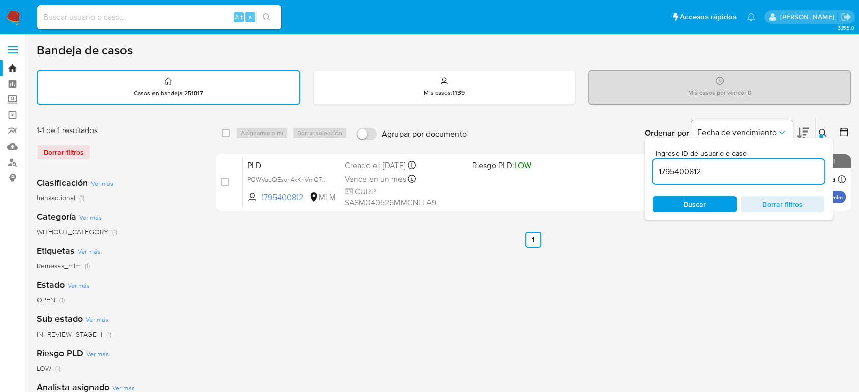
click at [674, 166] on input "1795400812" at bounding box center [739, 171] width 172 height 13
type input "69326572"
click at [821, 130] on icon at bounding box center [823, 133] width 8 height 8
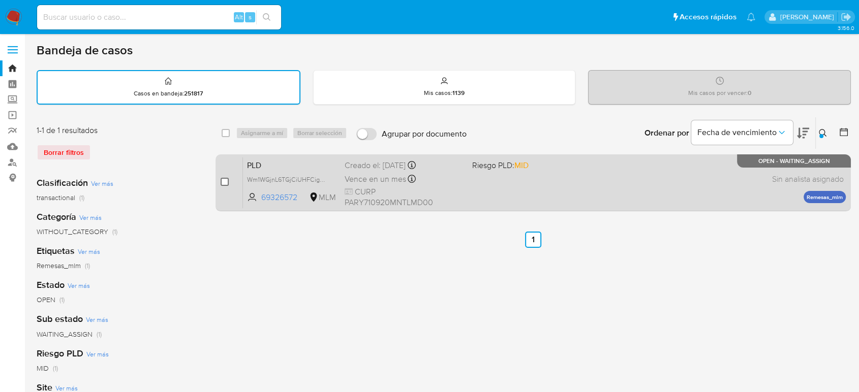
click at [225, 182] on input "checkbox" at bounding box center [225, 182] width 8 height 8
checkbox input "true"
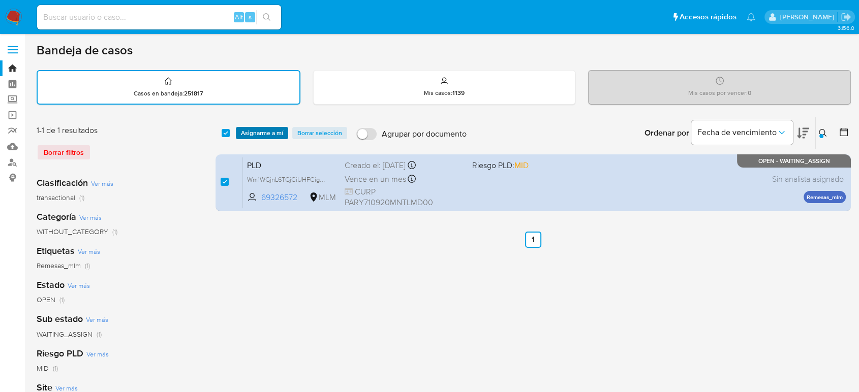
click at [252, 137] on span "Asignarme a mí" at bounding box center [262, 133] width 42 height 10
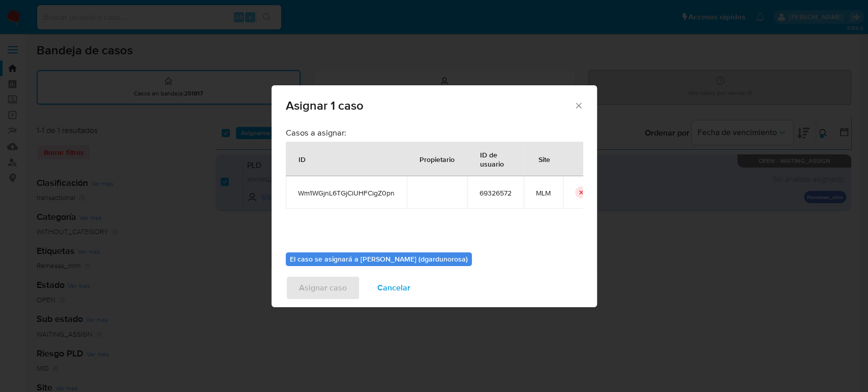
scroll to position [52, 0]
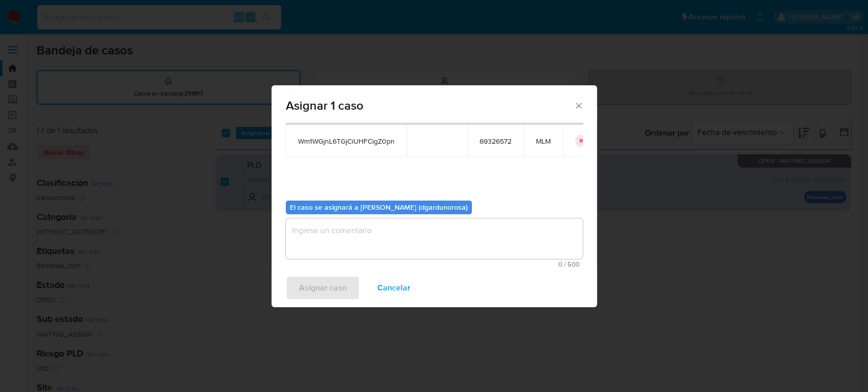
click at [373, 239] on textarea "assign-modal" at bounding box center [434, 239] width 297 height 41
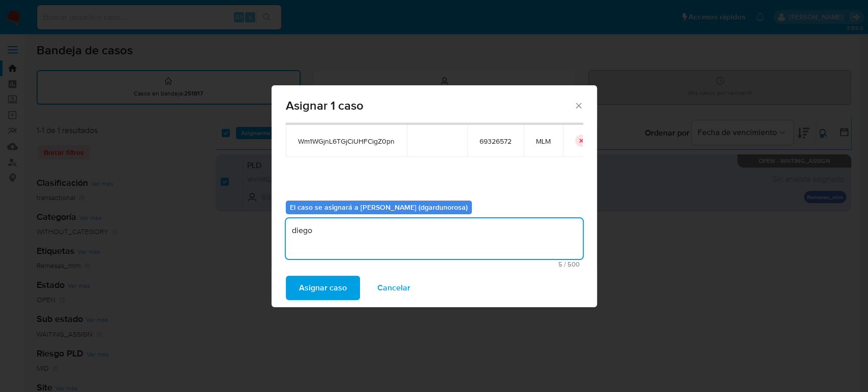
type textarea "diego"
click at [369, 145] on span "Wm1WGjnL6TGjCiUHFCigZ0pn" at bounding box center [346, 141] width 97 height 9
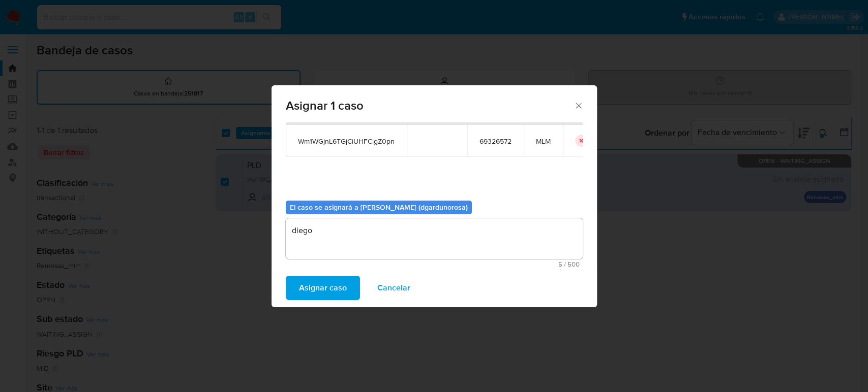
click at [369, 144] on span "Wm1WGjnL6TGjCiUHFCigZ0pn" at bounding box center [346, 141] width 97 height 9
copy span "Wm1WGjnL6TGjCiUHFCigZ0pn"
click at [335, 291] on span "Asignar caso" at bounding box center [323, 288] width 48 height 22
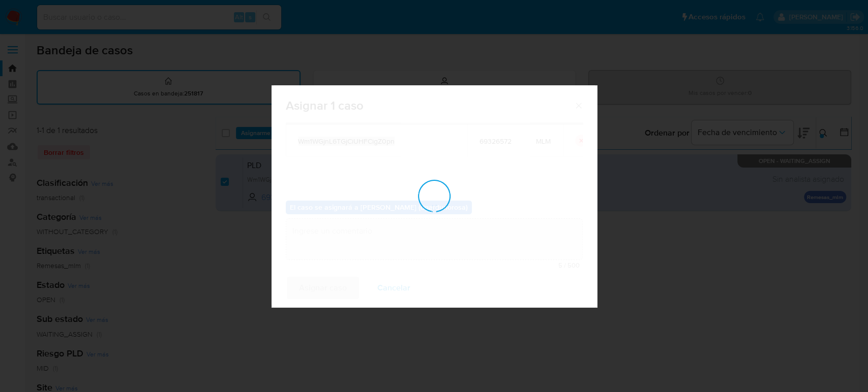
checkbox input "false"
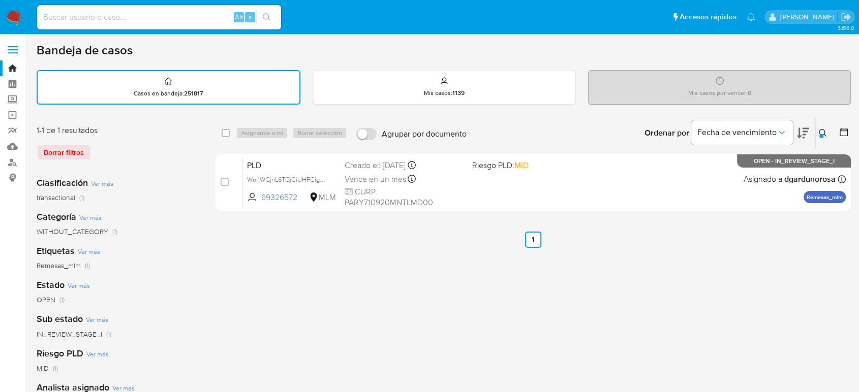
click at [821, 132] on icon at bounding box center [823, 133] width 8 height 8
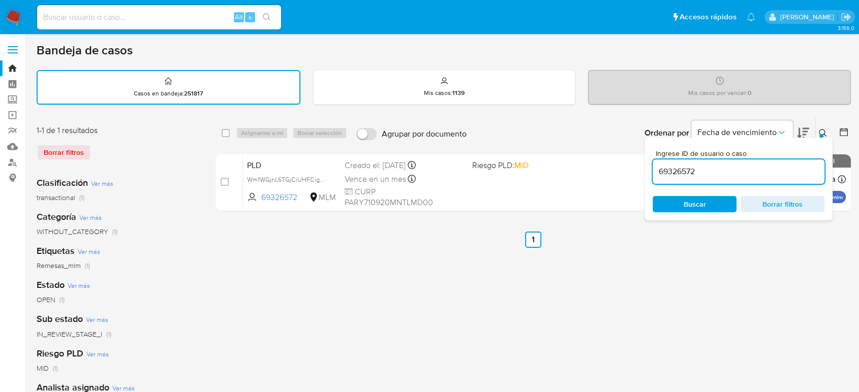
click at [680, 166] on input "69326572" at bounding box center [739, 171] width 172 height 13
type input "1266727018"
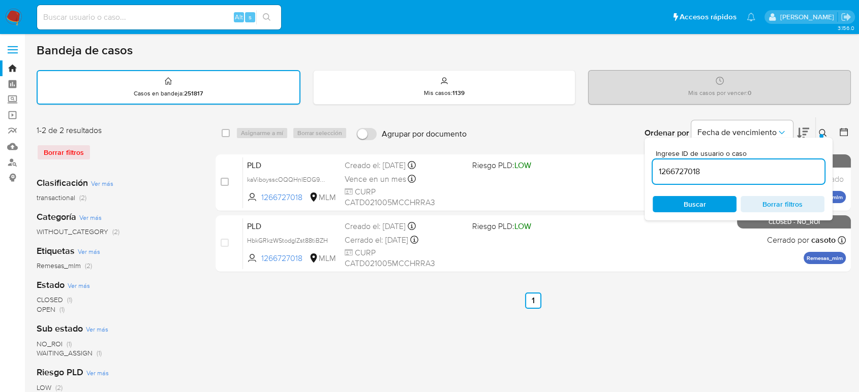
click at [820, 132] on icon at bounding box center [823, 133] width 8 height 8
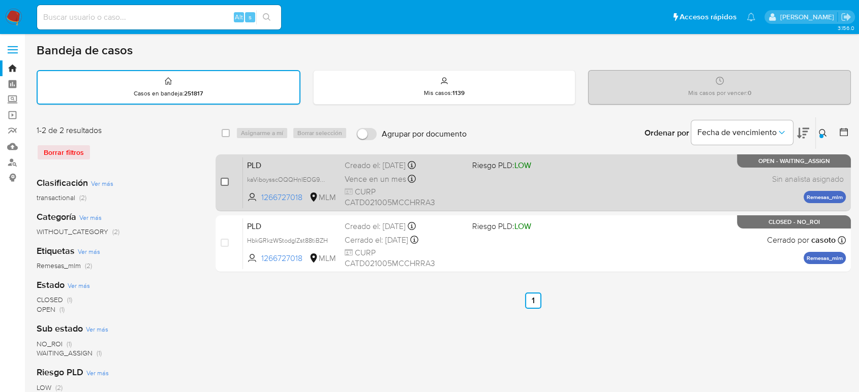
click at [224, 182] on input "checkbox" at bounding box center [225, 182] width 8 height 8
checkbox input "true"
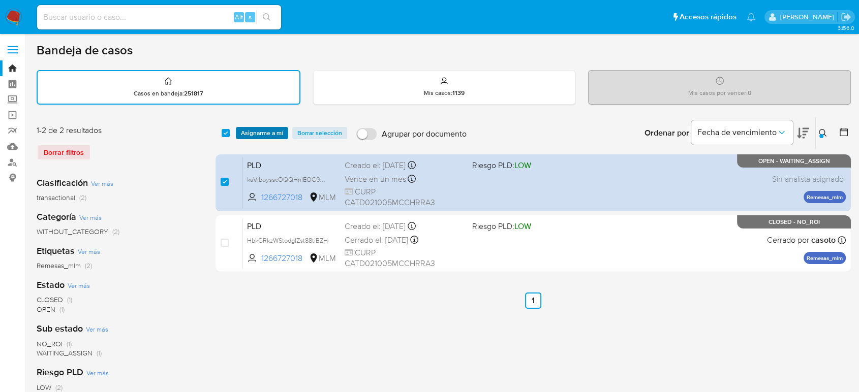
click at [260, 128] on span "Asignarme a mí" at bounding box center [262, 133] width 42 height 10
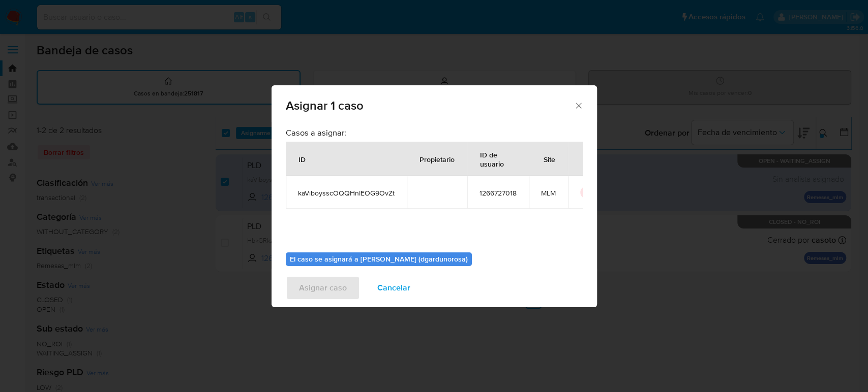
scroll to position [52, 0]
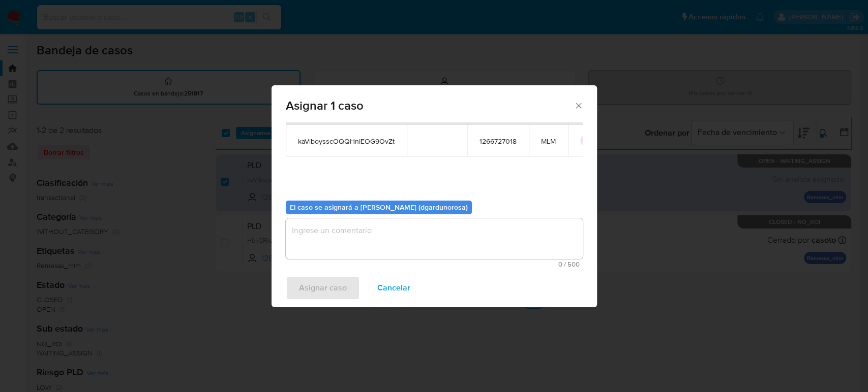
click at [372, 234] on textarea "assign-modal" at bounding box center [434, 239] width 297 height 41
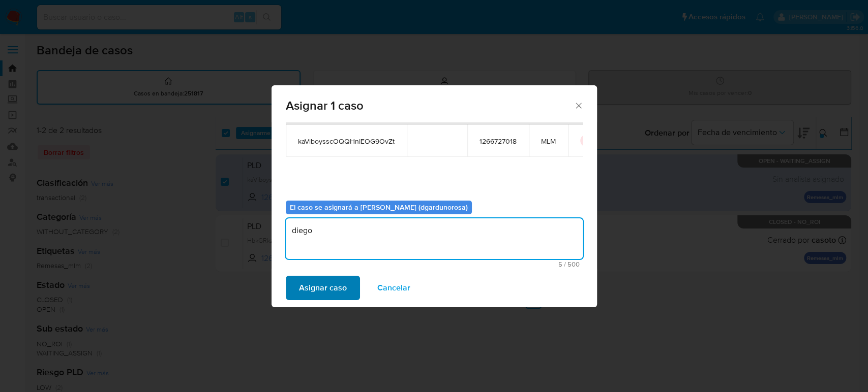
type textarea "diego"
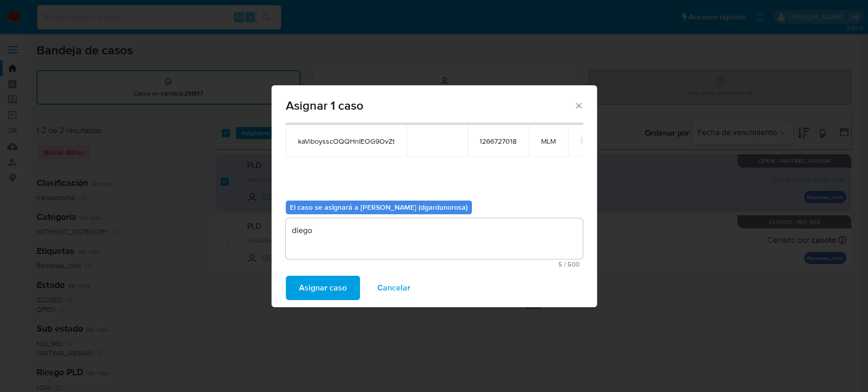
click at [334, 296] on span "Asignar caso" at bounding box center [323, 288] width 48 height 22
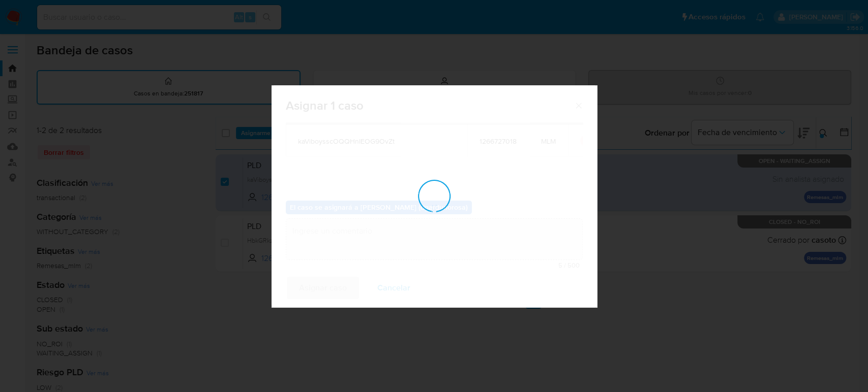
checkbox input "false"
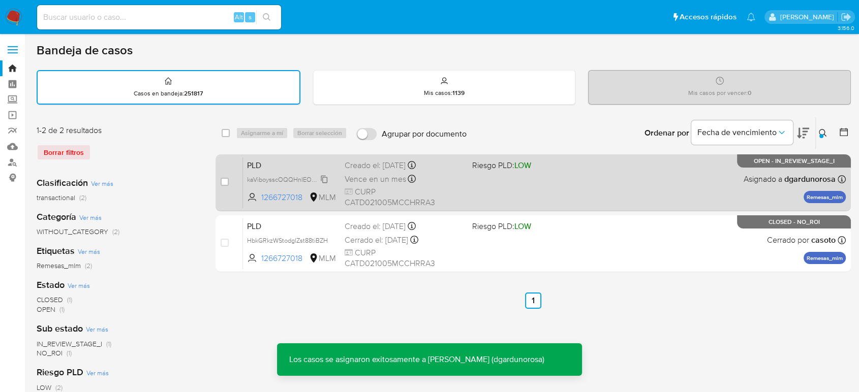
click at [326, 178] on span "kaViboysscOQQHnIEOG9OvZt" at bounding box center [290, 178] width 86 height 11
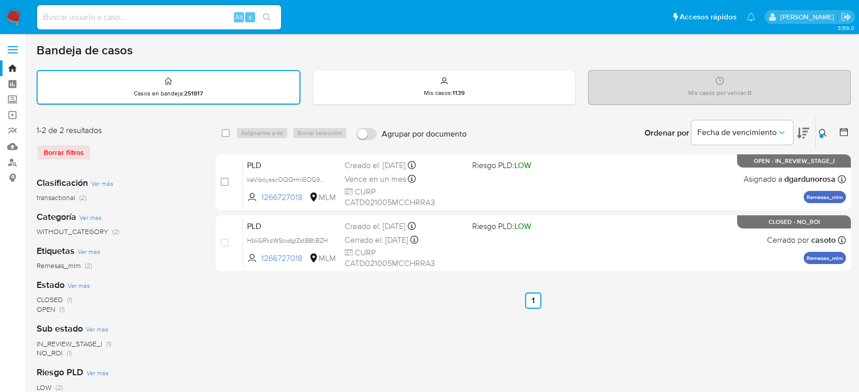
click at [825, 133] on icon at bounding box center [823, 133] width 8 height 8
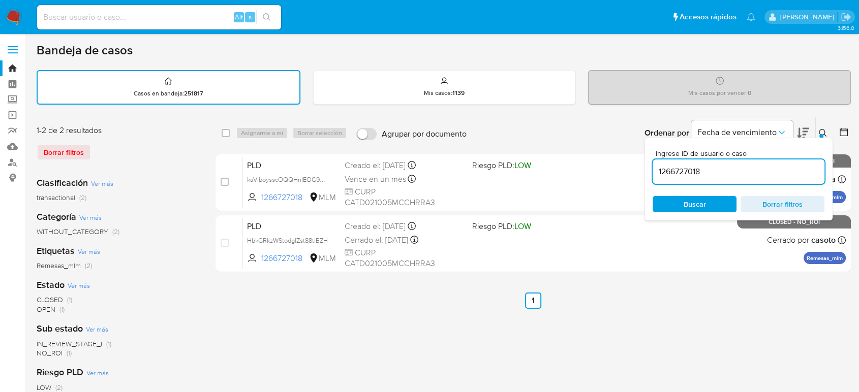
click at [680, 172] on input "1266727018" at bounding box center [739, 171] width 172 height 13
type input "507722738"
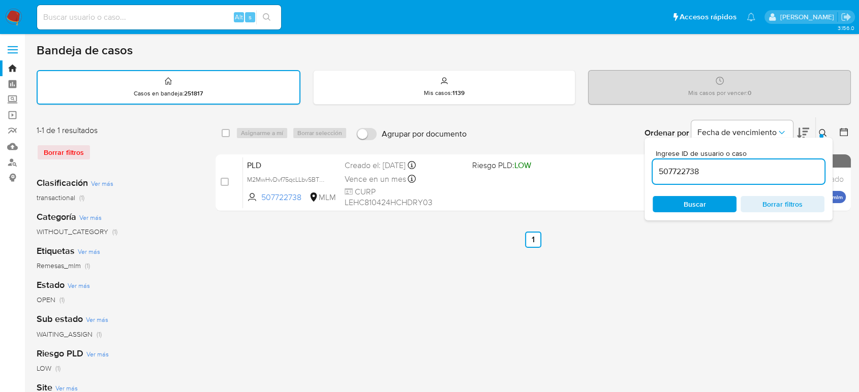
click at [831, 129] on button at bounding box center [824, 133] width 17 height 12
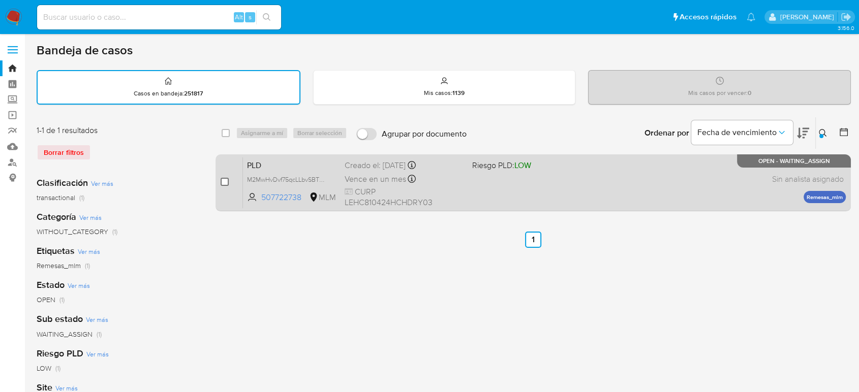
click at [224, 183] on input "checkbox" at bounding box center [225, 182] width 8 height 8
checkbox input "true"
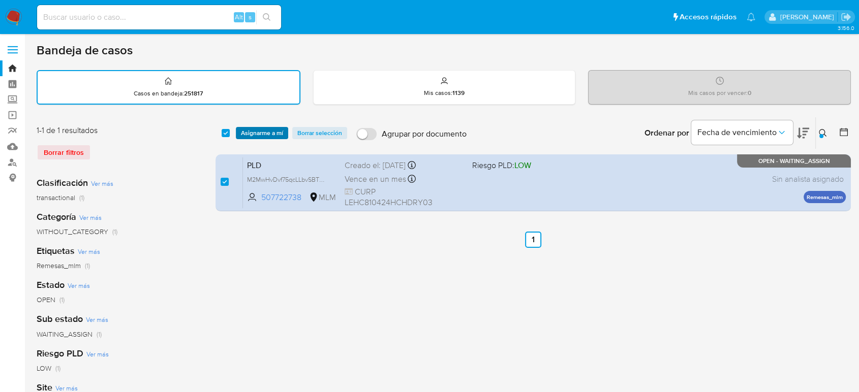
click at [261, 135] on span "Asignarme a mí" at bounding box center [262, 133] width 42 height 10
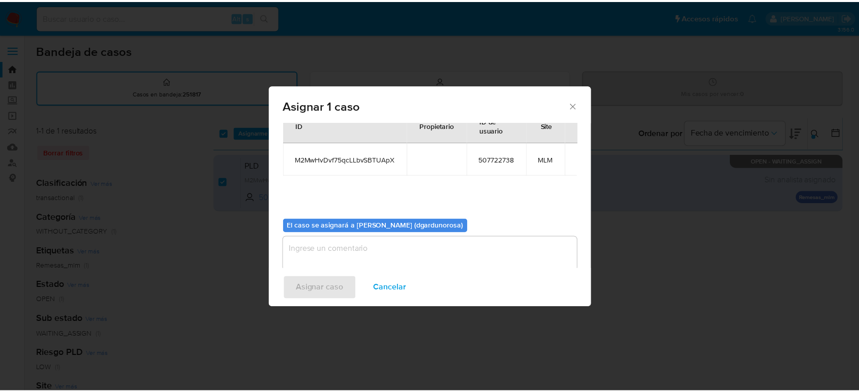
scroll to position [52, 0]
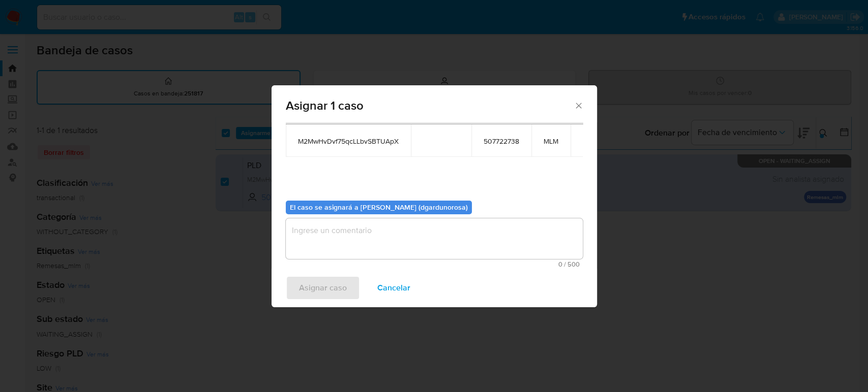
click at [421, 236] on textarea "assign-modal" at bounding box center [434, 239] width 297 height 41
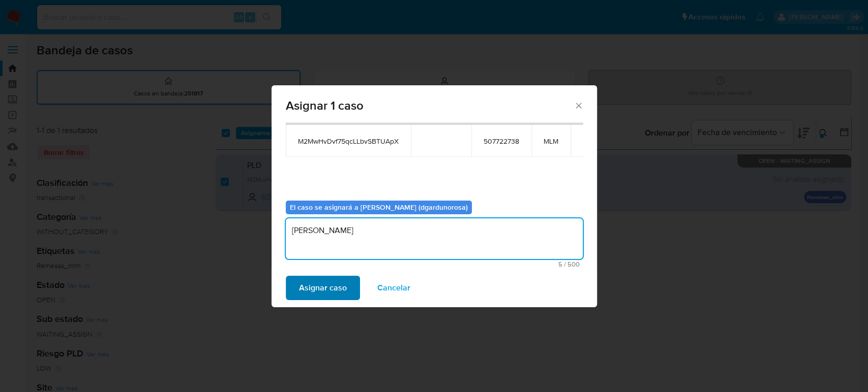
type textarea "DIego"
click at [343, 282] on span "Asignar caso" at bounding box center [323, 288] width 48 height 22
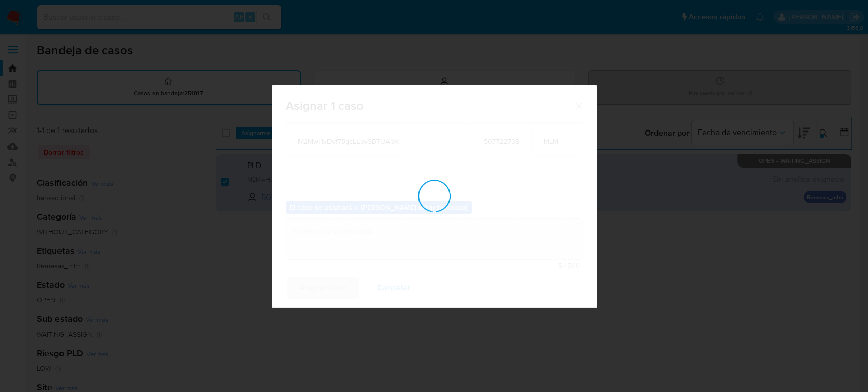
checkbox input "false"
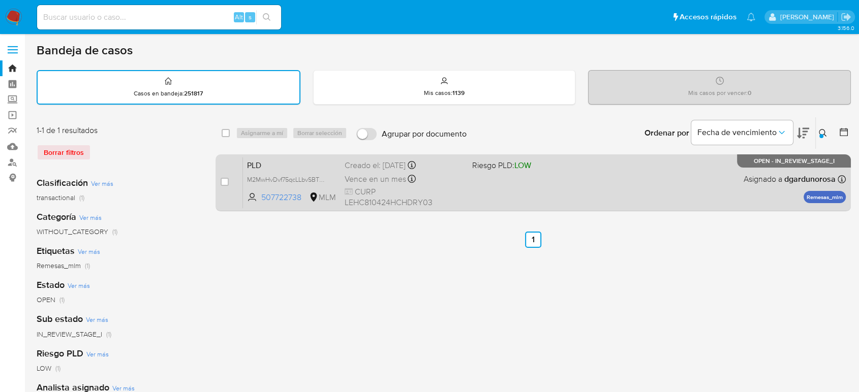
click at [497, 185] on div "PLD M2MwHvDvf75qcLLbvSBTUApX 507722738 MLM Riesgo PLD: LOW Creado el: 12/08/202…" at bounding box center [544, 182] width 603 height 51
click at [325, 176] on span "M2MwHvDvf75qcLLbvSBTUApX" at bounding box center [291, 178] width 88 height 11
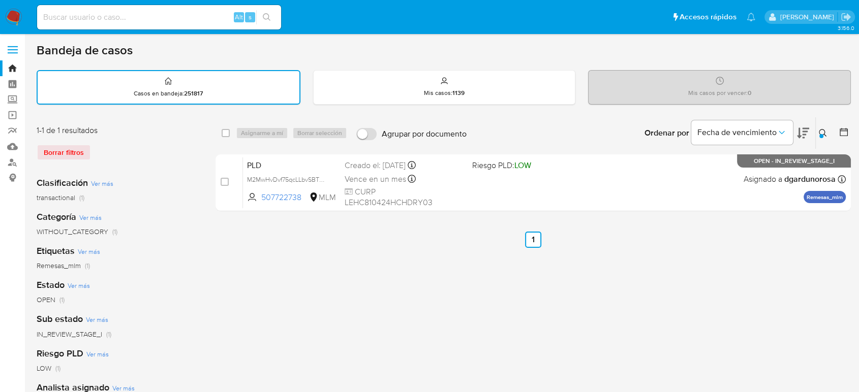
drag, startPoint x: 820, startPoint y: 125, endPoint x: 821, endPoint y: 139, distance: 14.3
click at [820, 125] on div "Ingrese ID de usuario o caso 507722738 Buscar Borrar filtros" at bounding box center [823, 133] width 17 height 32
click at [823, 131] on icon at bounding box center [823, 133] width 8 height 8
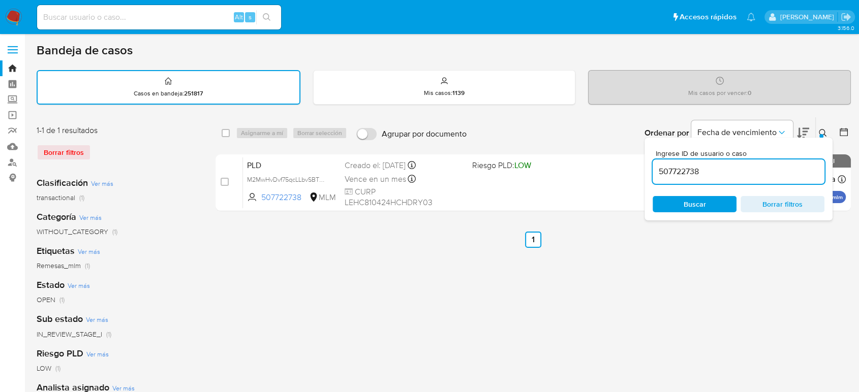
click at [680, 172] on input "507722738" at bounding box center [739, 171] width 172 height 13
type input "543230455"
click at [819, 138] on div "Ingrese ID de usuario o caso 543230455 Buscar Borrar filtros" at bounding box center [739, 179] width 188 height 83
click at [821, 127] on button at bounding box center [824, 133] width 17 height 12
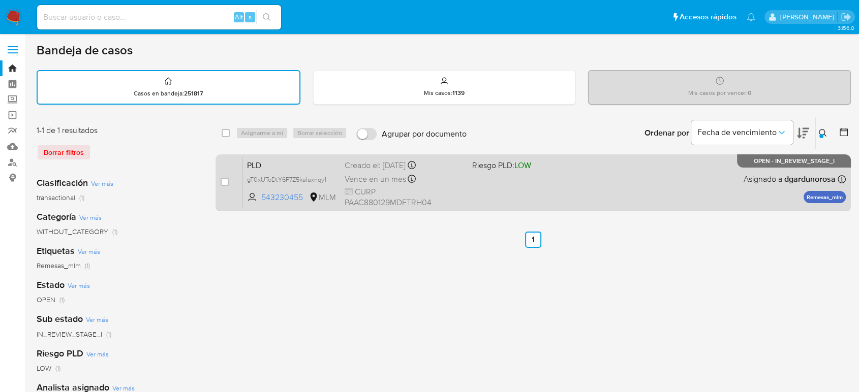
click at [673, 166] on div "PLD gT0xUToDtY6P7Z5kaIaxnqy1 543230455 MLM Riesgo PLD: LOW Creado el: 12/08/202…" at bounding box center [544, 182] width 603 height 51
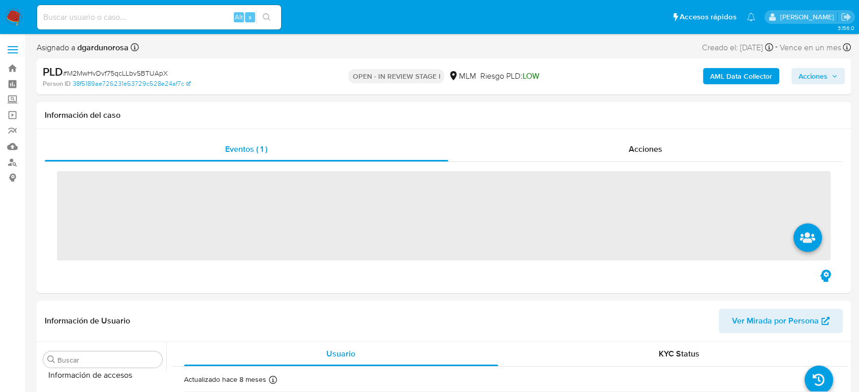
scroll to position [430, 0]
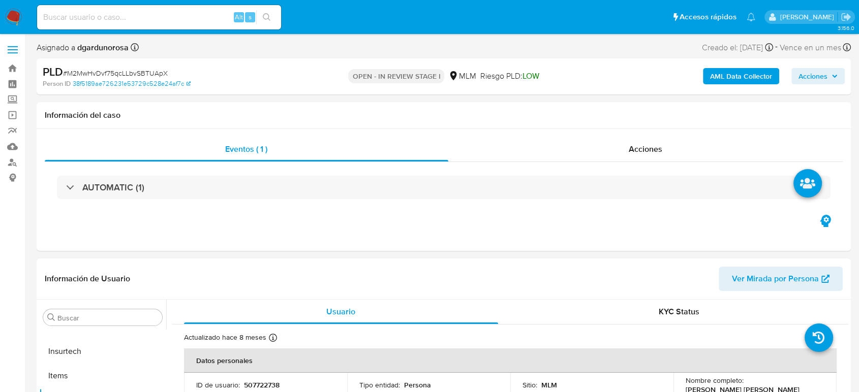
select select "10"
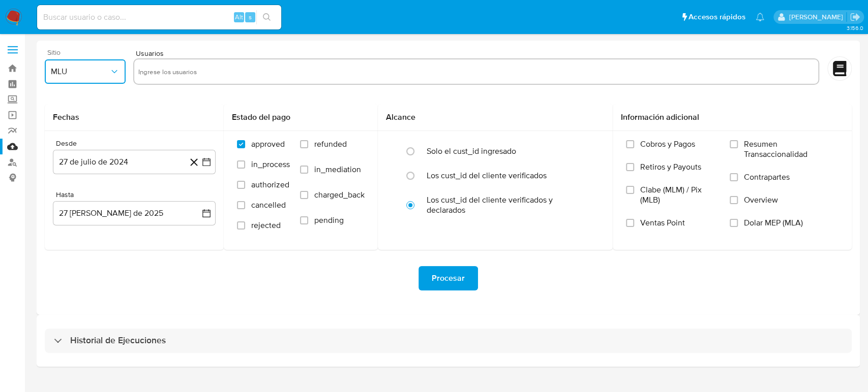
click at [90, 69] on span "MLU" at bounding box center [80, 72] width 58 height 10
click at [76, 224] on div "MLM" at bounding box center [82, 221] width 63 height 24
click at [207, 162] on icon "button" at bounding box center [206, 162] width 10 height 10
click at [155, 201] on icon "Seleccionar mes y año" at bounding box center [154, 199] width 8 height 8
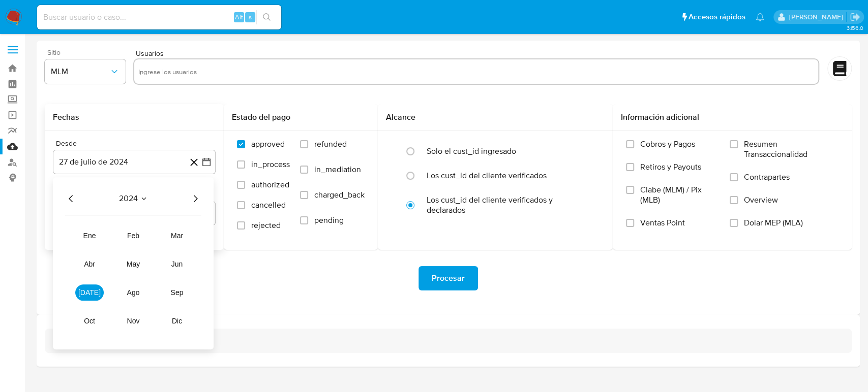
click at [195, 198] on icon "Año siguiente" at bounding box center [195, 199] width 12 height 12
click at [90, 267] on span "abr" at bounding box center [89, 264] width 11 height 8
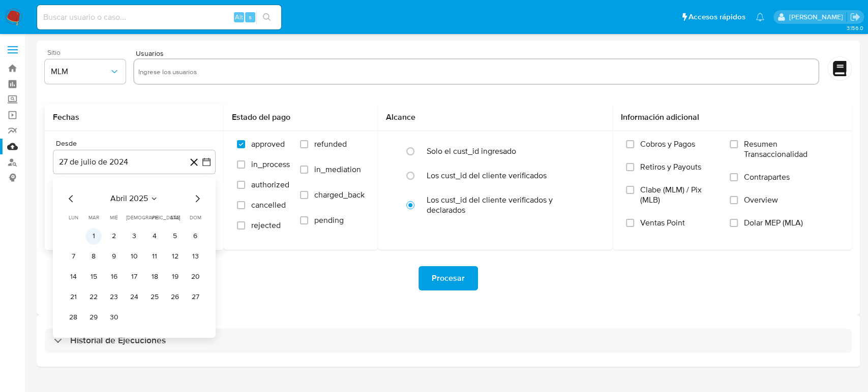
click at [92, 238] on button "1" at bounding box center [93, 236] width 16 height 16
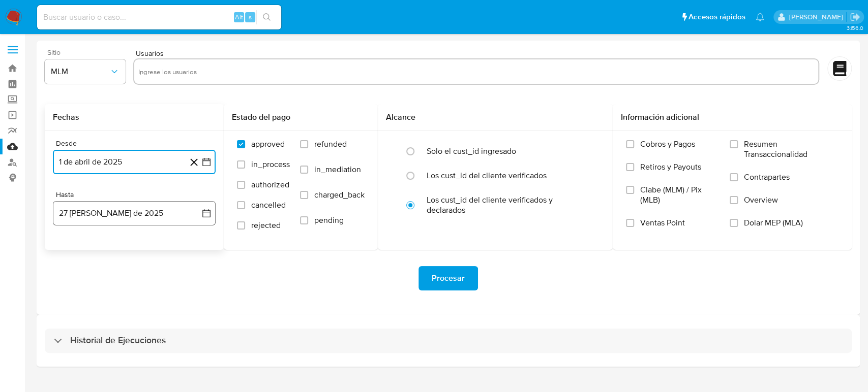
click at [204, 208] on icon "button" at bounding box center [206, 213] width 10 height 10
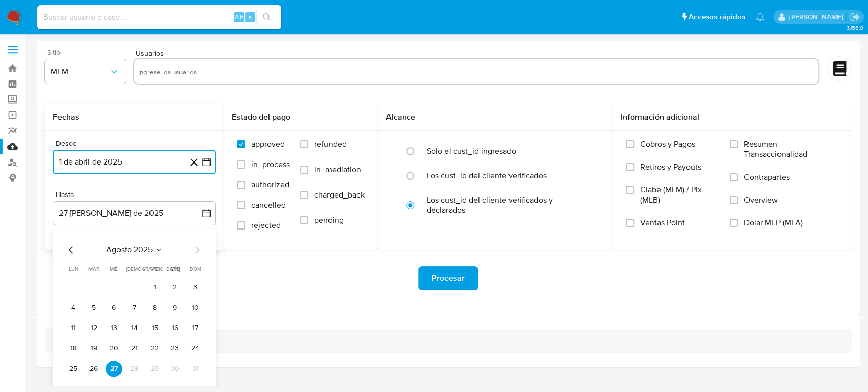
click at [74, 253] on icon "Mes anterior" at bounding box center [71, 250] width 12 height 12
click at [134, 369] on button "31" at bounding box center [134, 369] width 16 height 16
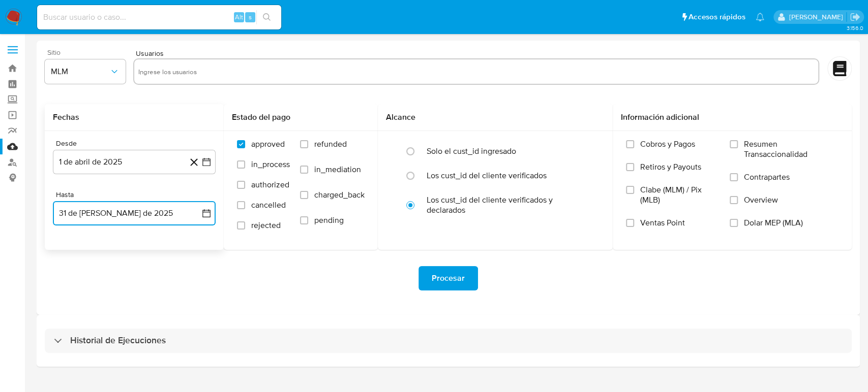
click at [385, 78] on input "text" at bounding box center [476, 72] width 676 height 16
type input "v"
type input "1795400812"
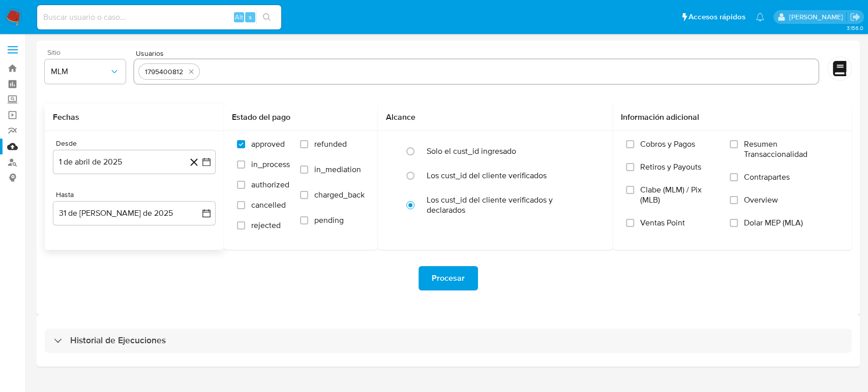
click at [256, 73] on input "text" at bounding box center [509, 72] width 610 height 16
paste input "69326572"
type input "69326572"
click at [303, 76] on input "text" at bounding box center [538, 72] width 551 height 16
paste input "1266727018"
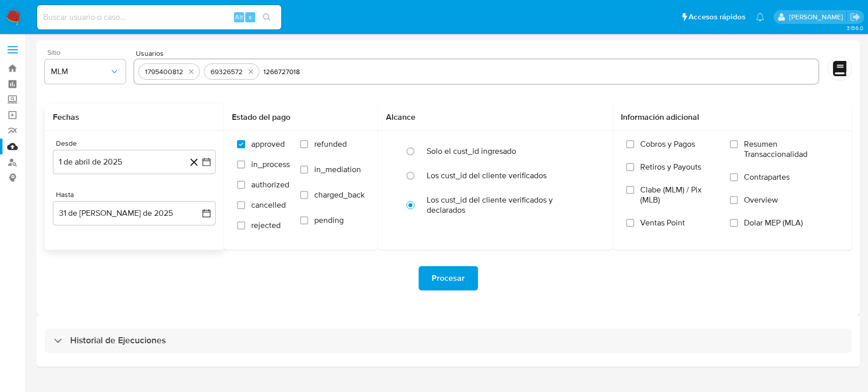
type input "1266727018"
click at [372, 75] on input "text" at bounding box center [571, 72] width 486 height 16
paste input "507722738"
type input "507722738"
click at [303, 269] on div "Procesar" at bounding box center [448, 278] width 807 height 24
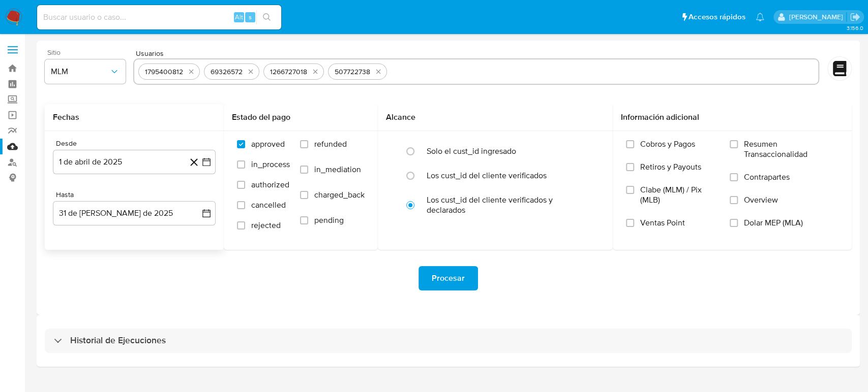
click at [459, 274] on span "Procesar" at bounding box center [448, 278] width 33 height 22
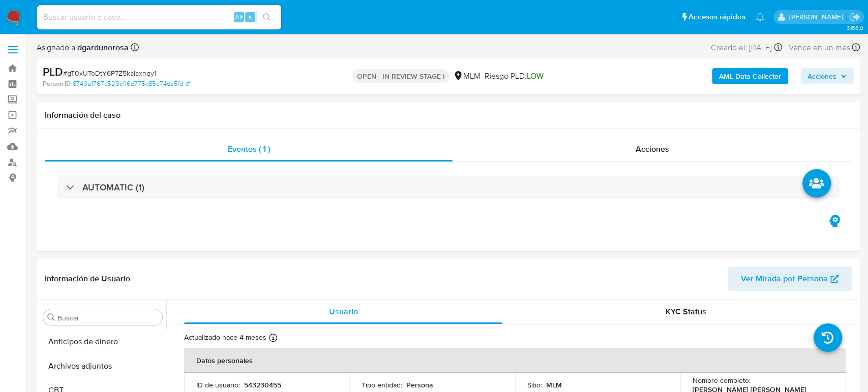
select select "10"
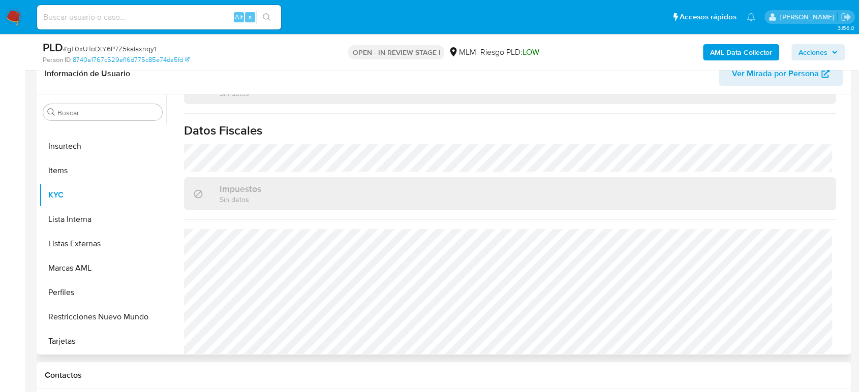
scroll to position [629, 0]
click at [108, 246] on button "Listas Externas" at bounding box center [98, 244] width 119 height 24
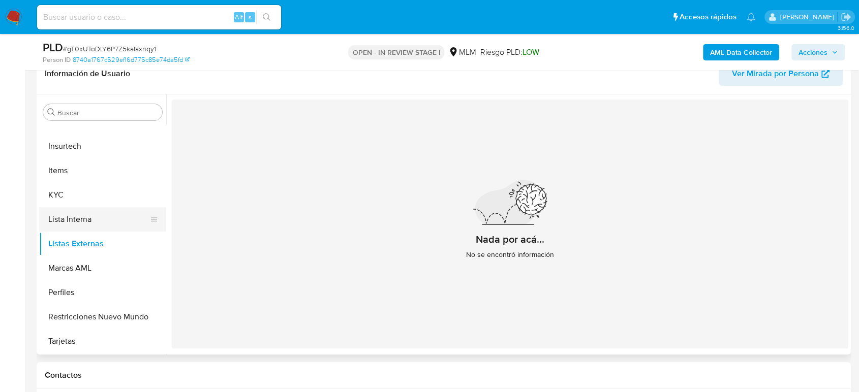
scroll to position [260, 0]
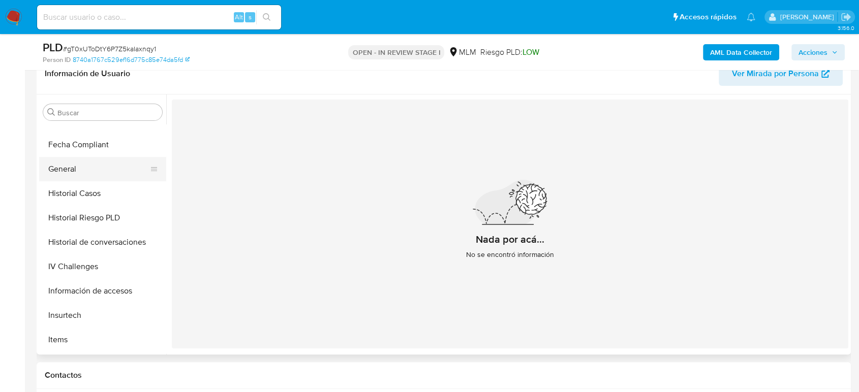
click at [73, 168] on button "General" at bounding box center [98, 169] width 119 height 24
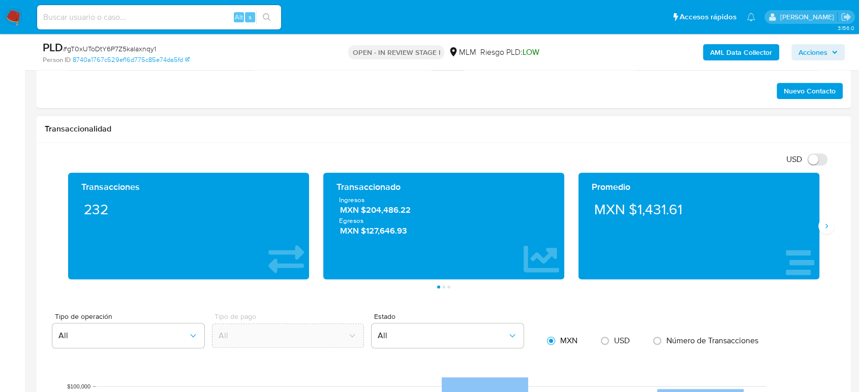
scroll to position [734, 0]
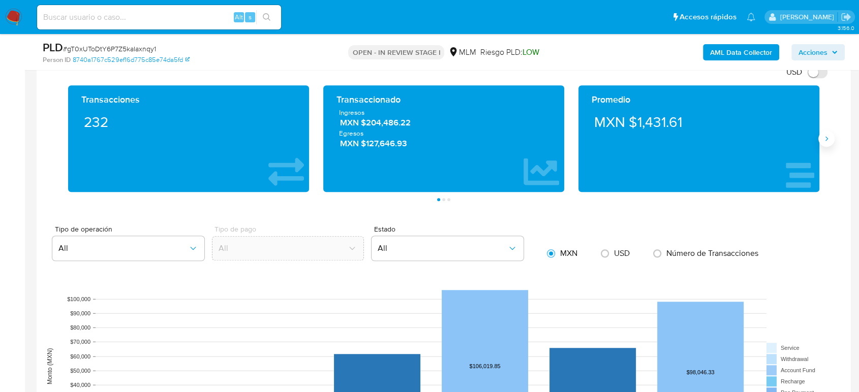
click at [830, 142] on button "Siguiente" at bounding box center [826, 139] width 16 height 16
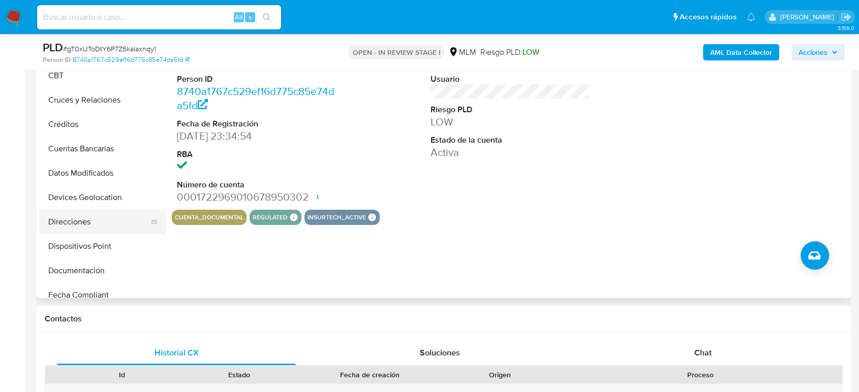
scroll to position [34, 0]
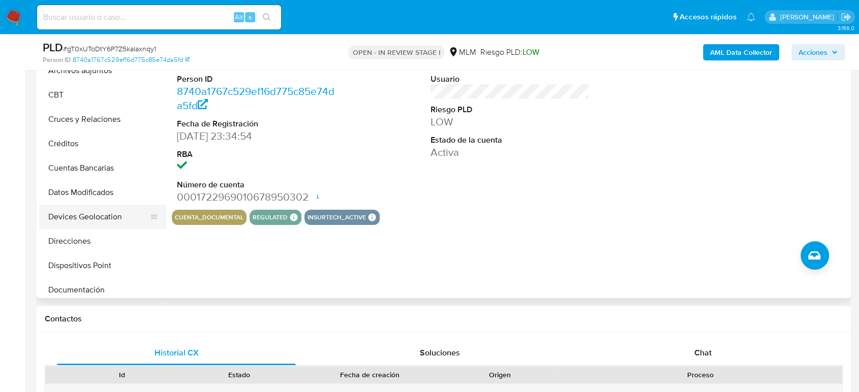
click at [112, 212] on button "Devices Geolocation" at bounding box center [98, 217] width 119 height 24
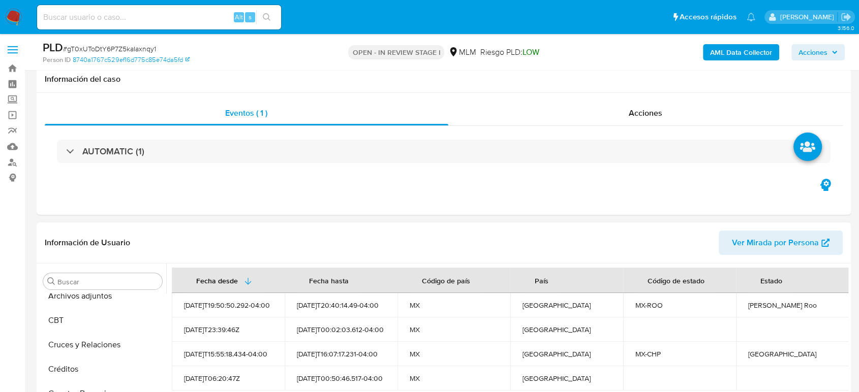
scroll to position [169, 0]
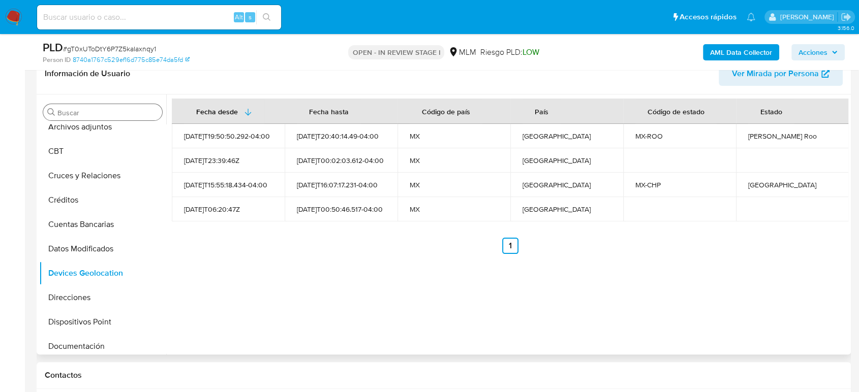
click at [133, 109] on input "Buscar" at bounding box center [107, 112] width 101 height 9
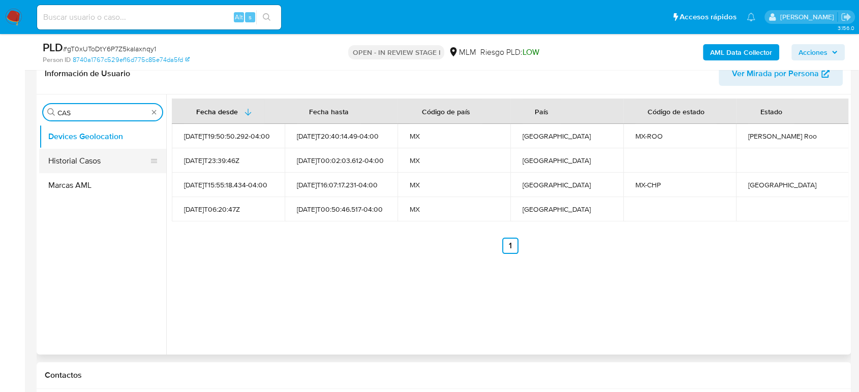
type input "CAS"
click at [85, 168] on button "Historial Casos" at bounding box center [98, 161] width 119 height 24
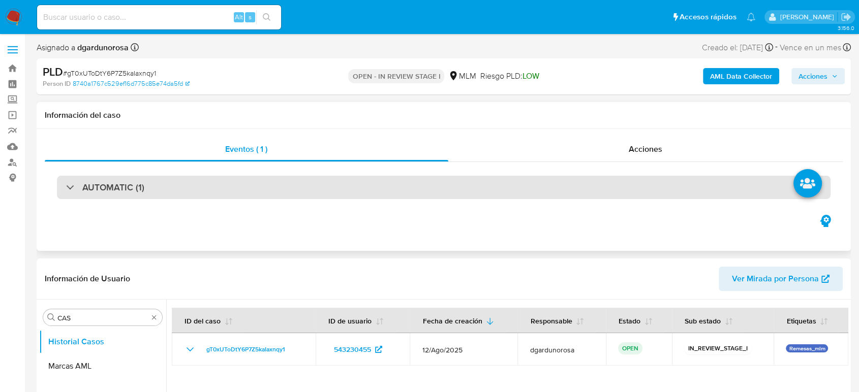
click at [480, 191] on div "AUTOMATIC (1)" at bounding box center [444, 187] width 774 height 23
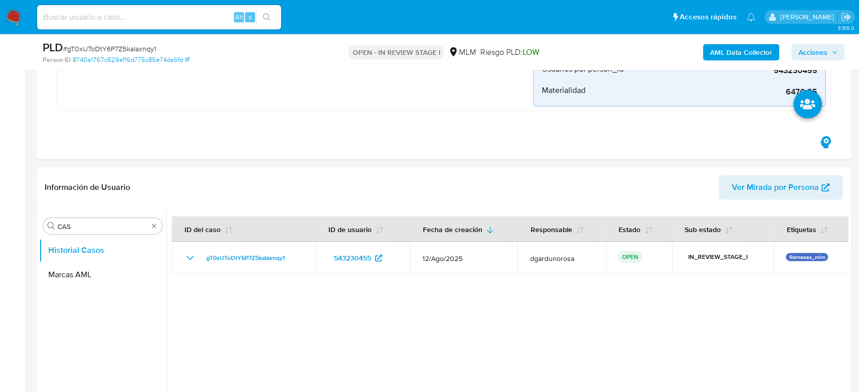
scroll to position [339, 0]
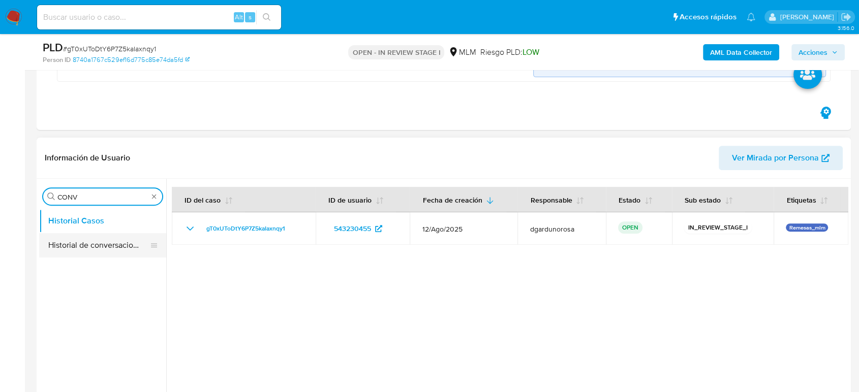
type input "CONV"
click at [104, 238] on button "Historial de conversaciones" at bounding box center [98, 245] width 119 height 24
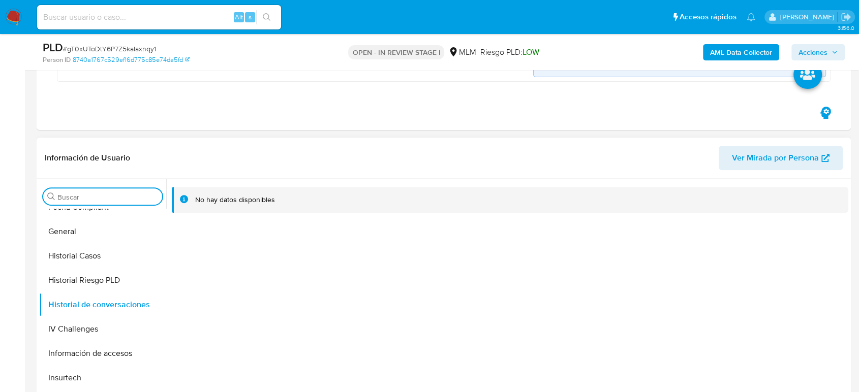
scroll to position [395, 0]
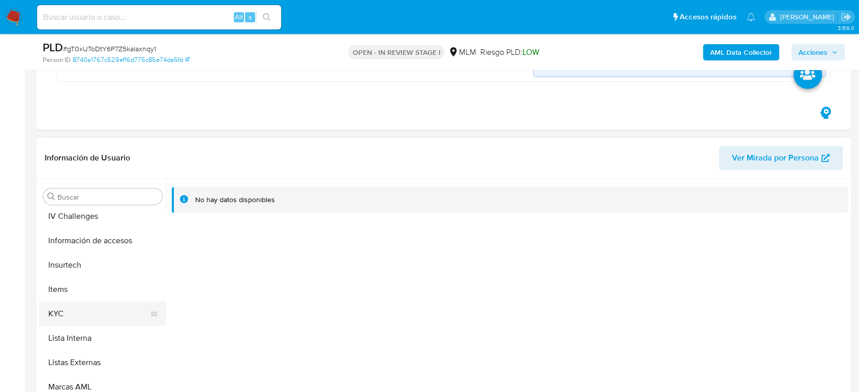
click at [78, 313] on button "KYC" at bounding box center [98, 314] width 119 height 24
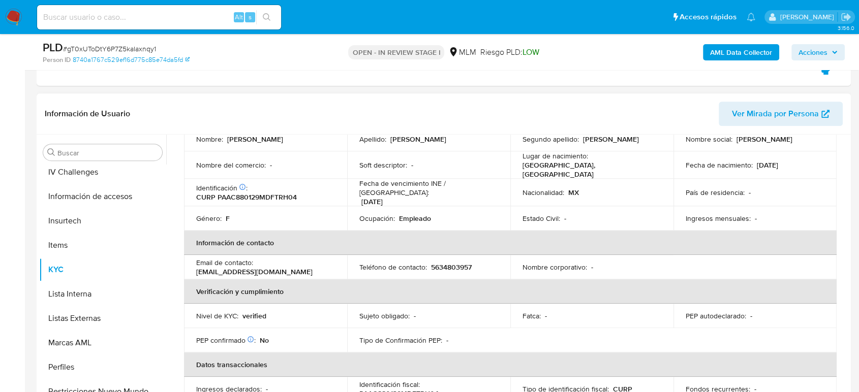
scroll to position [64, 0]
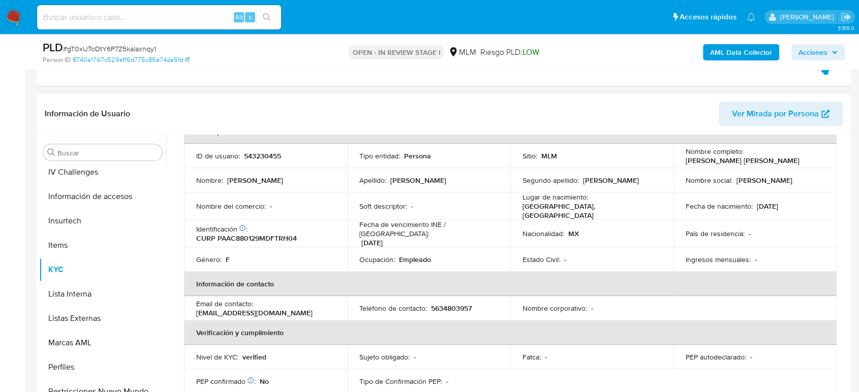
click at [439, 304] on p "5634803957" at bounding box center [451, 308] width 41 height 9
copy p "5634803957"
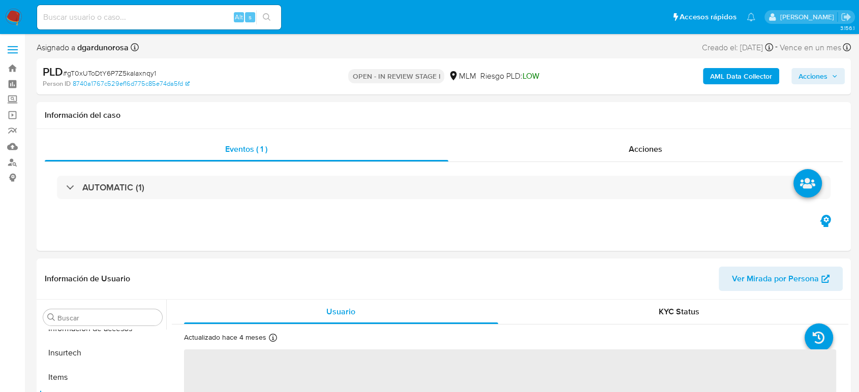
scroll to position [430, 0]
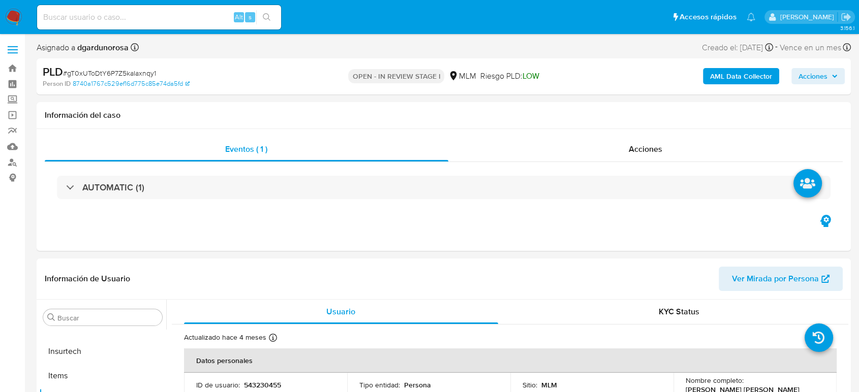
select select "10"
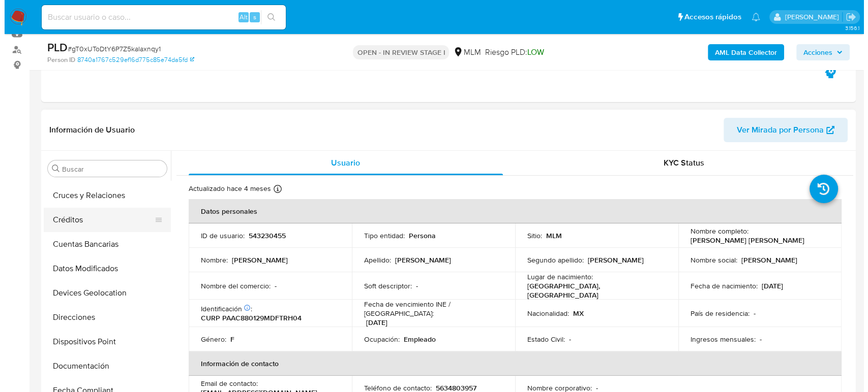
scroll to position [0, 0]
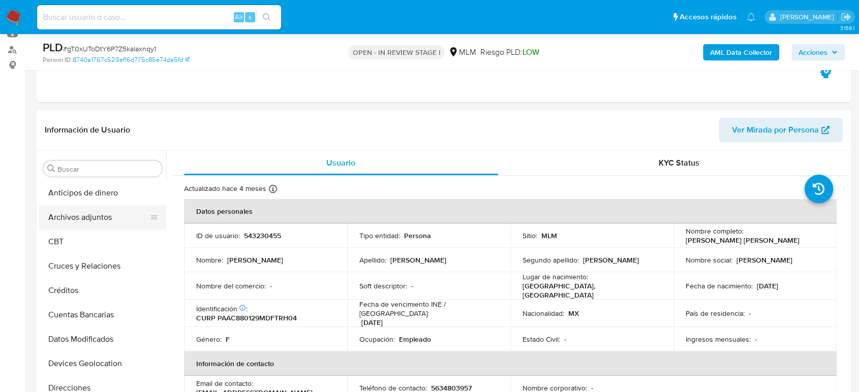
click at [87, 224] on button "Archivos adjuntos" at bounding box center [98, 217] width 119 height 24
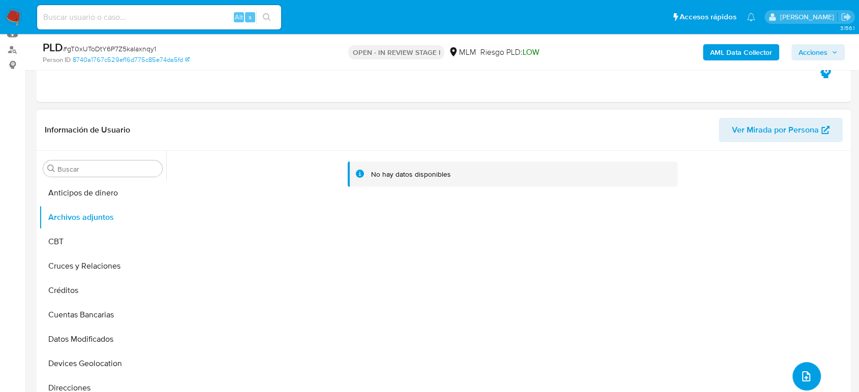
click at [794, 375] on button "upload-file" at bounding box center [806, 376] width 28 height 28
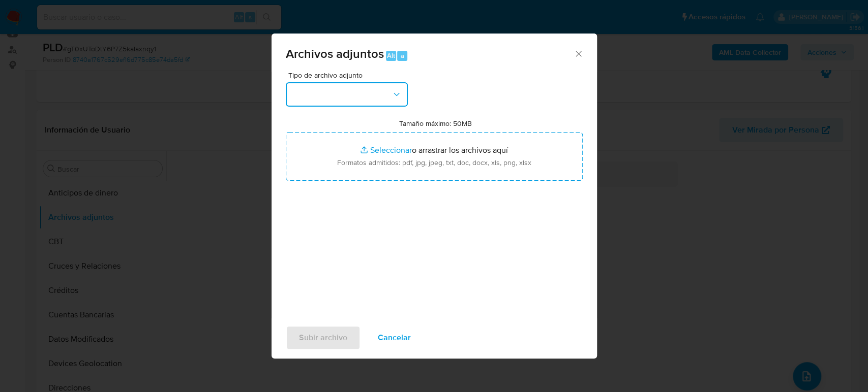
click at [338, 105] on button "button" at bounding box center [347, 94] width 122 height 24
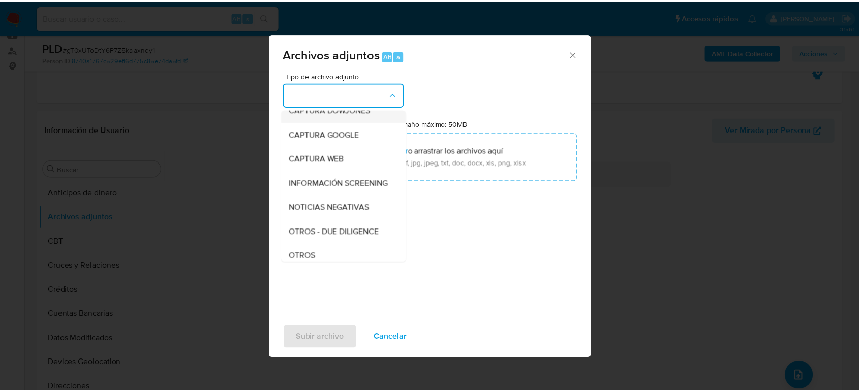
scroll to position [56, 0]
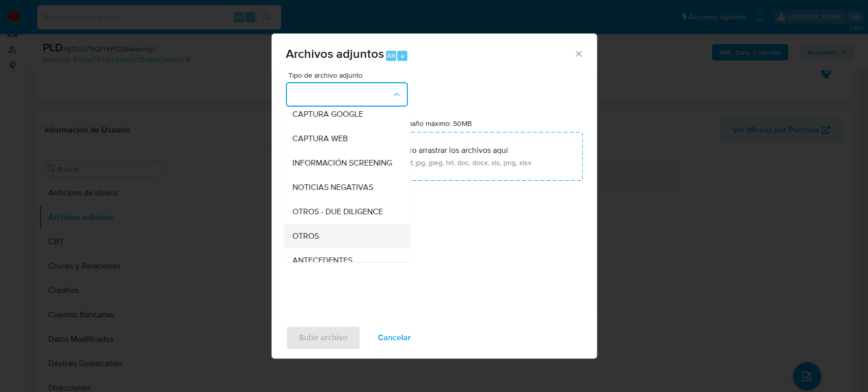
click at [318, 234] on div "OTROS" at bounding box center [344, 236] width 104 height 24
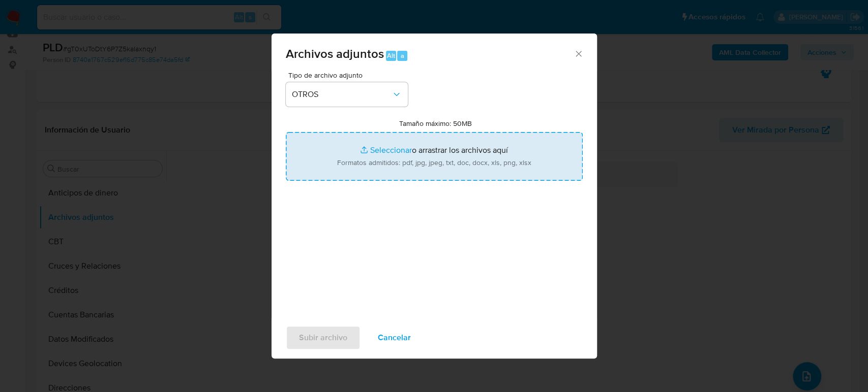
type input "C:\fakepath\543230455_Chadani Patiño_Agosto2025.pdf"
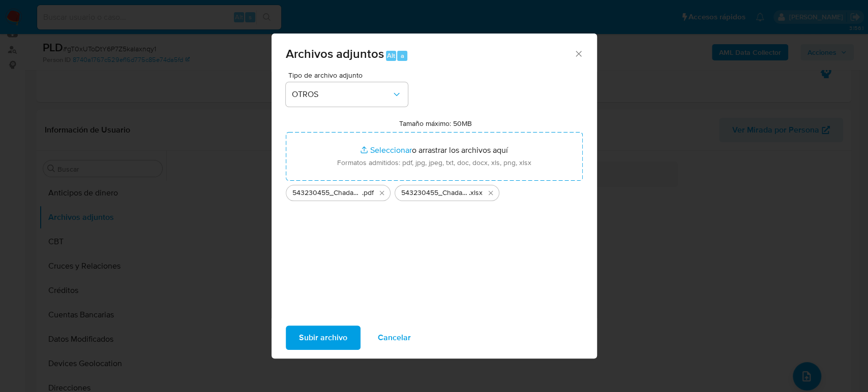
click at [329, 339] on span "Subir archivo" at bounding box center [323, 338] width 48 height 22
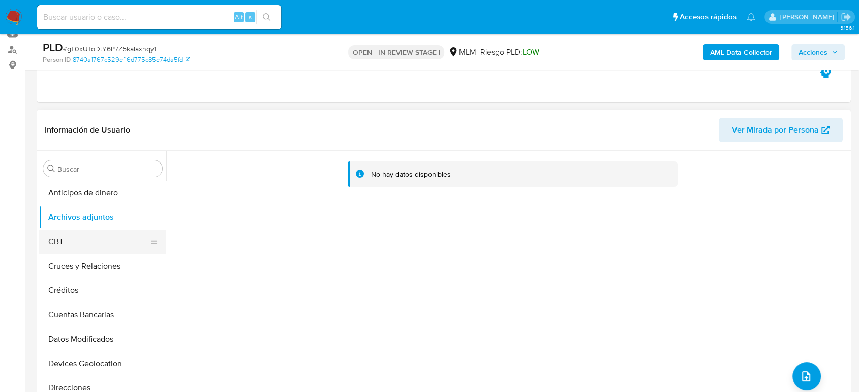
click at [75, 246] on button "CBT" at bounding box center [98, 242] width 119 height 24
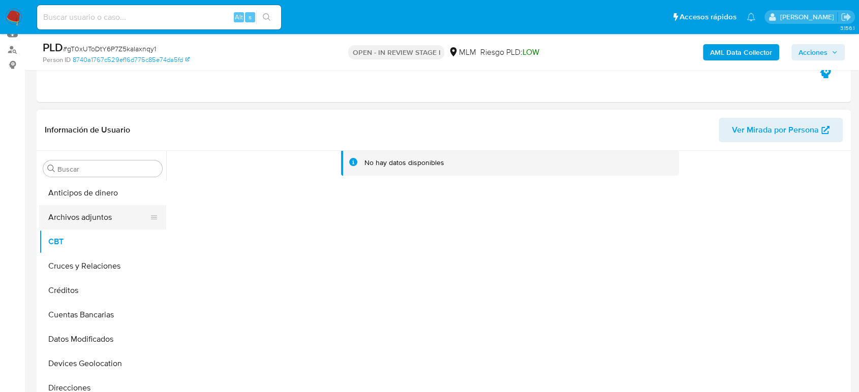
click at [86, 219] on button "Archivos adjuntos" at bounding box center [98, 217] width 119 height 24
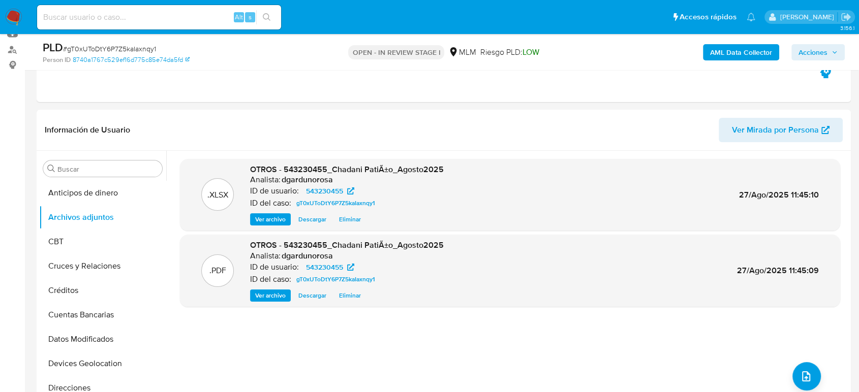
click at [839, 49] on button "Acciones" at bounding box center [817, 52] width 53 height 16
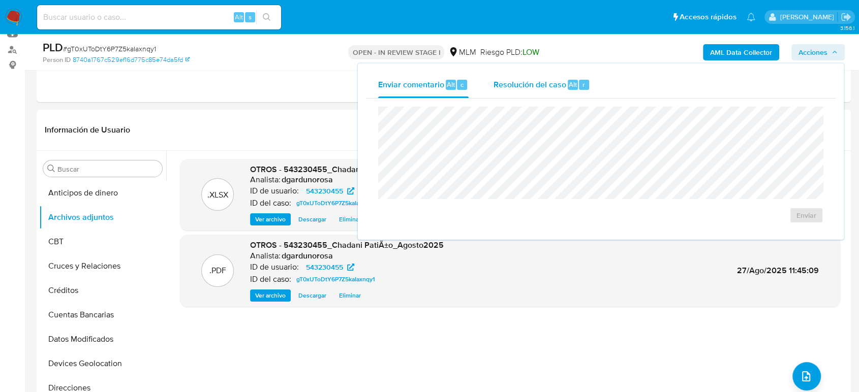
click at [552, 87] on span "Resolución del caso" at bounding box center [529, 84] width 73 height 12
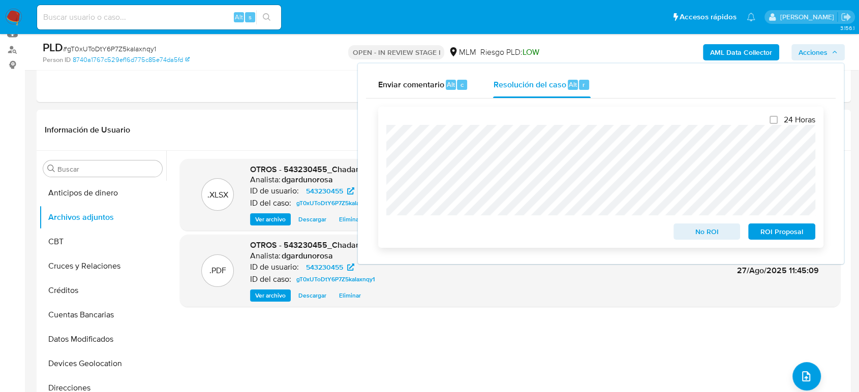
click at [698, 235] on span "No ROI" at bounding box center [707, 232] width 53 height 14
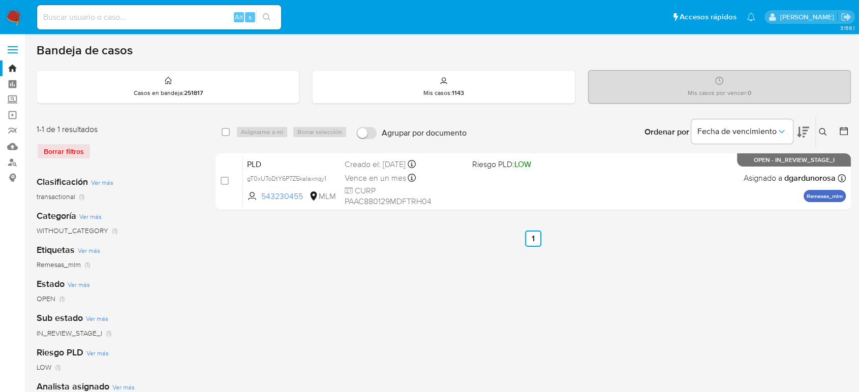
click at [479, 320] on div "select-all-cases-checkbox Asignarme a mí Borrar selección Agrupar por documento…" at bounding box center [533, 339] width 635 height 446
click at [780, 132] on icon at bounding box center [823, 132] width 8 height 8
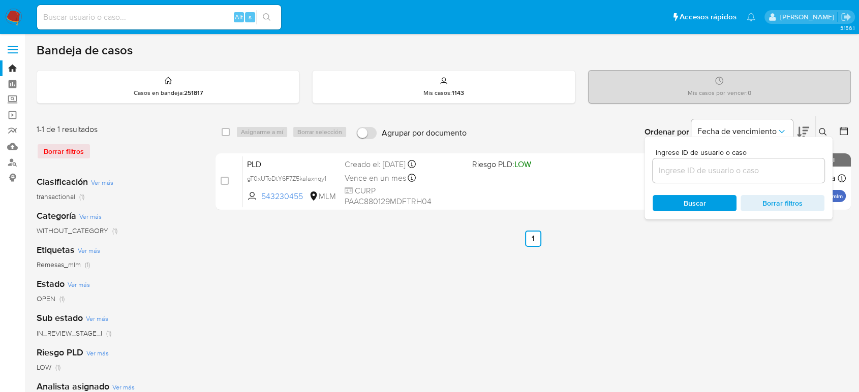
click at [754, 177] on div at bounding box center [739, 171] width 172 height 24
click at [748, 172] on input at bounding box center [739, 170] width 172 height 13
paste input "483770130"
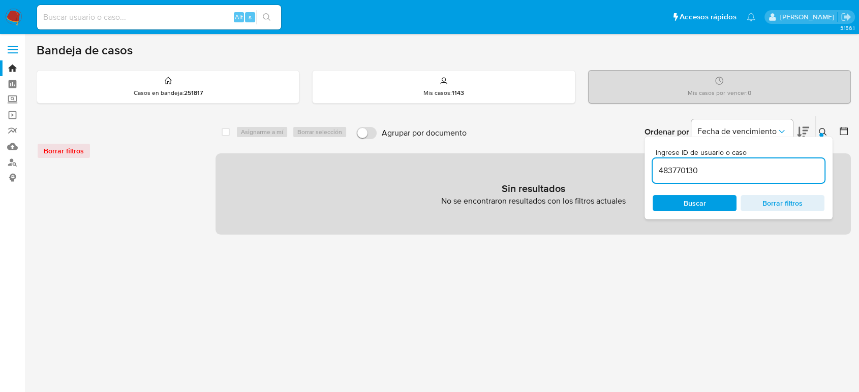
click at [740, 173] on input "483770130" at bounding box center [739, 170] width 172 height 13
type input "483770130"
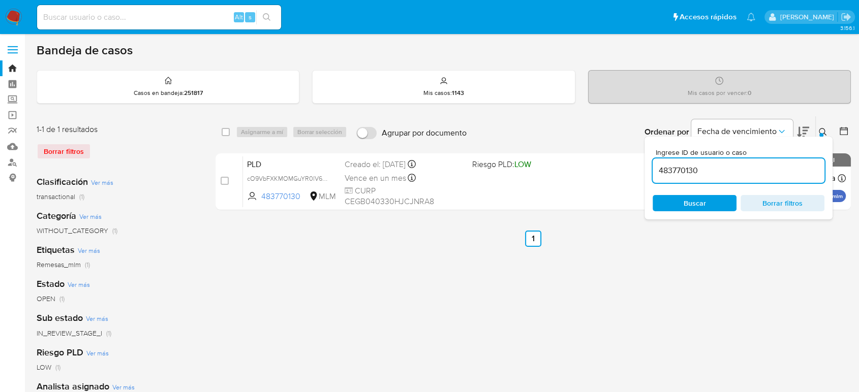
click at [780, 130] on icon at bounding box center [823, 132] width 8 height 8
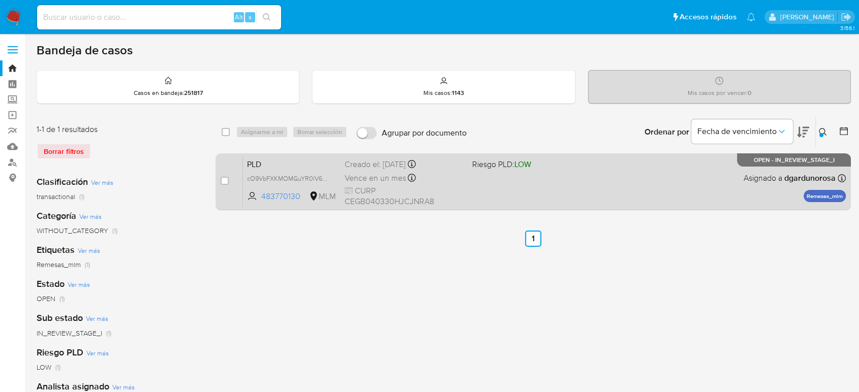
click at [494, 178] on div "PLD cO9VbFXKMOMGuYR0lV6fCs19 483770130 MLM Riesgo PLD: LOW Creado el: 12/08/202…" at bounding box center [544, 181] width 603 height 51
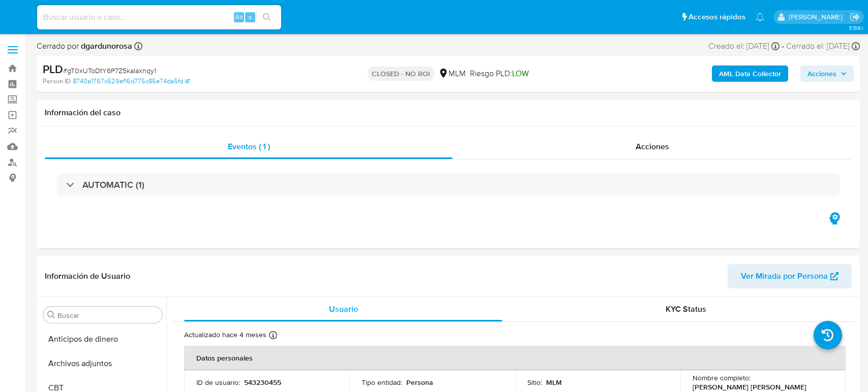
select select "10"
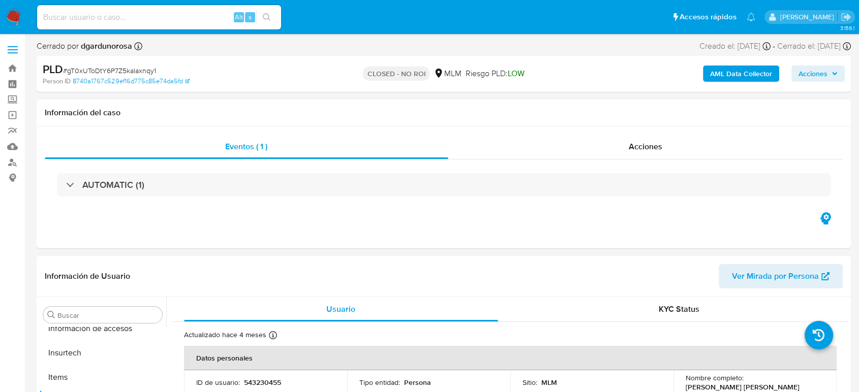
scroll to position [430, 0]
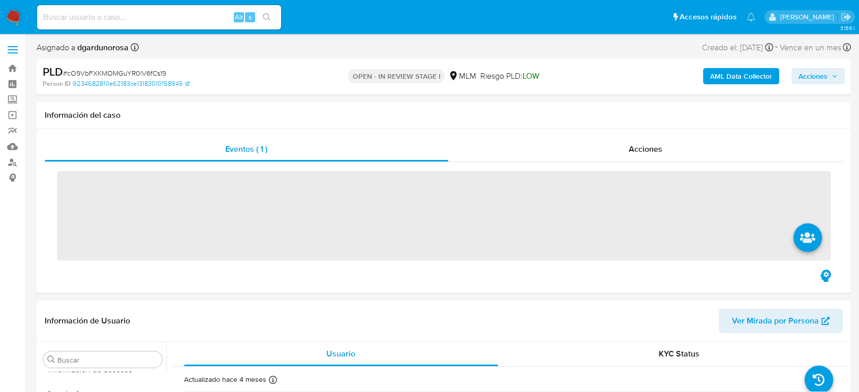
scroll to position [430, 0]
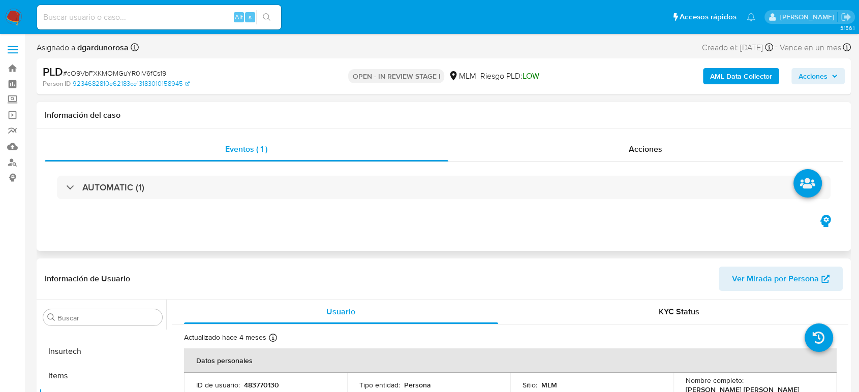
select select "10"
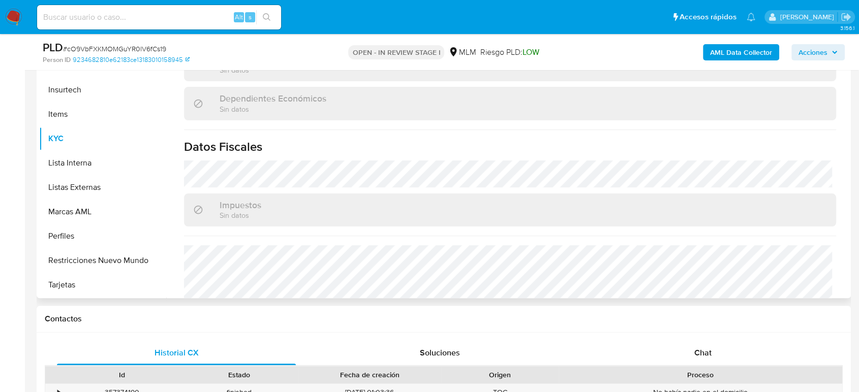
scroll to position [638, 0]
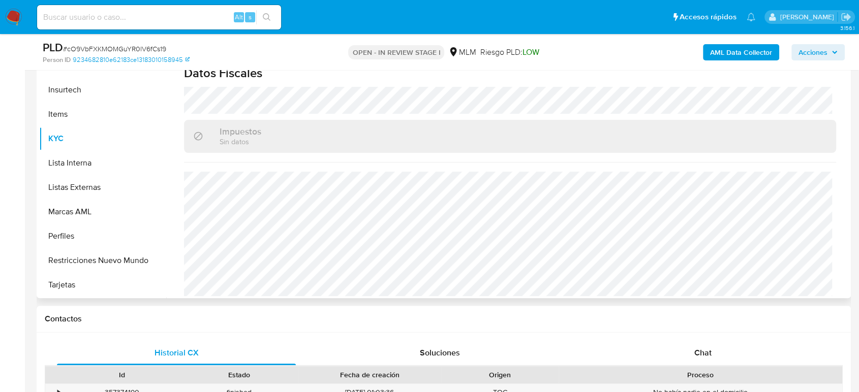
drag, startPoint x: 90, startPoint y: 191, endPoint x: 224, endPoint y: 223, distance: 137.0
click at [90, 191] on button "Listas Externas" at bounding box center [102, 187] width 127 height 24
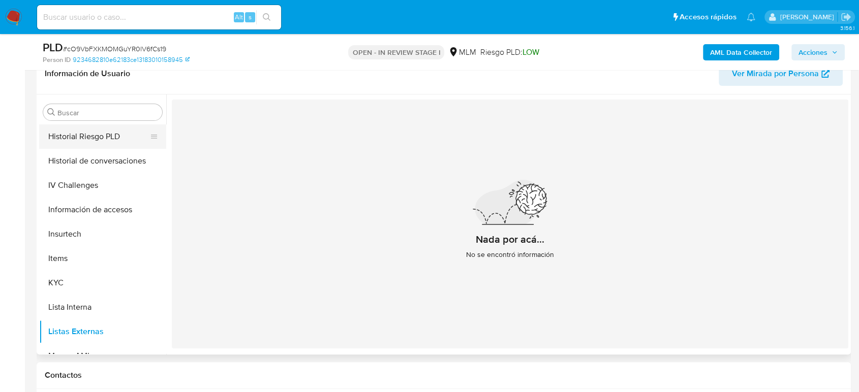
scroll to position [260, 0]
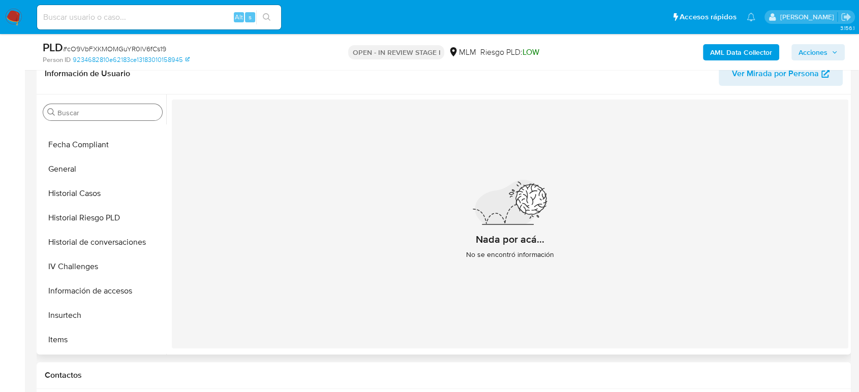
drag, startPoint x: 96, startPoint y: 119, endPoint x: 92, endPoint y: 104, distance: 16.2
click at [95, 118] on div "Buscar" at bounding box center [102, 112] width 119 height 16
click at [92, 104] on div "Buscar" at bounding box center [102, 112] width 119 height 16
click at [88, 109] on input "Buscar" at bounding box center [107, 112] width 101 height 9
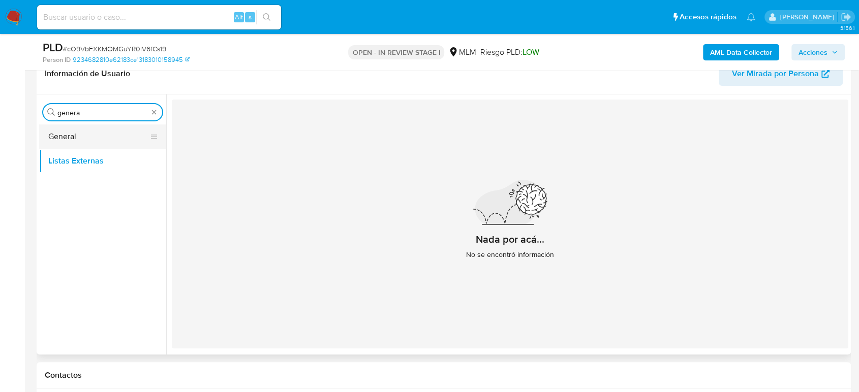
type input "genera"
click at [84, 136] on button "General" at bounding box center [98, 137] width 119 height 24
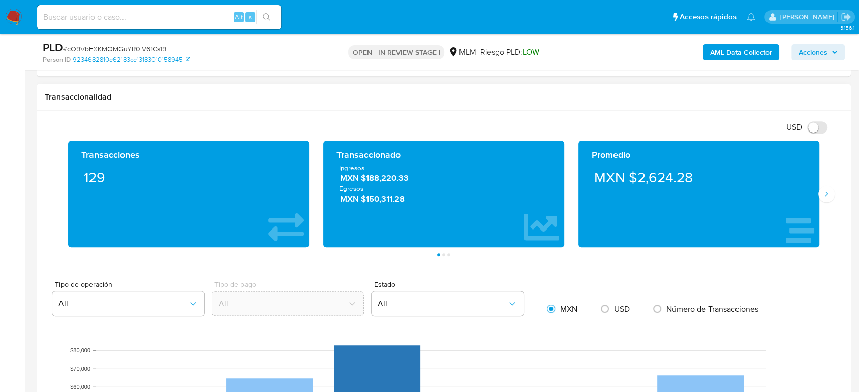
scroll to position [621, 0]
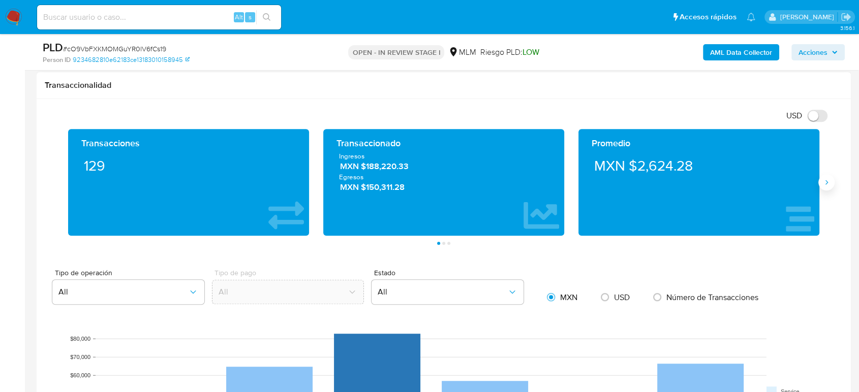
click at [833, 180] on button "Siguiente" at bounding box center [826, 182] width 16 height 16
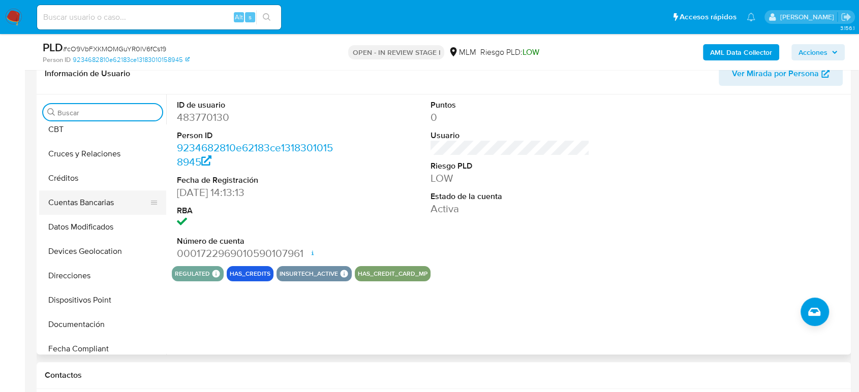
scroll to position [56, 0]
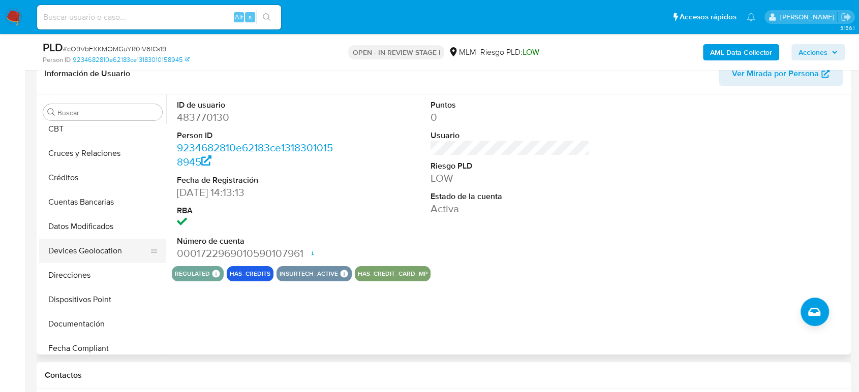
click at [81, 258] on button "Devices Geolocation" at bounding box center [98, 251] width 119 height 24
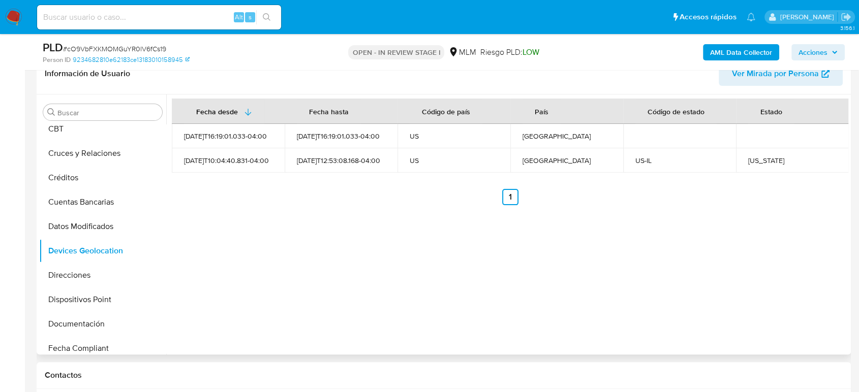
click at [610, 307] on div "Fecha desde [GEOGRAPHIC_DATA] hasta Código de país País Código de estado Estado…" at bounding box center [507, 225] width 682 height 260
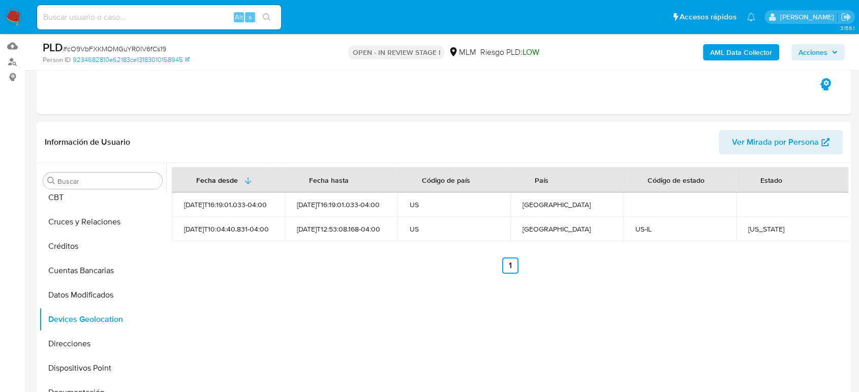
scroll to position [0, 0]
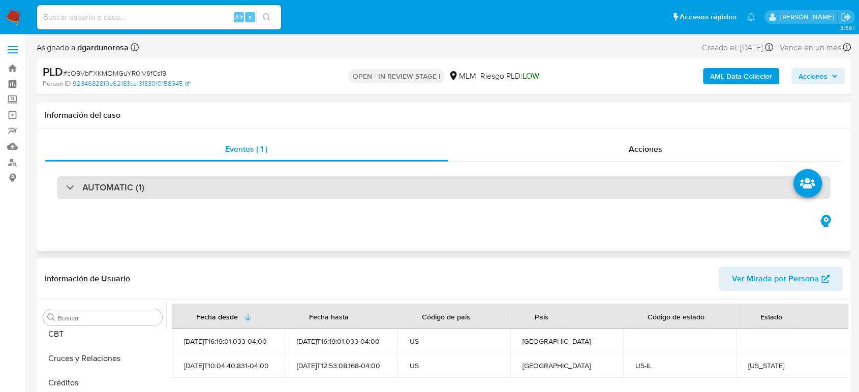
click at [161, 193] on div "AUTOMATIC (1)" at bounding box center [444, 187] width 774 height 23
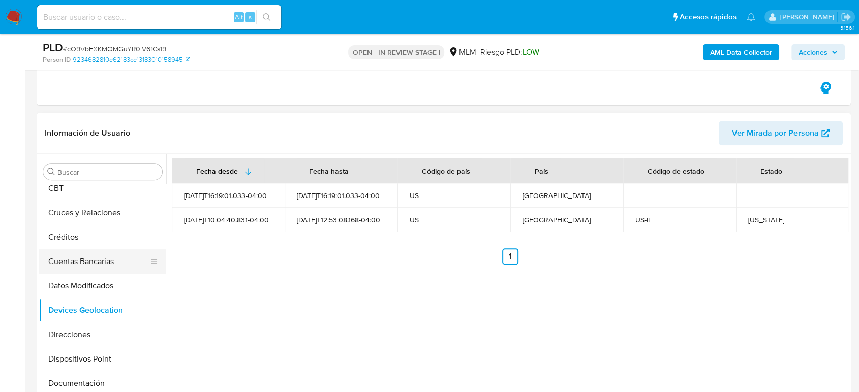
scroll to position [395, 0]
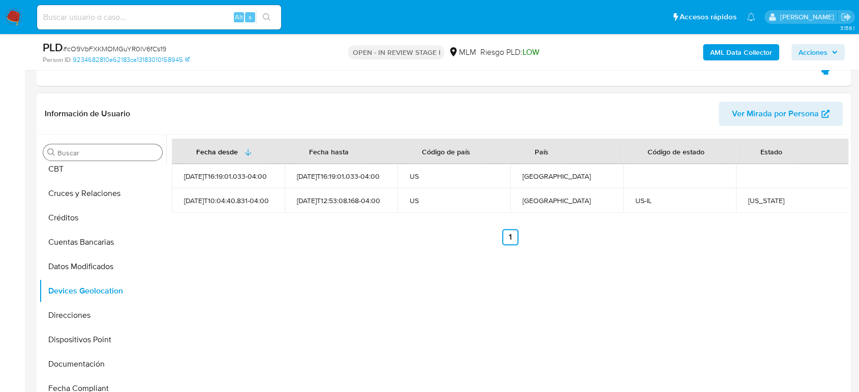
click at [122, 158] on div "Buscar" at bounding box center [102, 152] width 119 height 16
click at [119, 151] on input "Buscar" at bounding box center [107, 152] width 101 height 9
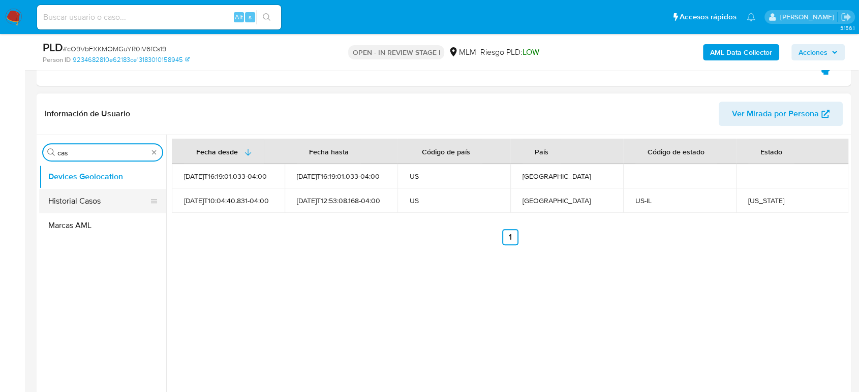
type input "cas"
click at [98, 192] on button "Historial Casos" at bounding box center [98, 201] width 119 height 24
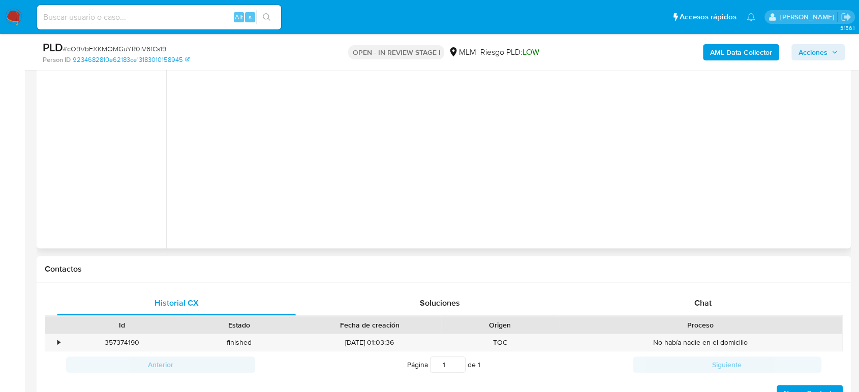
scroll to position [451, 0]
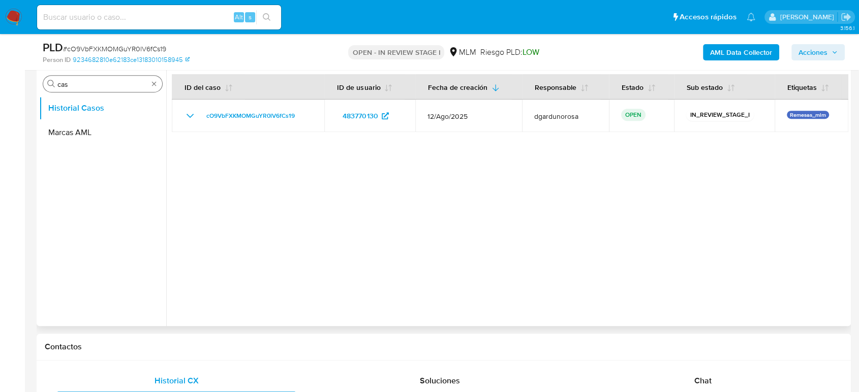
click at [158, 81] on div "Buscar cas" at bounding box center [102, 84] width 119 height 16
type input "conv"
click at [106, 123] on button "Historial de conversaciones" at bounding box center [98, 132] width 119 height 24
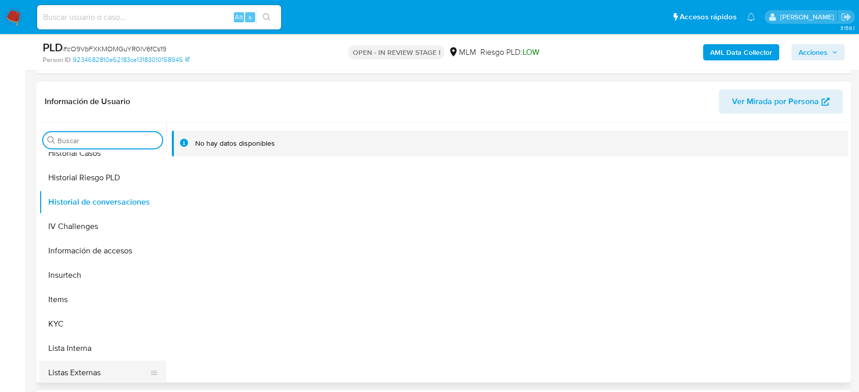
scroll to position [395, 0]
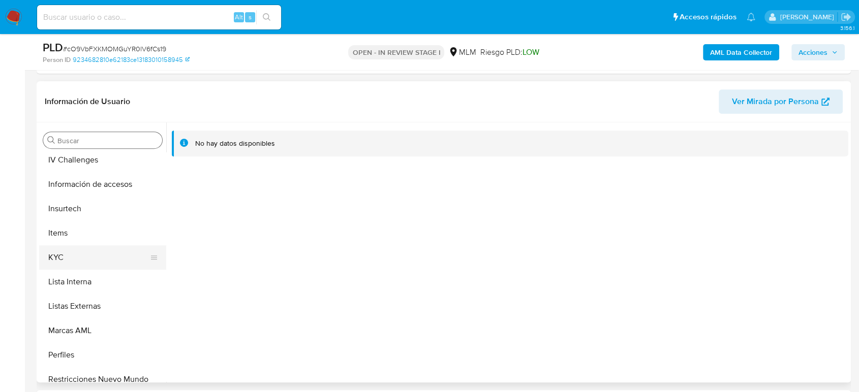
click at [56, 259] on button "KYC" at bounding box center [98, 258] width 119 height 24
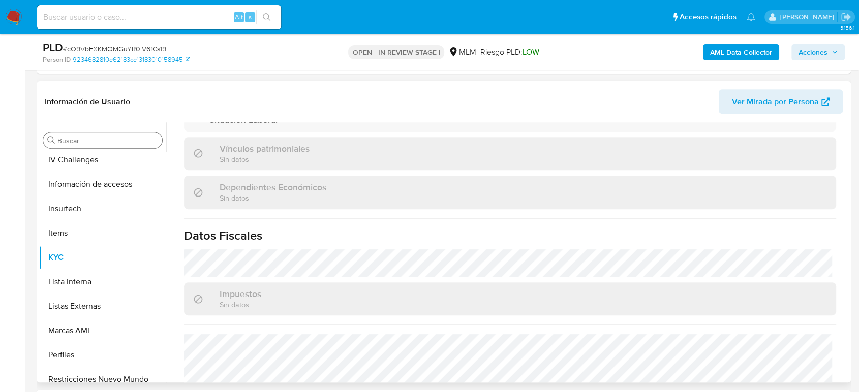
scroll to position [638, 0]
